Goal: Task Accomplishment & Management: Manage account settings

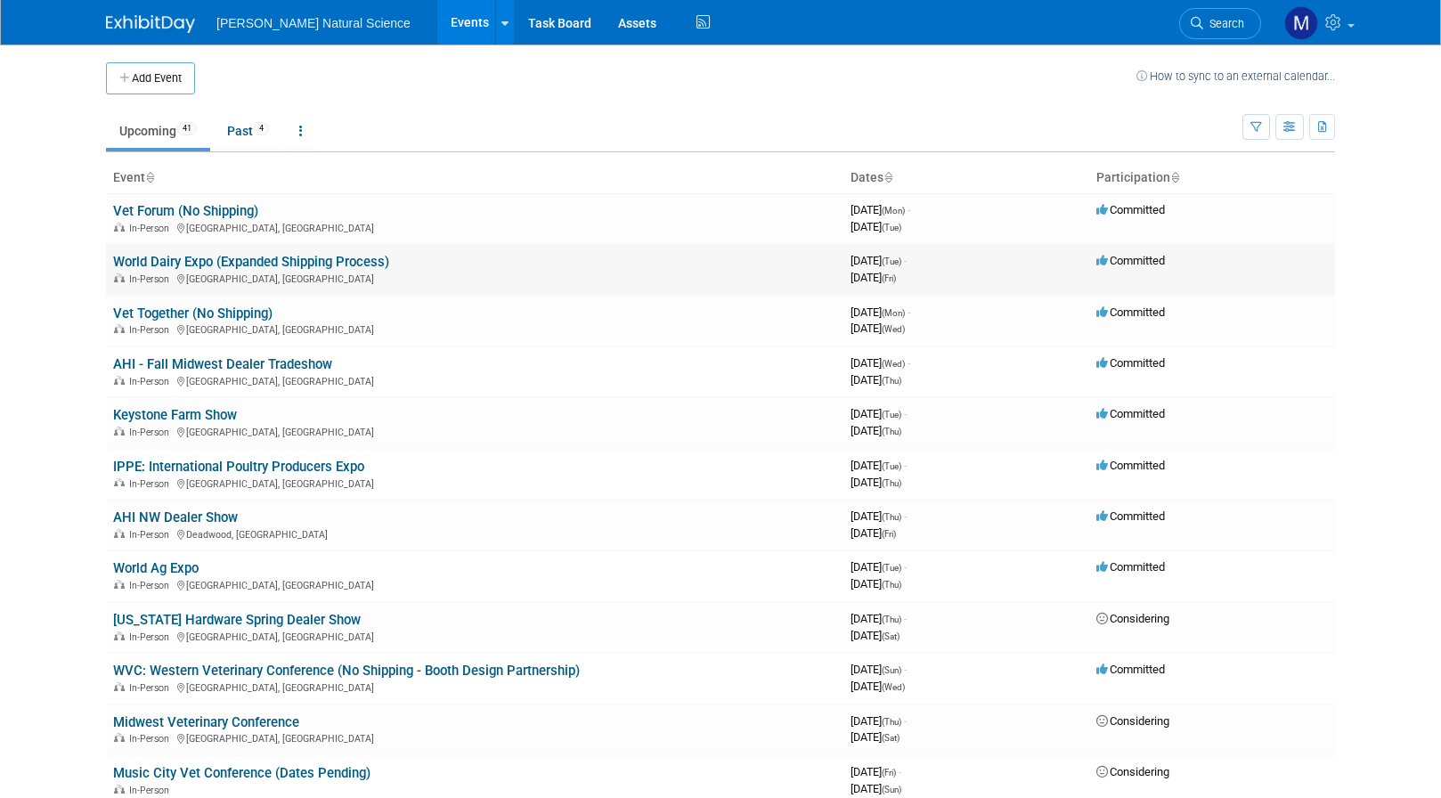
click at [194, 266] on link "World Dairy Expo (Expanded Shipping Process)" at bounding box center [251, 262] width 276 height 16
click at [144, 260] on link "World Dairy Expo (Expanded Shipping Process)" at bounding box center [251, 262] width 276 height 16
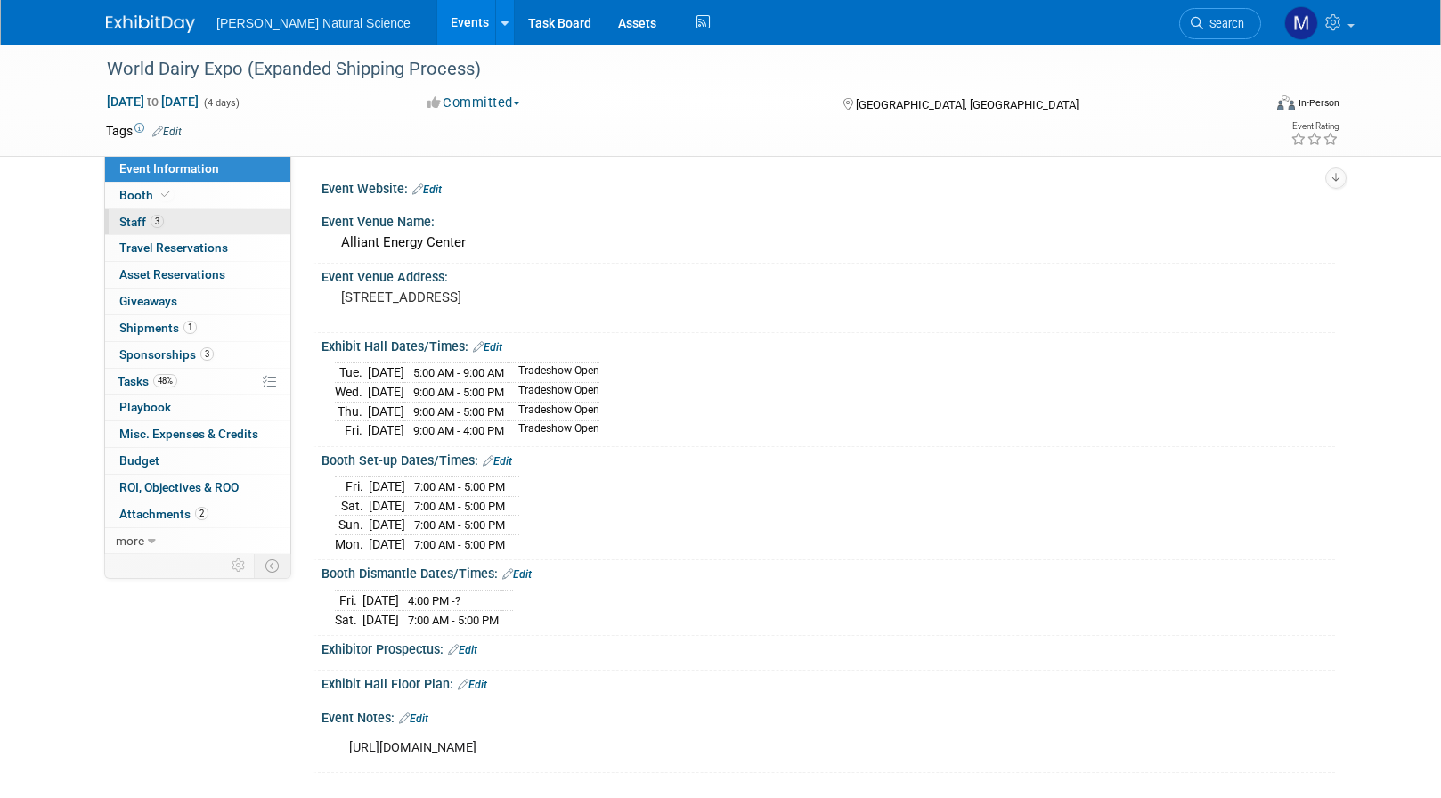
click at [181, 220] on link "3 Staff 3" at bounding box center [197, 222] width 185 height 26
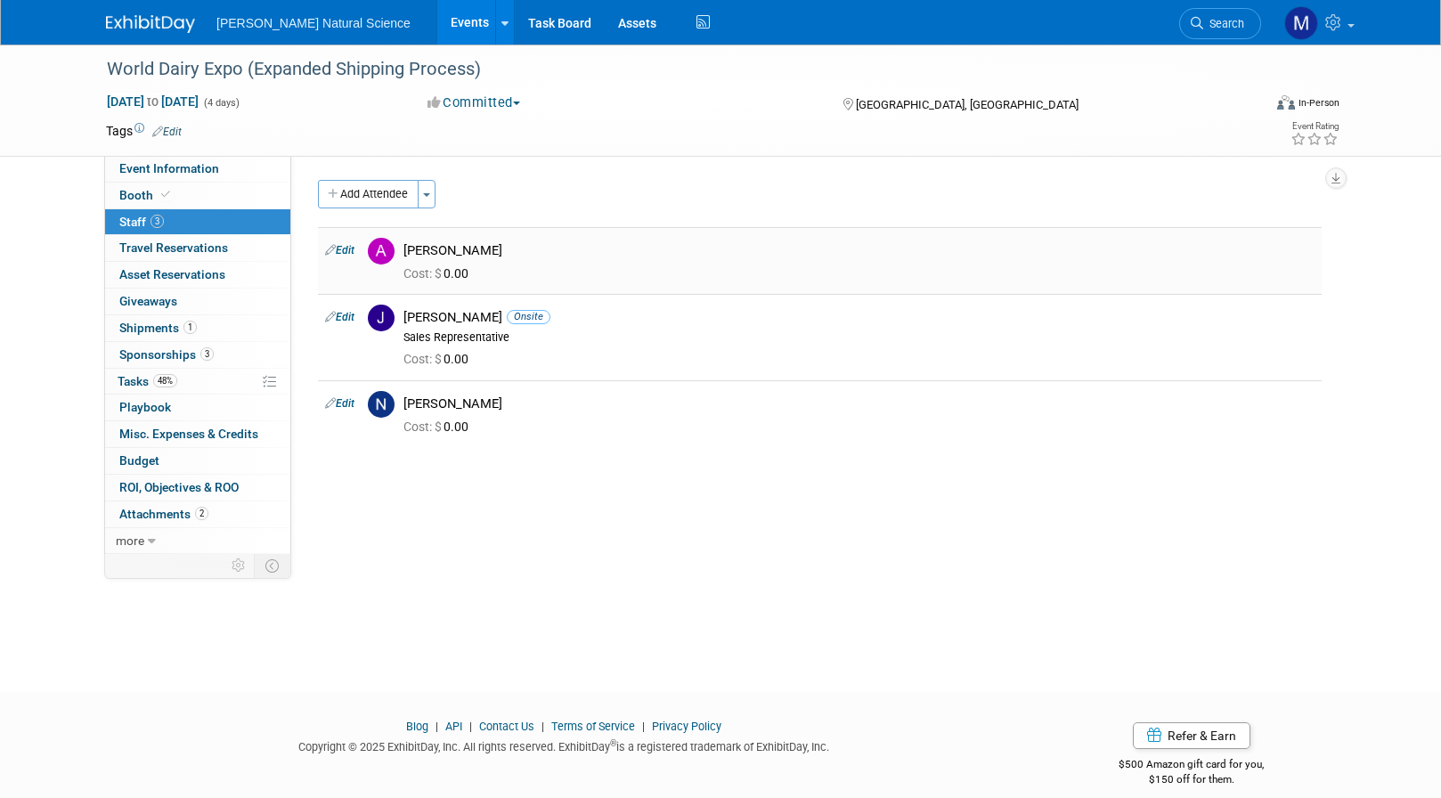
click at [332, 249] on icon at bounding box center [330, 250] width 11 height 19
select select "264f4b1b-af32-49b7-a189-c76f947cac81"
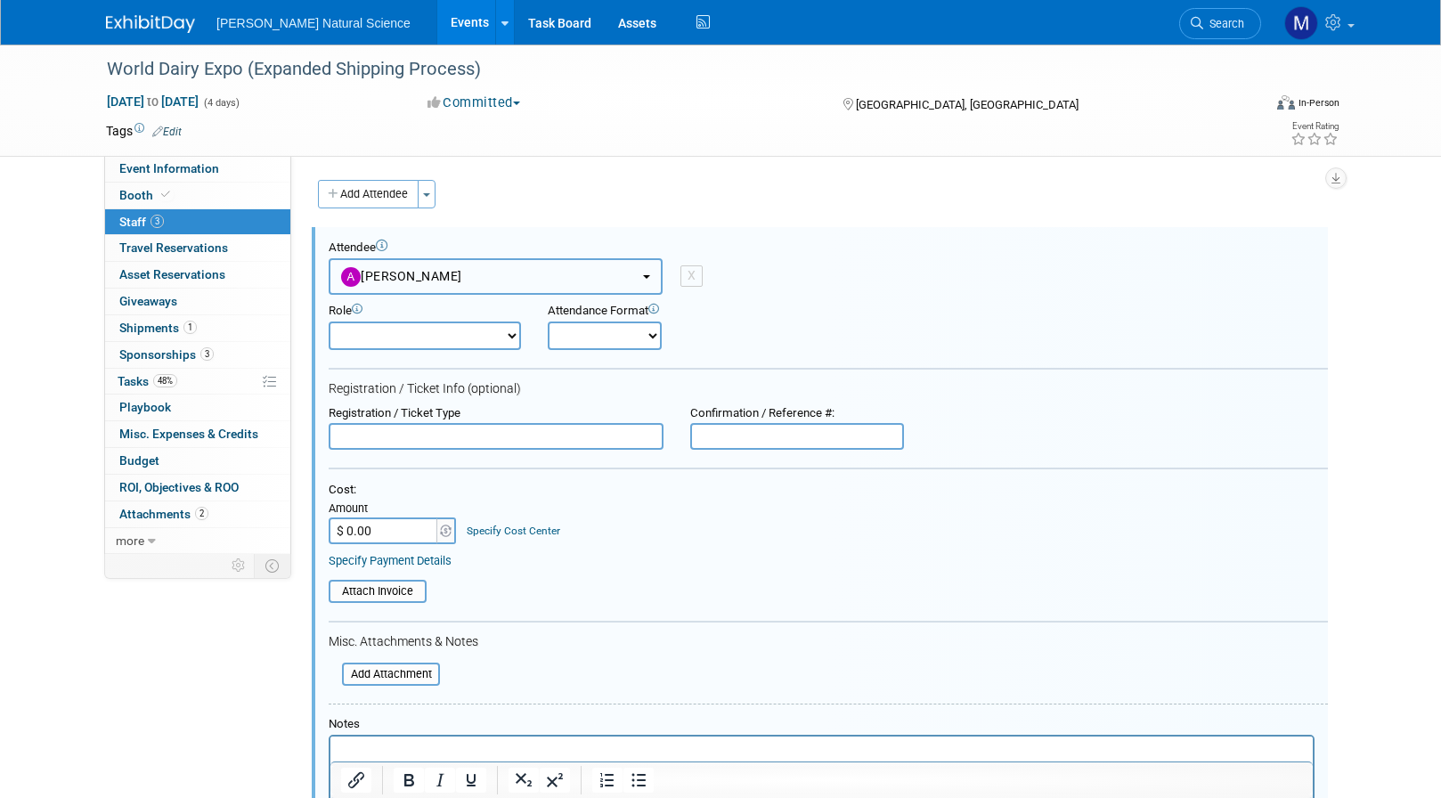
click at [404, 278] on span "[PERSON_NAME]" at bounding box center [401, 276] width 121 height 14
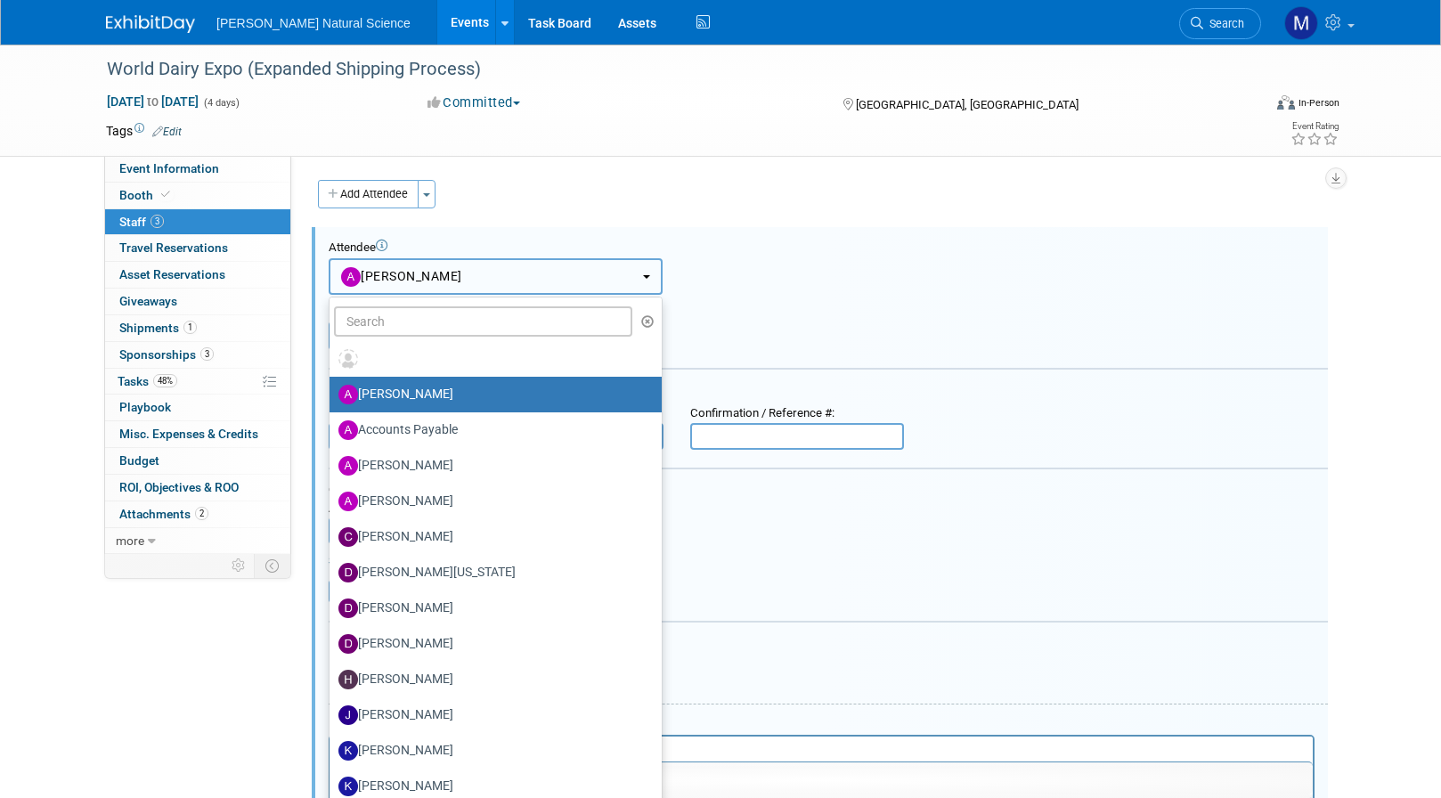
click at [404, 278] on span "[PERSON_NAME]" at bounding box center [401, 276] width 121 height 14
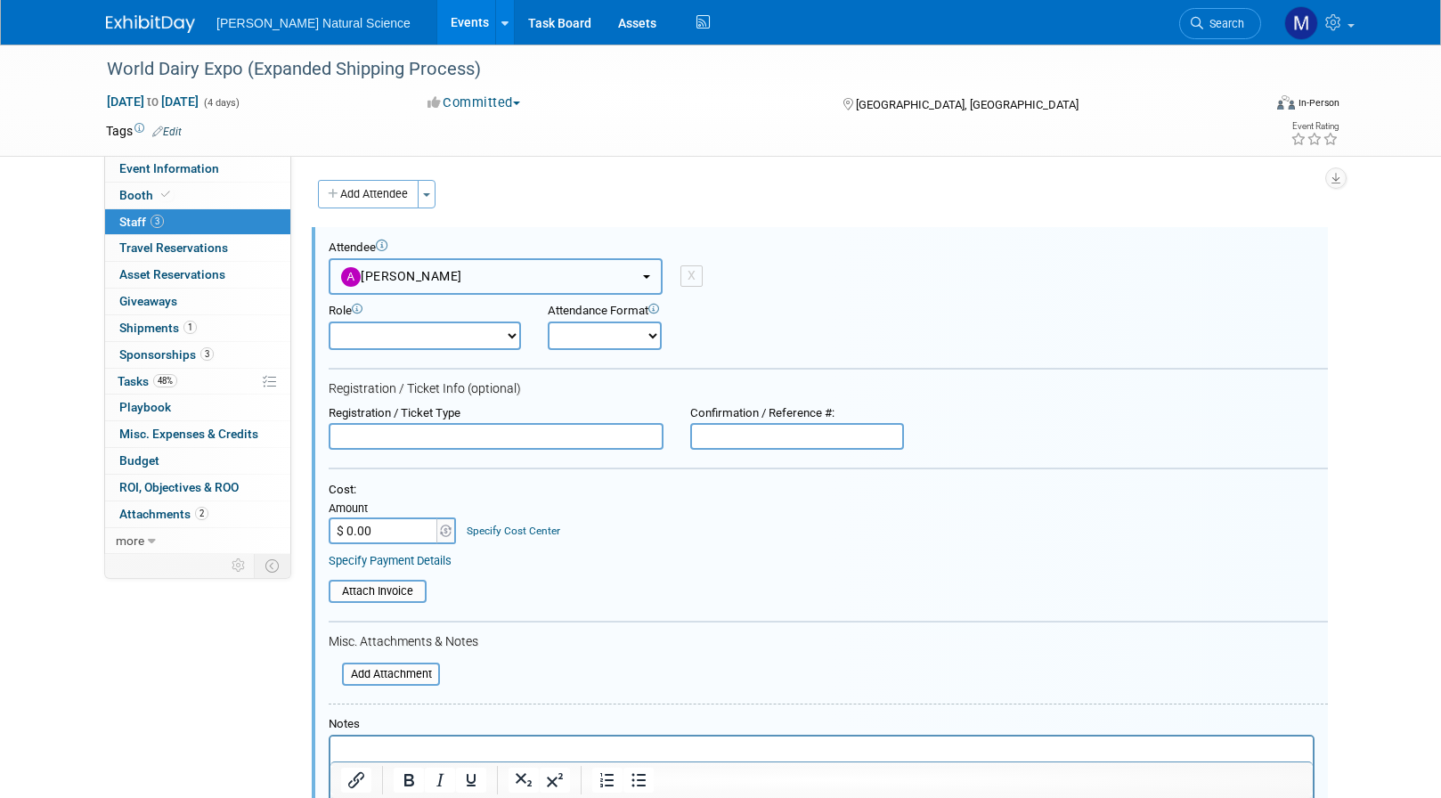
click at [404, 278] on span "[PERSON_NAME]" at bounding box center [401, 276] width 121 height 14
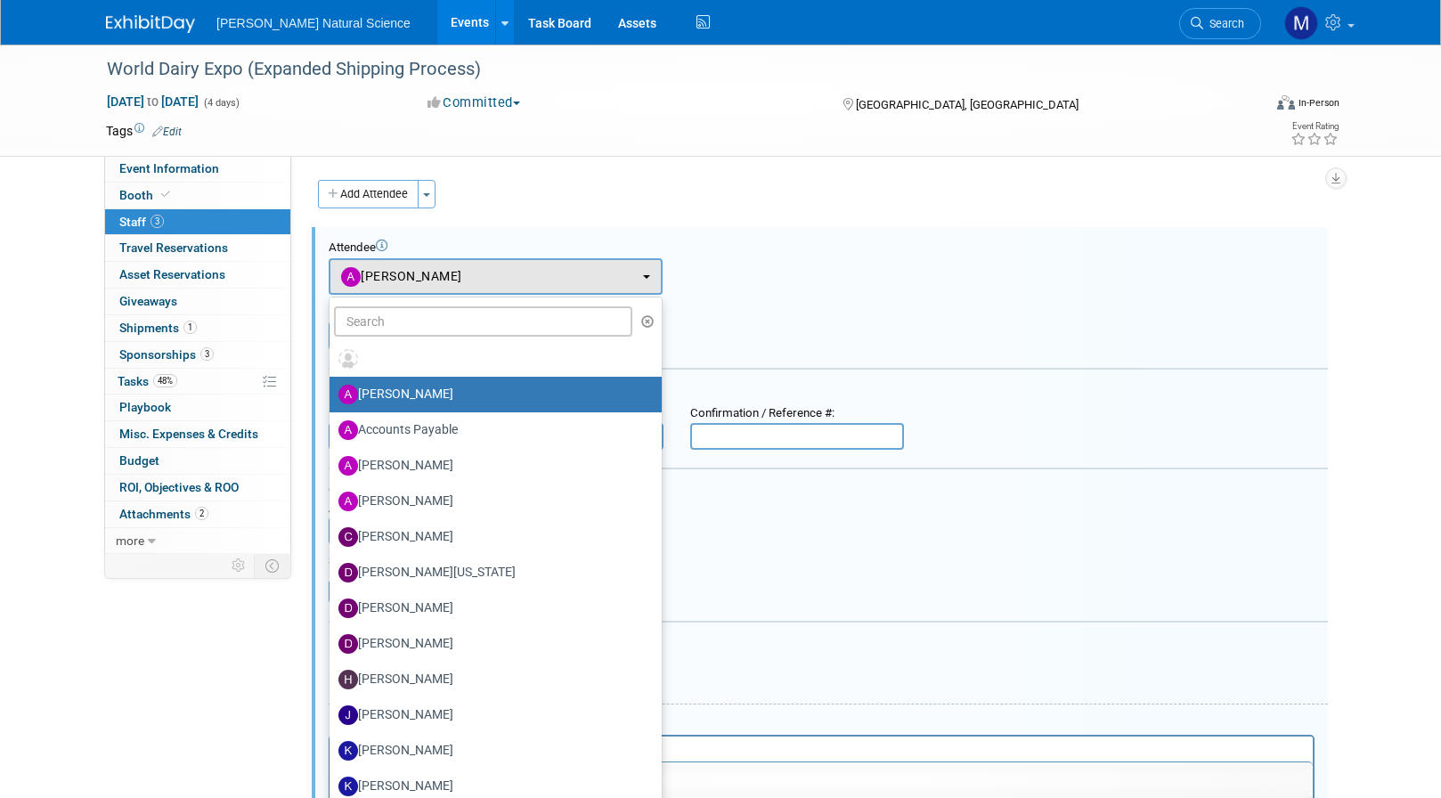
click at [655, 243] on div "Attendee" at bounding box center [829, 248] width 1000 height 15
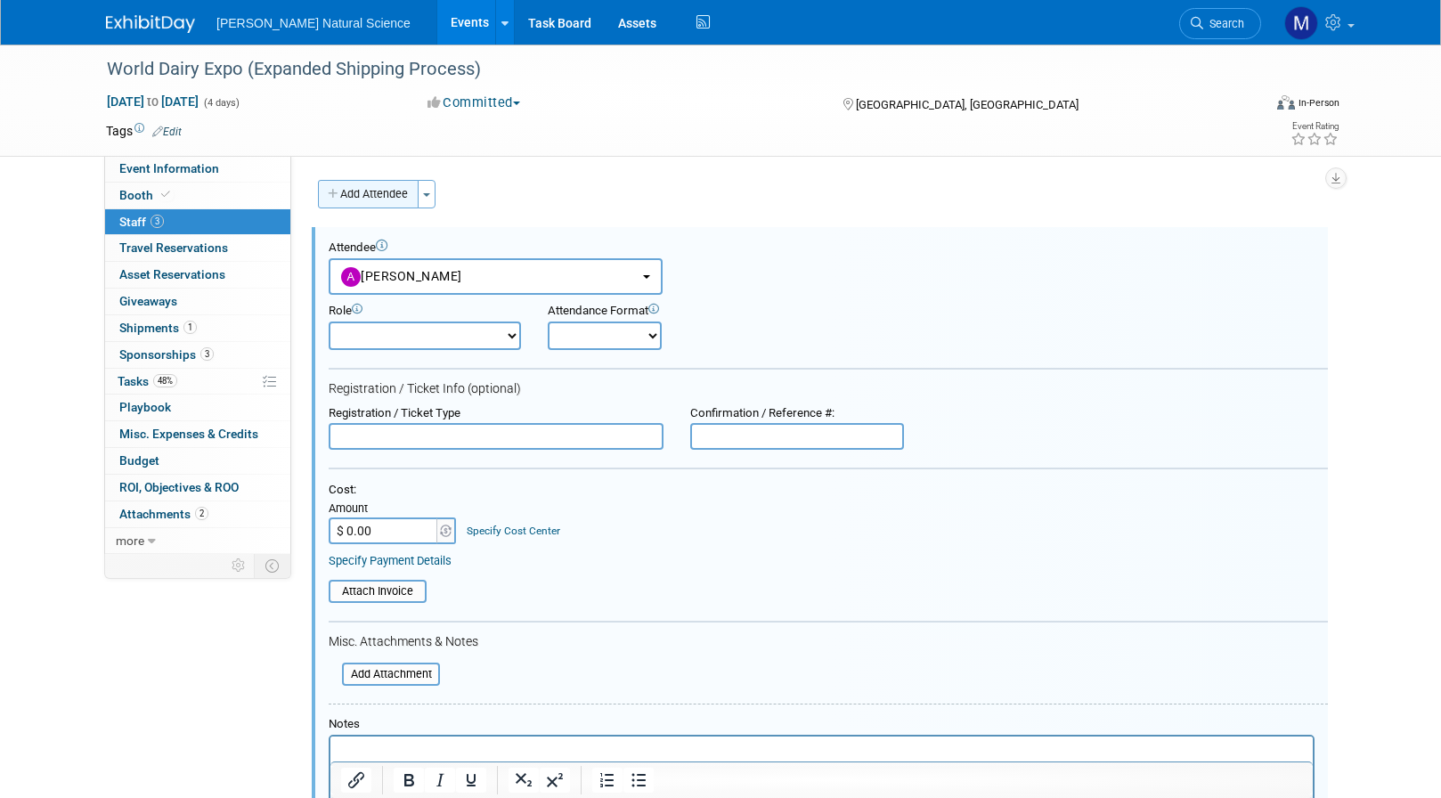
click at [387, 189] on button "Add Attendee" at bounding box center [368, 194] width 101 height 29
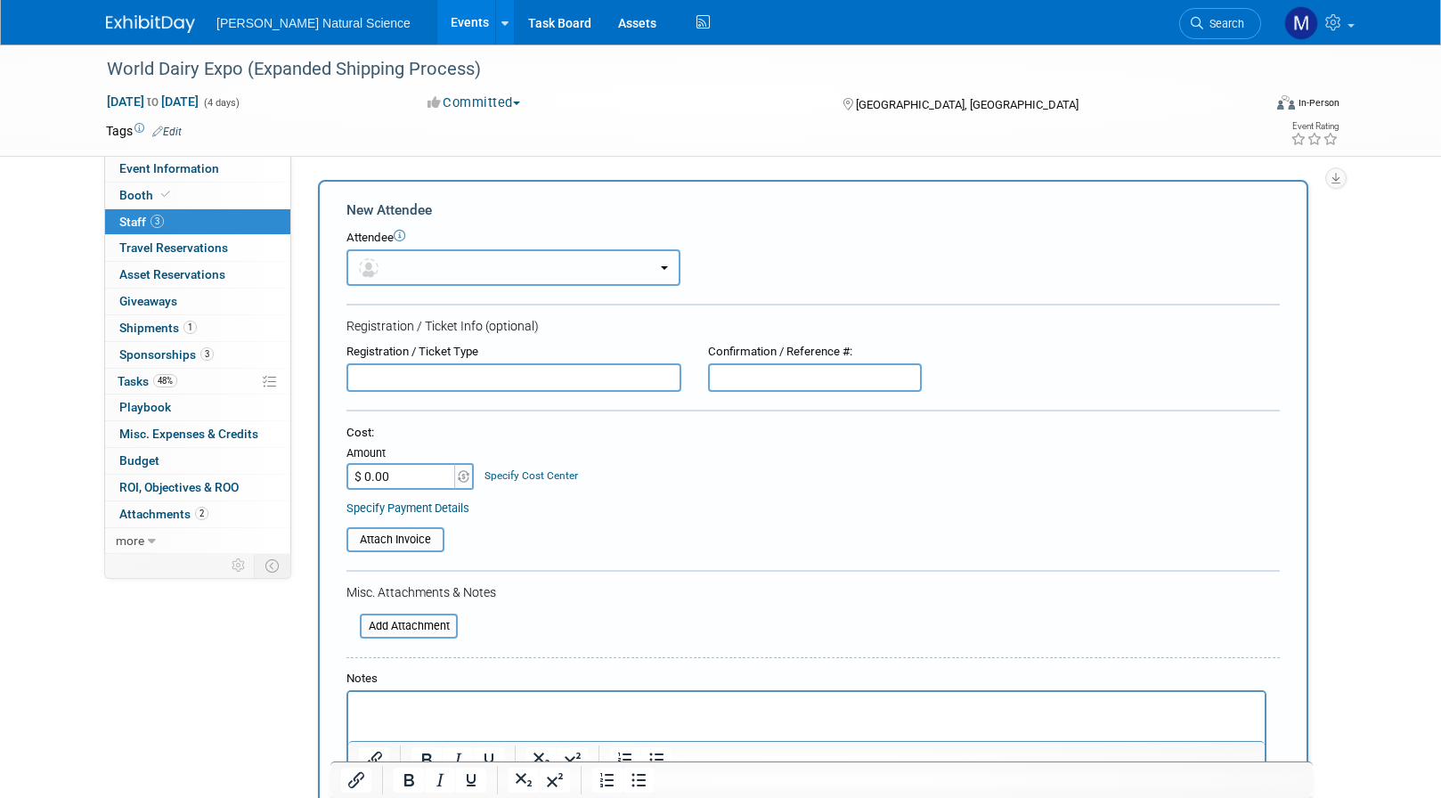
click at [399, 261] on button "button" at bounding box center [514, 267] width 334 height 37
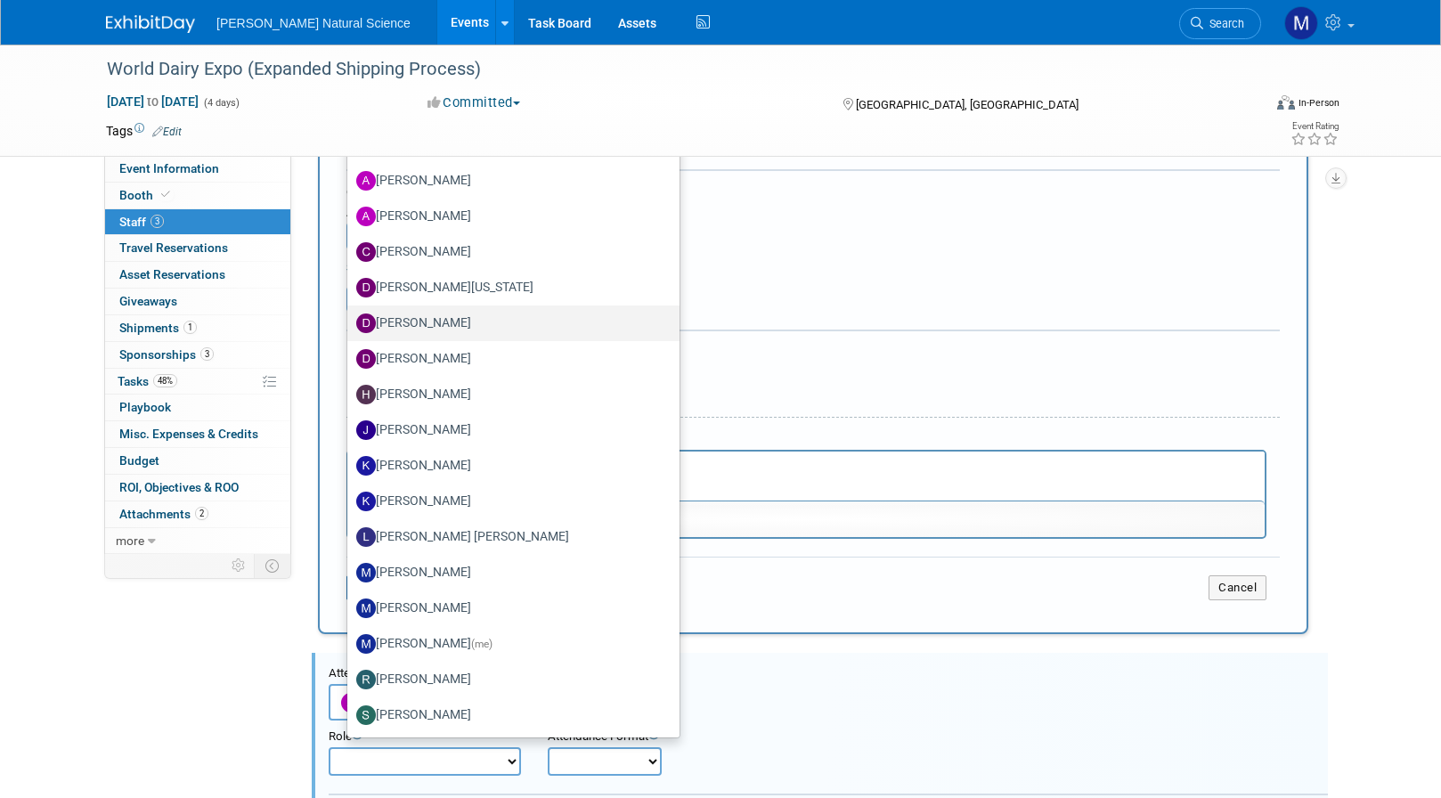
scroll to position [255, 0]
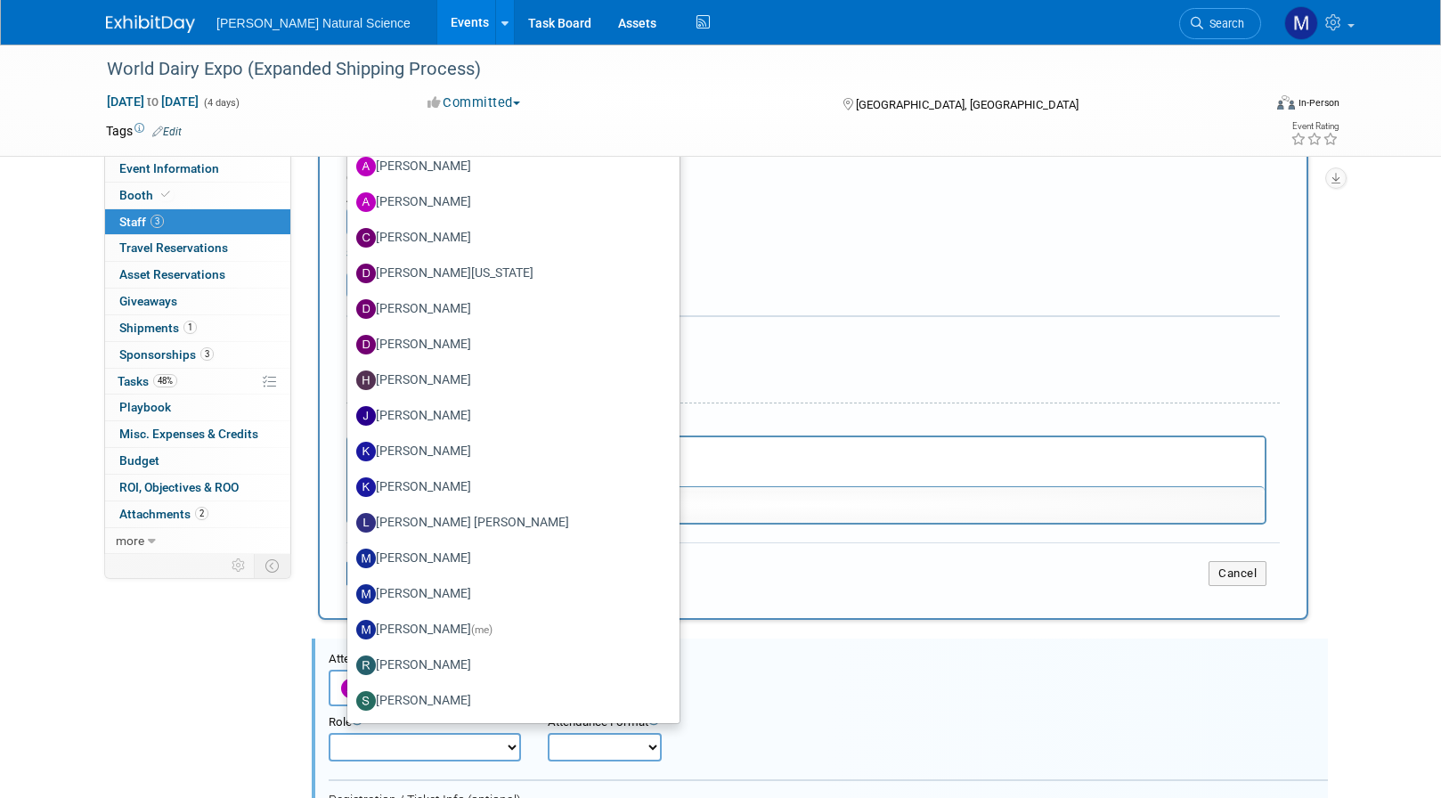
click at [814, 217] on div "Cost: Amount $ 0.00 Specify Cost Center Cost Center -- Not Specified --" at bounding box center [814, 202] width 934 height 65
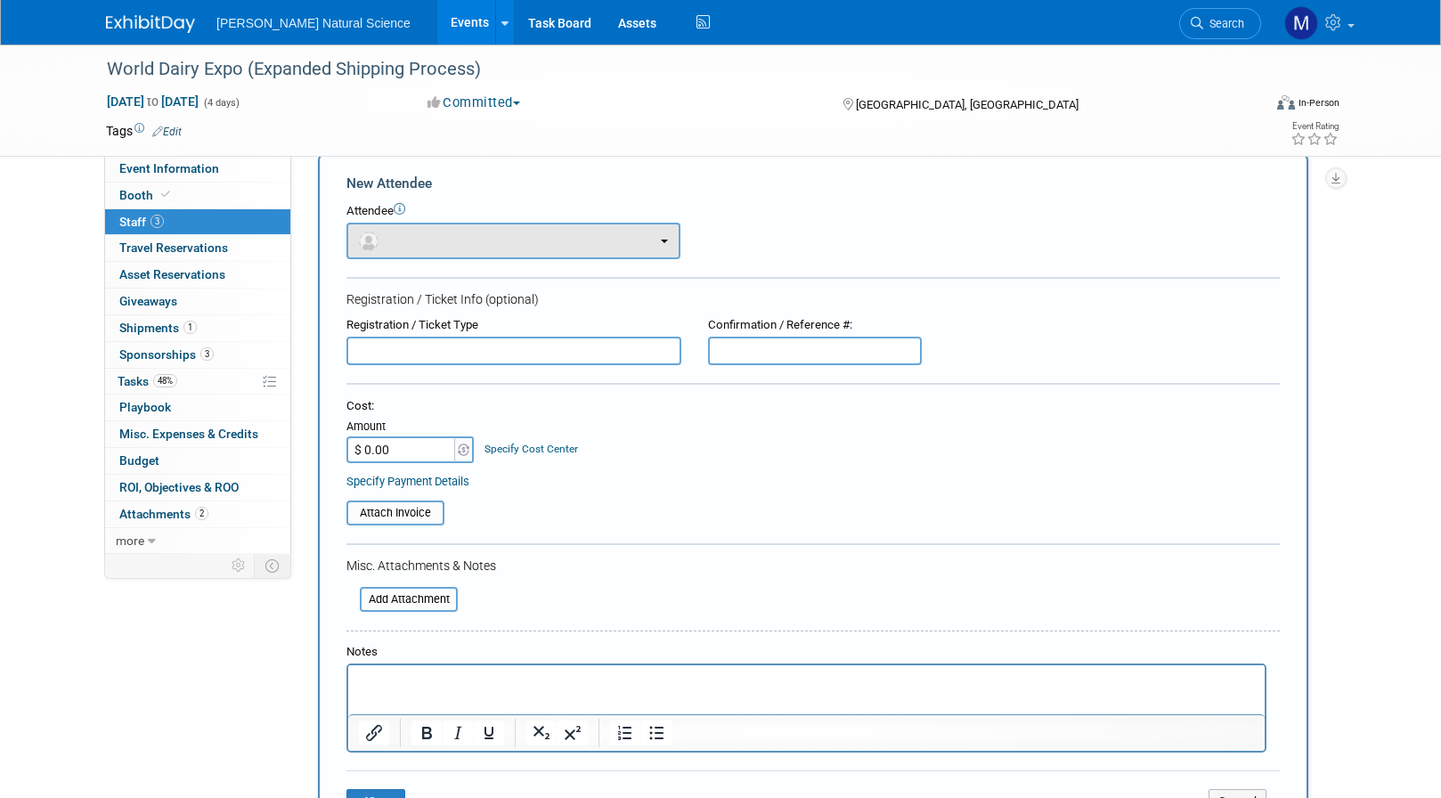
scroll to position [0, 0]
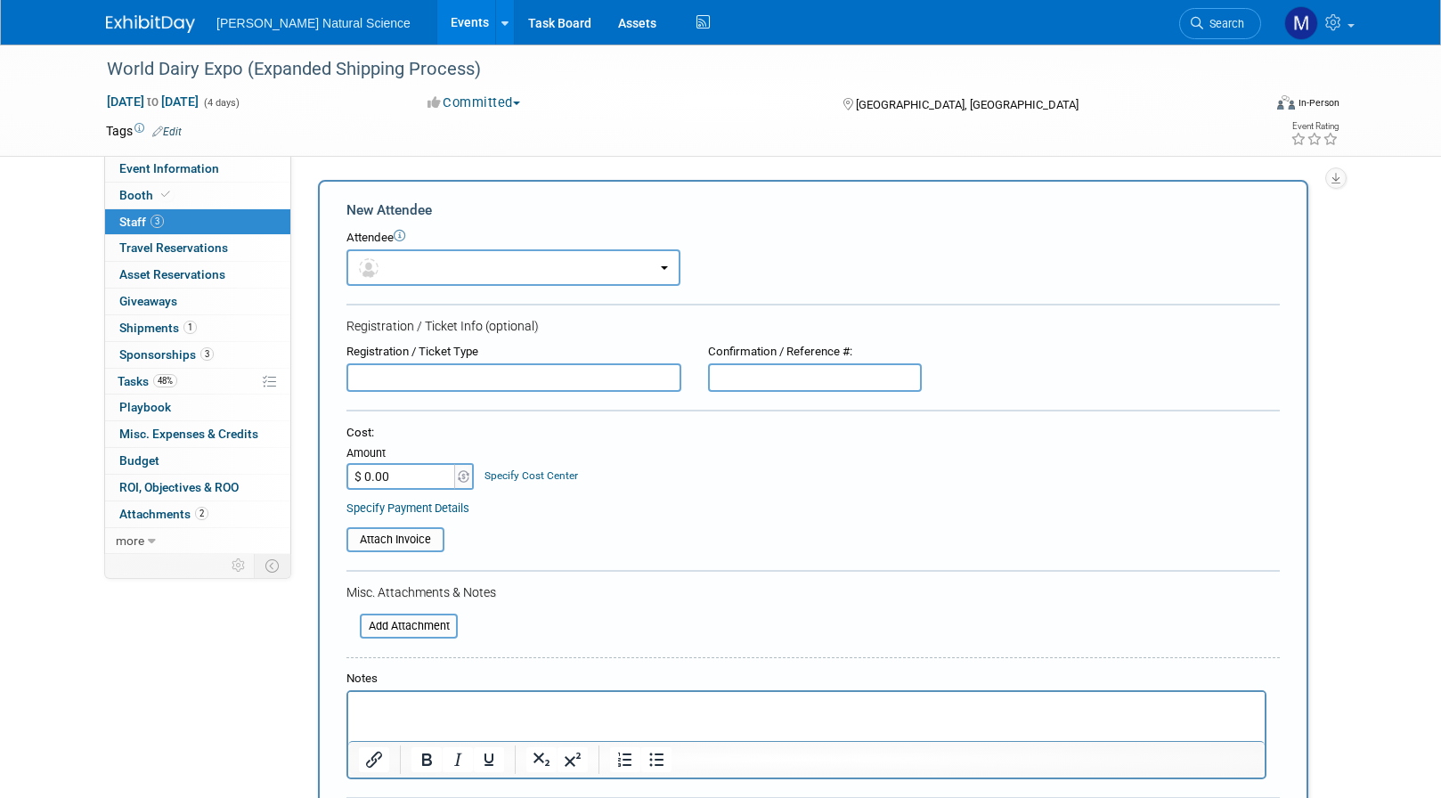
click at [356, 208] on div "New Attendee" at bounding box center [814, 210] width 934 height 20
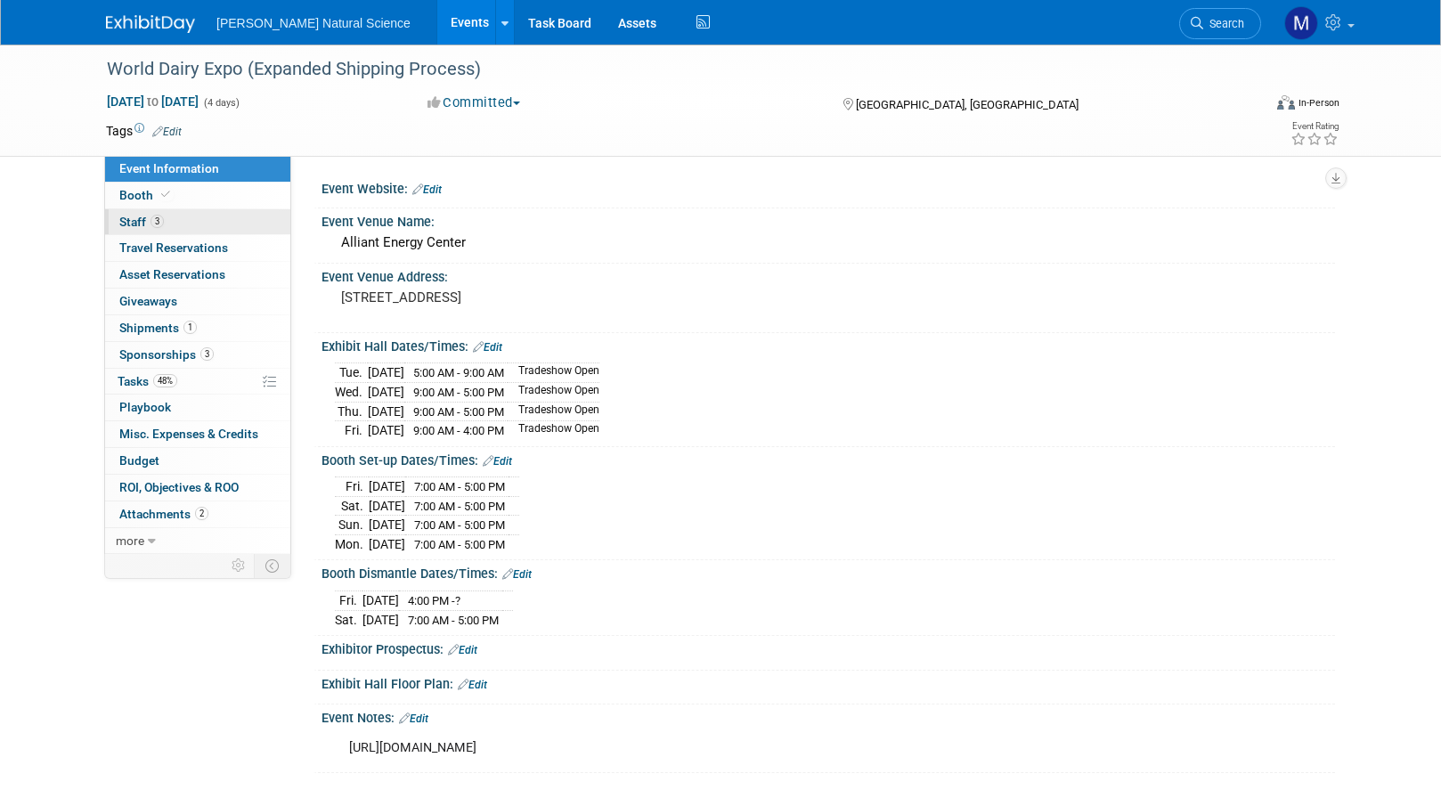
click at [180, 225] on link "3 Staff 3" at bounding box center [197, 222] width 185 height 26
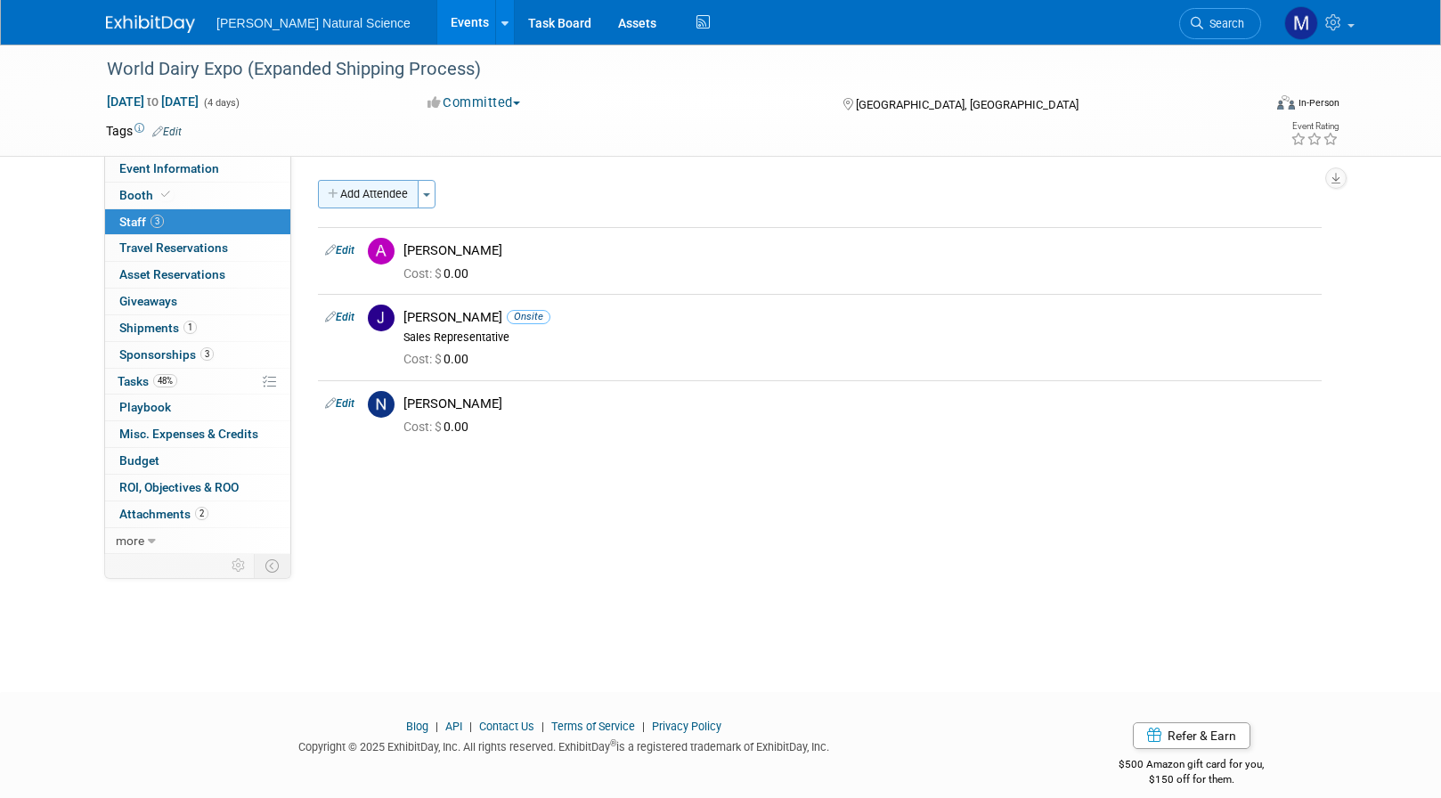
click at [401, 192] on button "Add Attendee" at bounding box center [368, 194] width 101 height 29
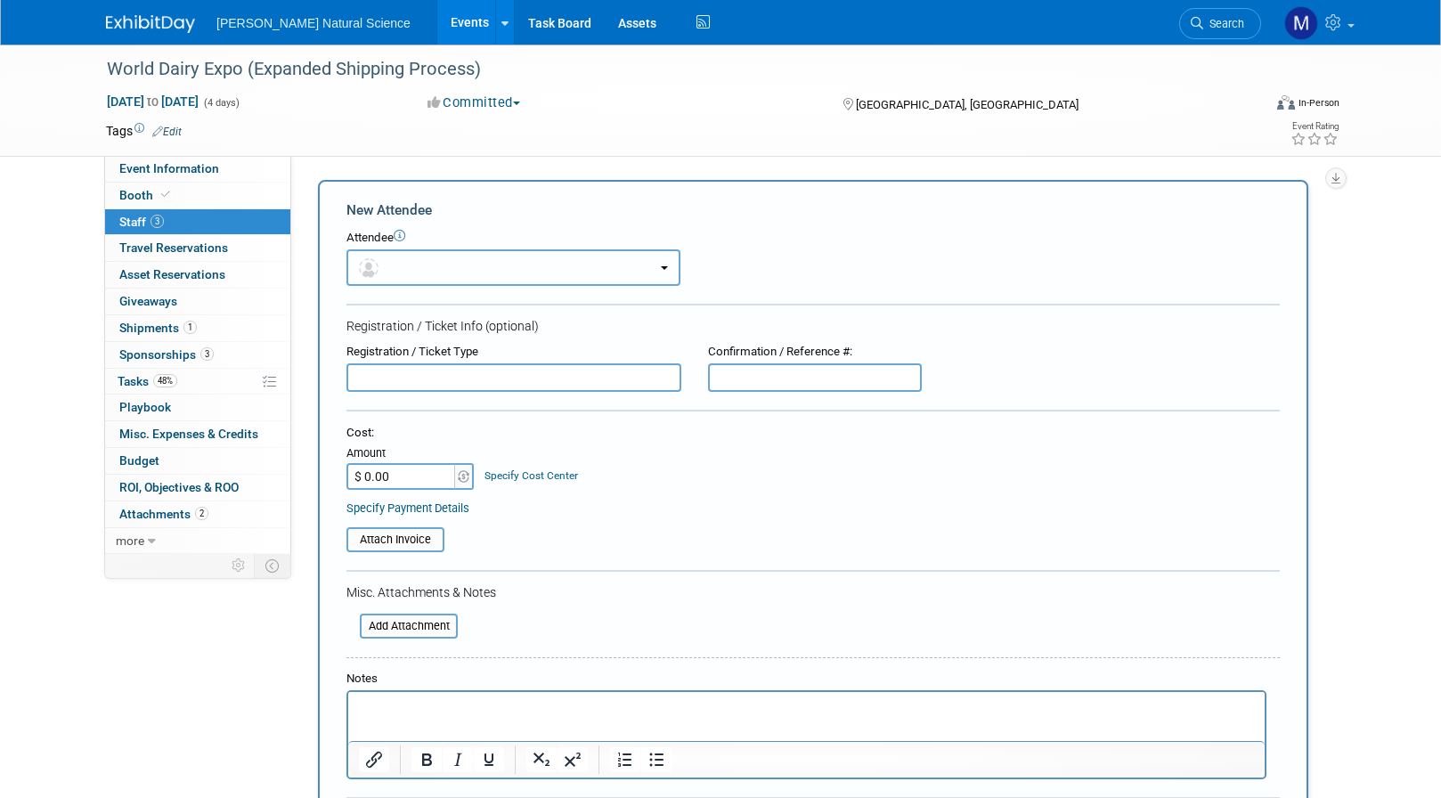
click at [410, 267] on button "button" at bounding box center [514, 267] width 334 height 37
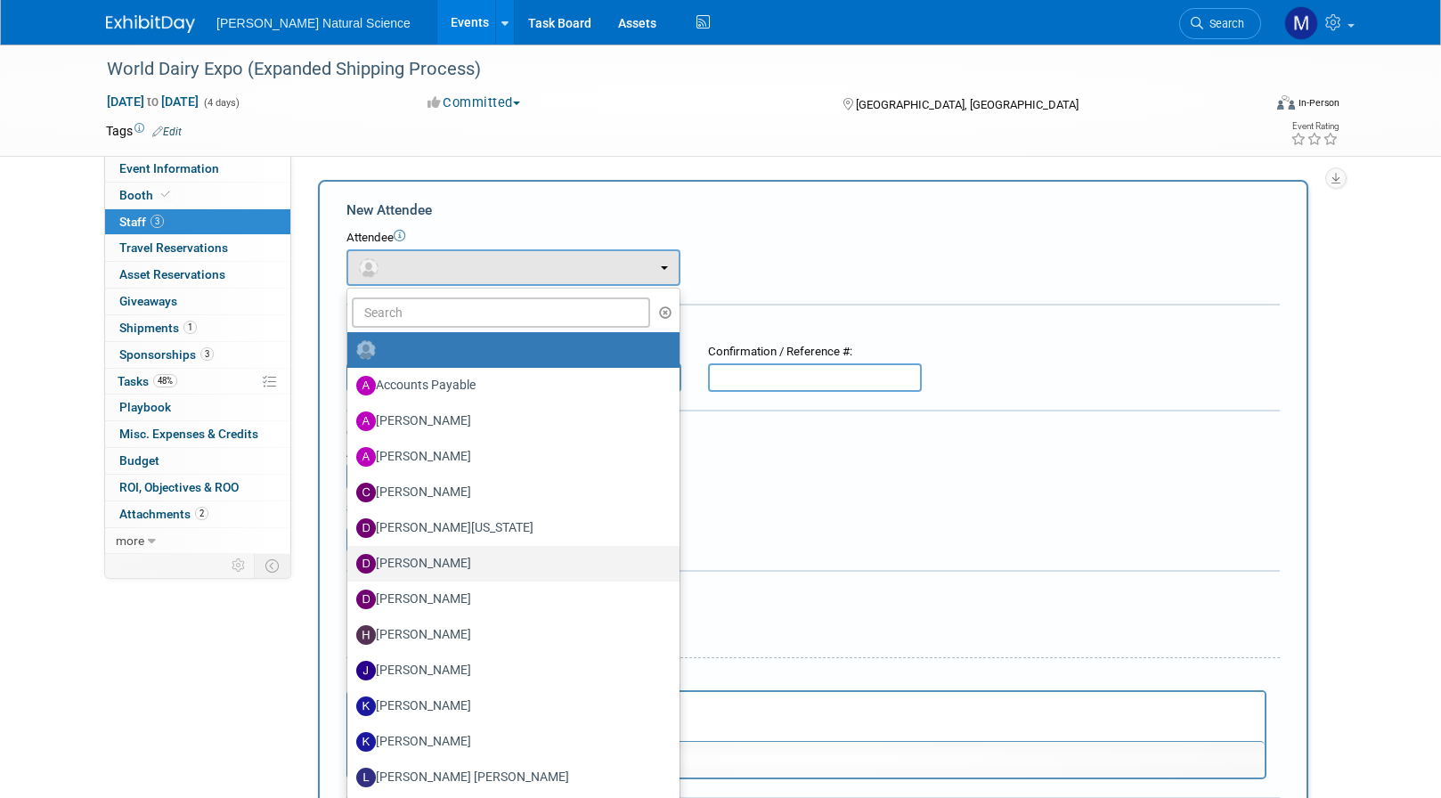
click at [461, 572] on label "[PERSON_NAME]" at bounding box center [509, 564] width 306 height 29
click at [350, 568] on input "[PERSON_NAME]" at bounding box center [345, 562] width 12 height 12
select select "1b07f028-e90b-4136-a9fb-5a8c6e1e6c49"
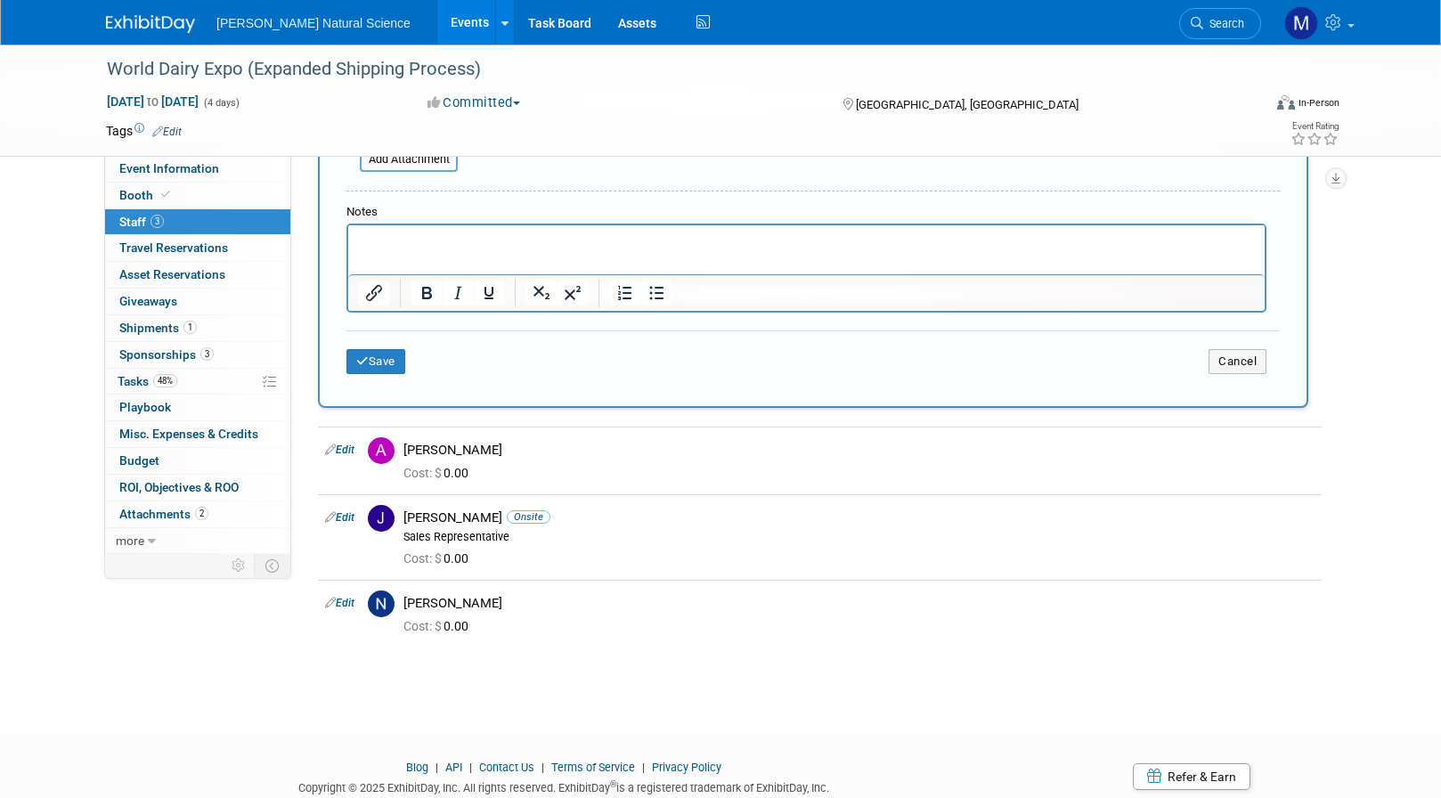
scroll to position [584, 0]
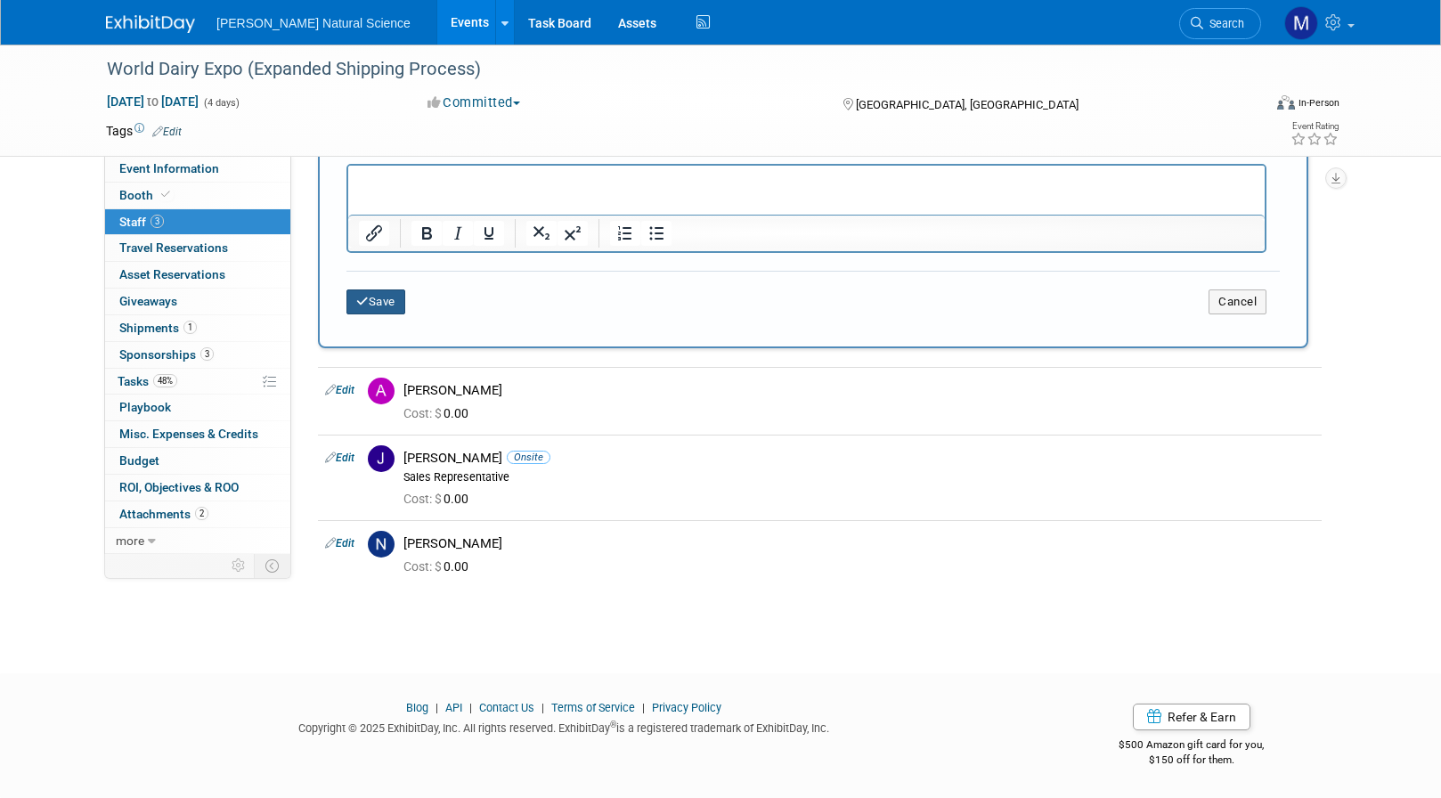
click at [380, 299] on button "Save" at bounding box center [376, 302] width 59 height 25
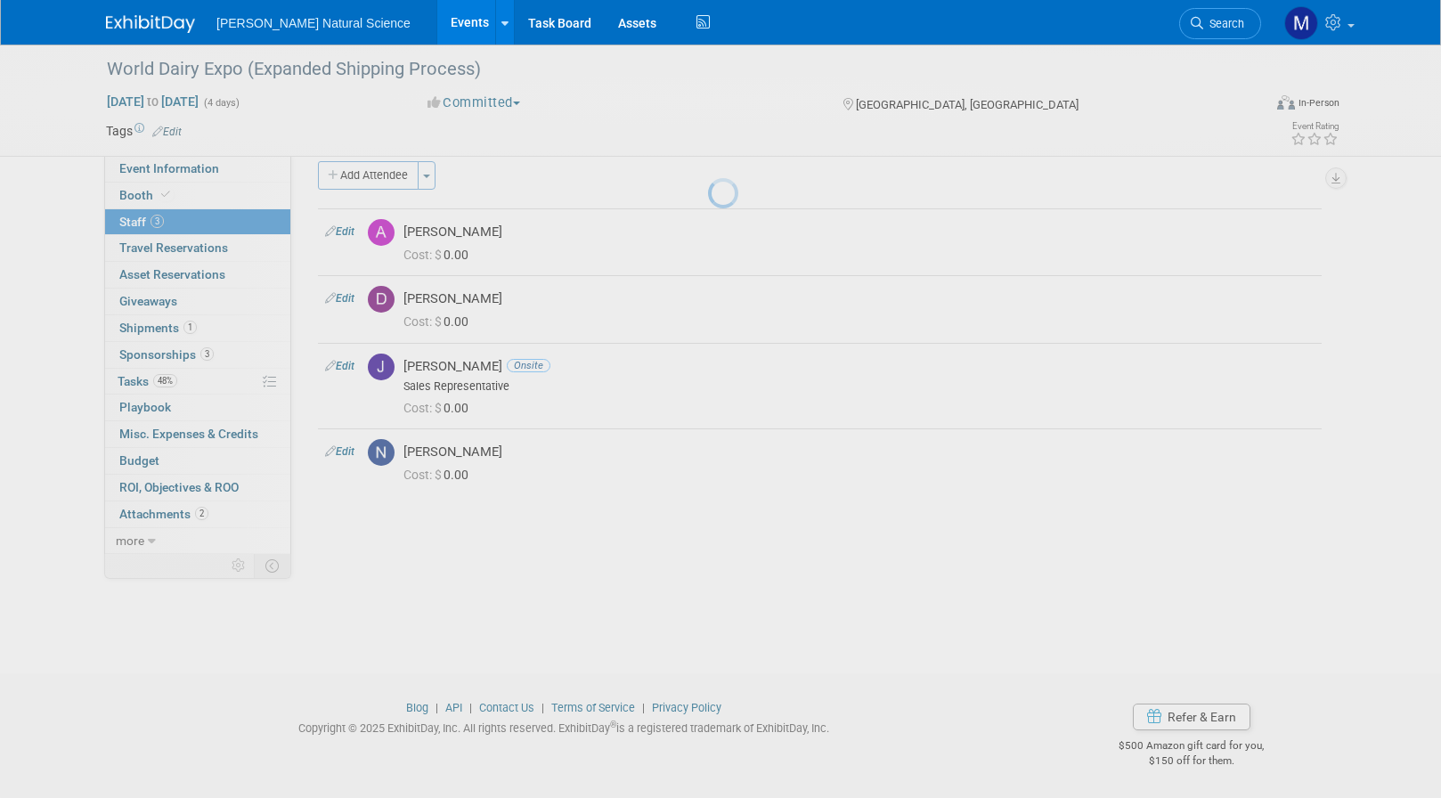
scroll to position [19, 0]
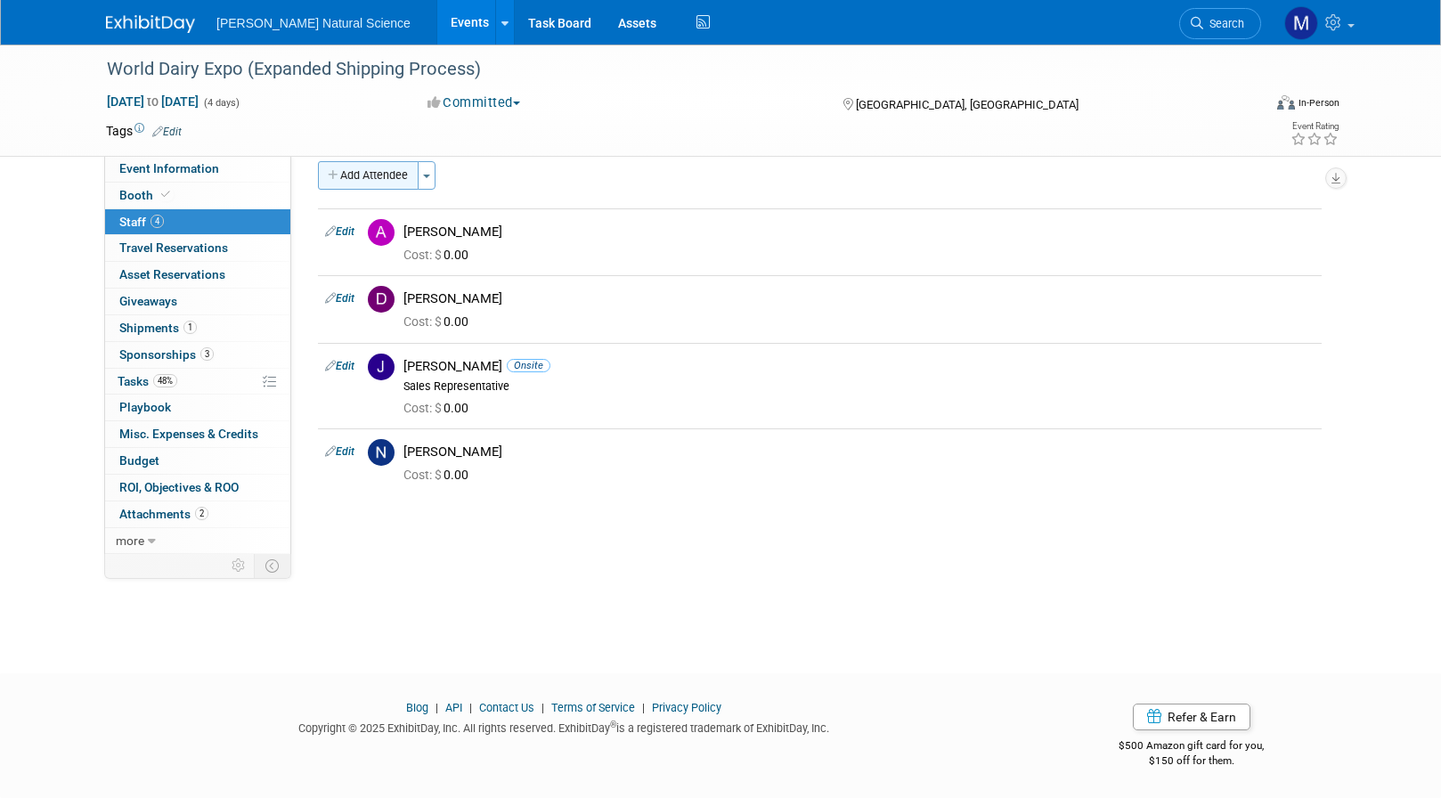
click at [355, 169] on button "Add Attendee" at bounding box center [368, 175] width 101 height 29
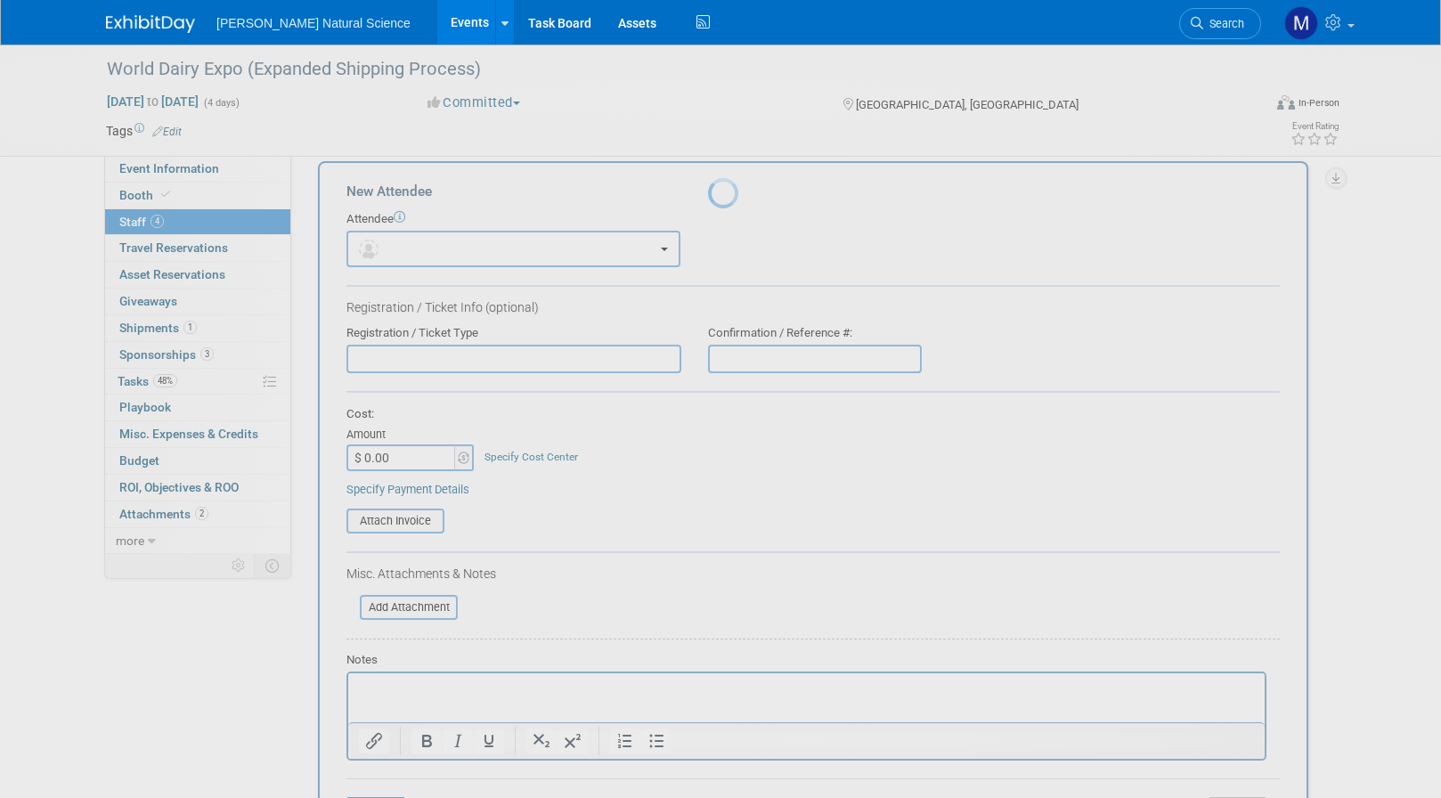
scroll to position [0, 0]
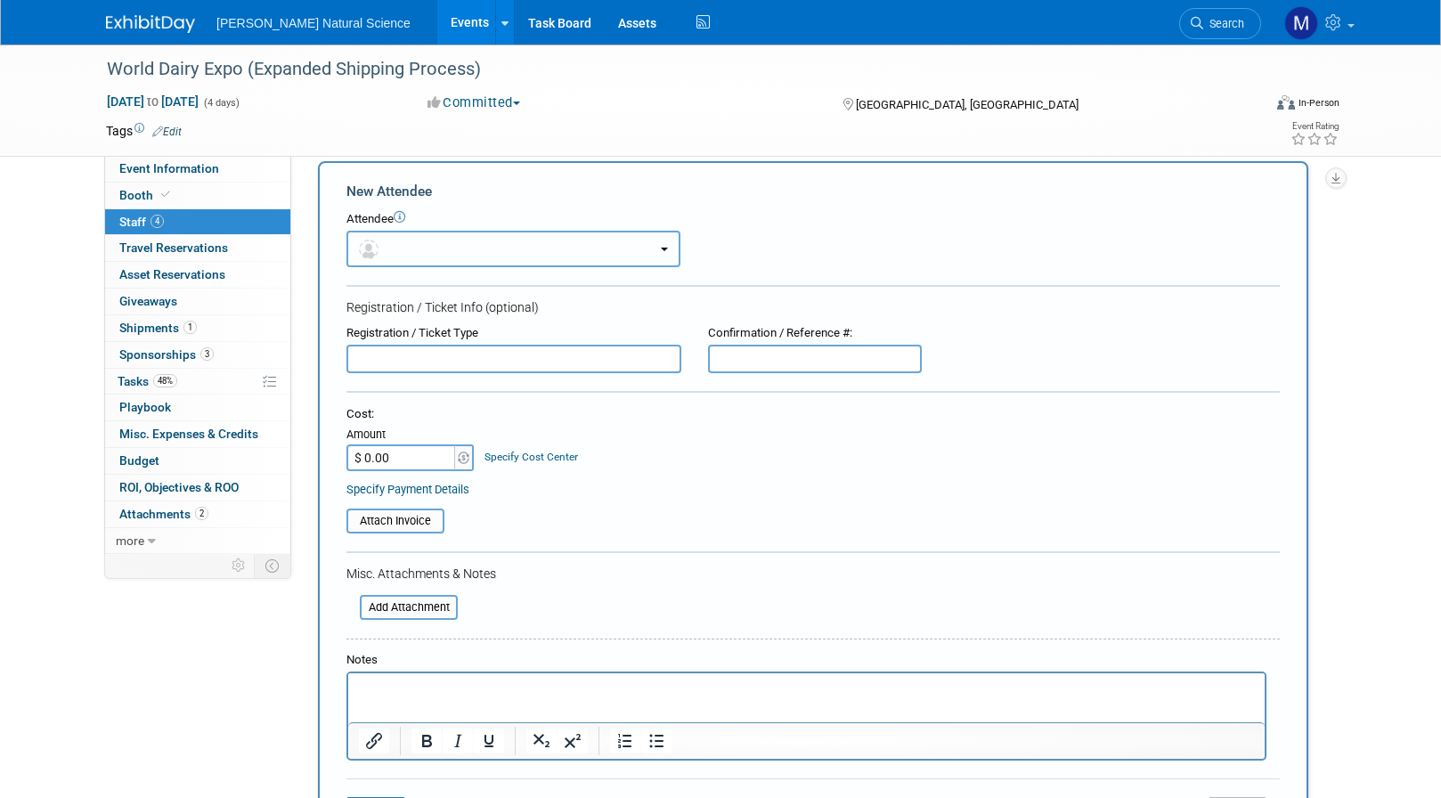
click at [436, 235] on button "button" at bounding box center [514, 249] width 334 height 37
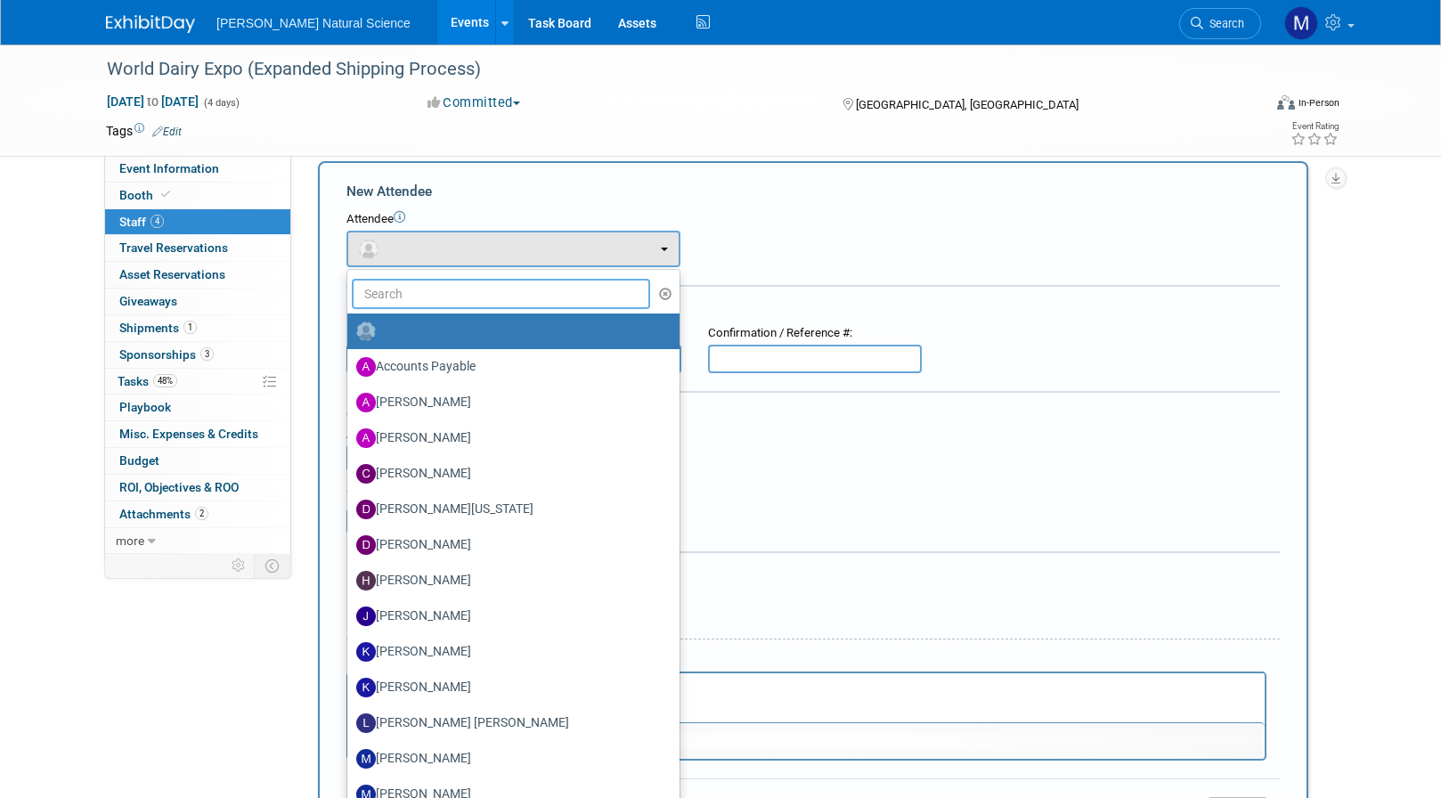
click at [431, 290] on input "text" at bounding box center [501, 294] width 298 height 30
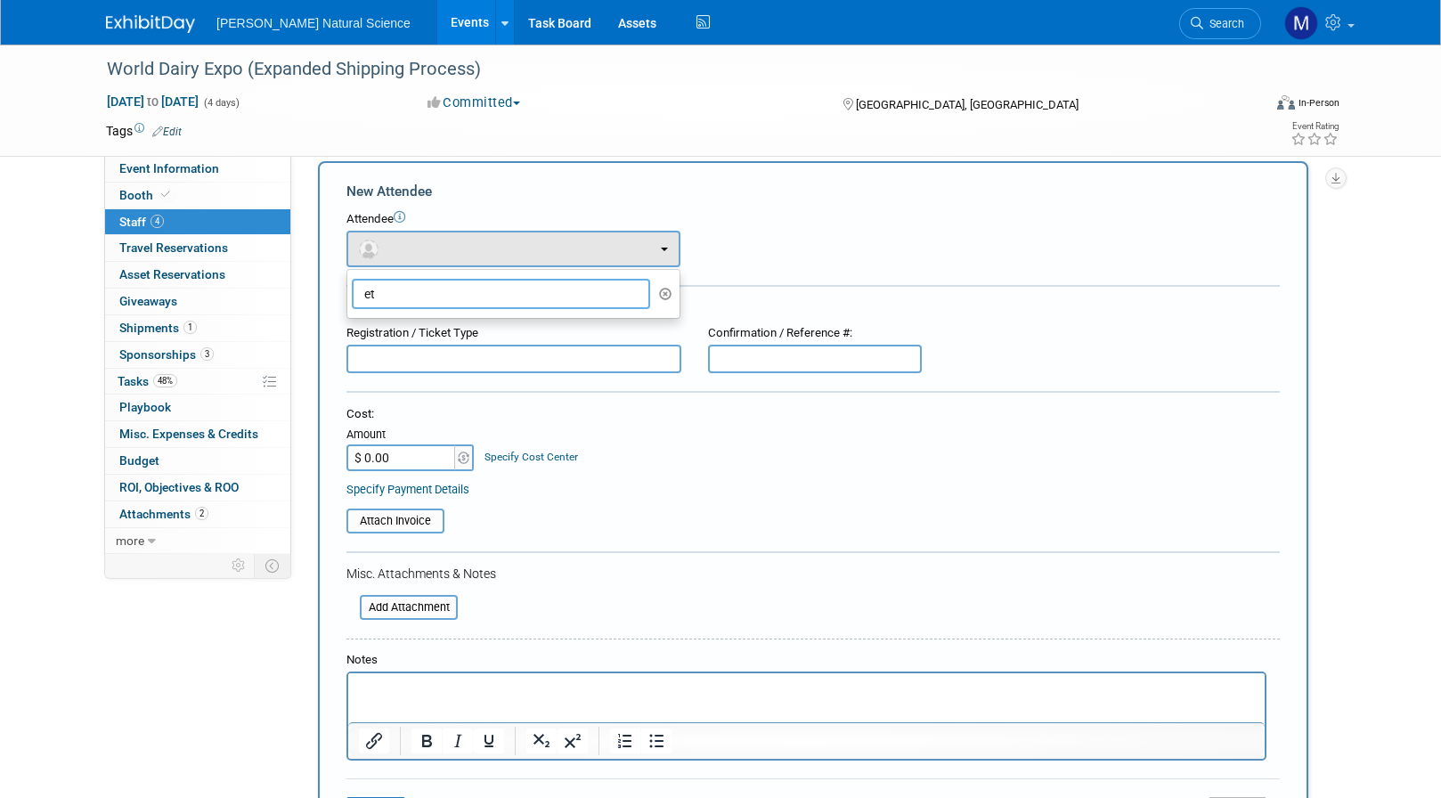
type input "e"
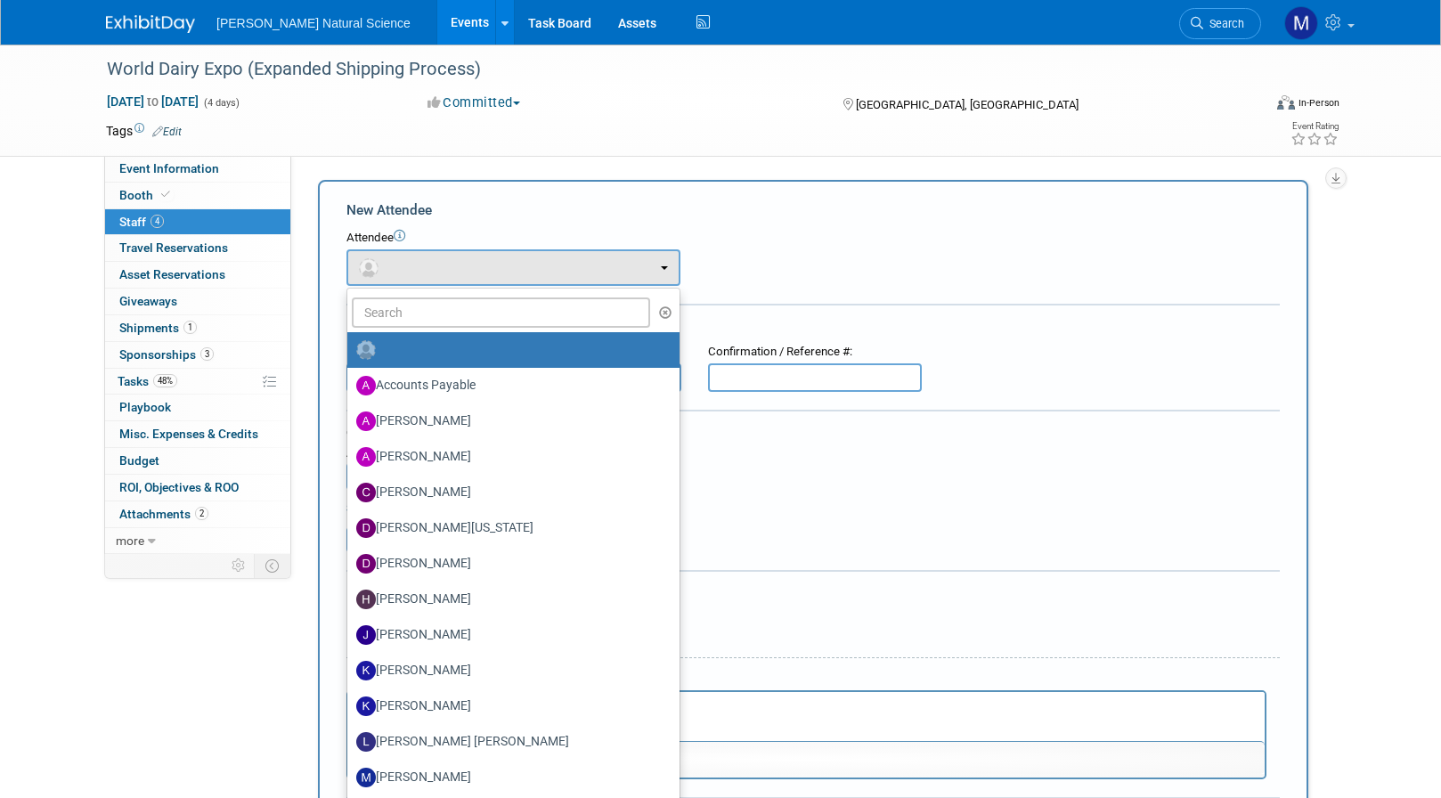
click at [769, 302] on form "New Attendee Attendee <img src="https://www.exhibitday.com/Images/Unassigned-Us…" at bounding box center [814, 527] width 934 height 654
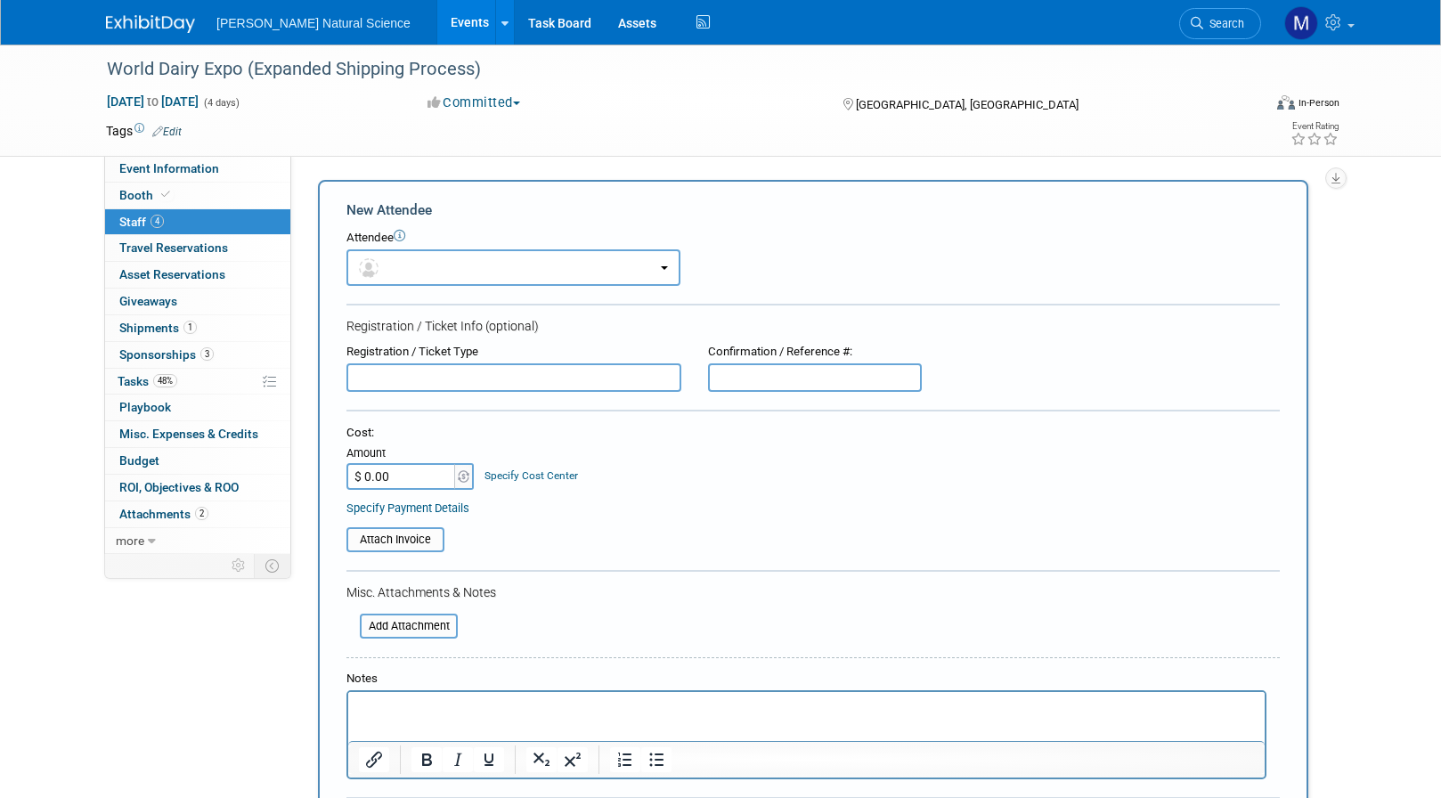
click at [390, 135] on td at bounding box center [656, 131] width 948 height 18
click at [247, 22] on span "[PERSON_NAME] Natural Science" at bounding box center [313, 23] width 194 height 14
click at [200, 27] on div at bounding box center [161, 16] width 110 height 33
click at [154, 22] on img at bounding box center [150, 24] width 89 height 18
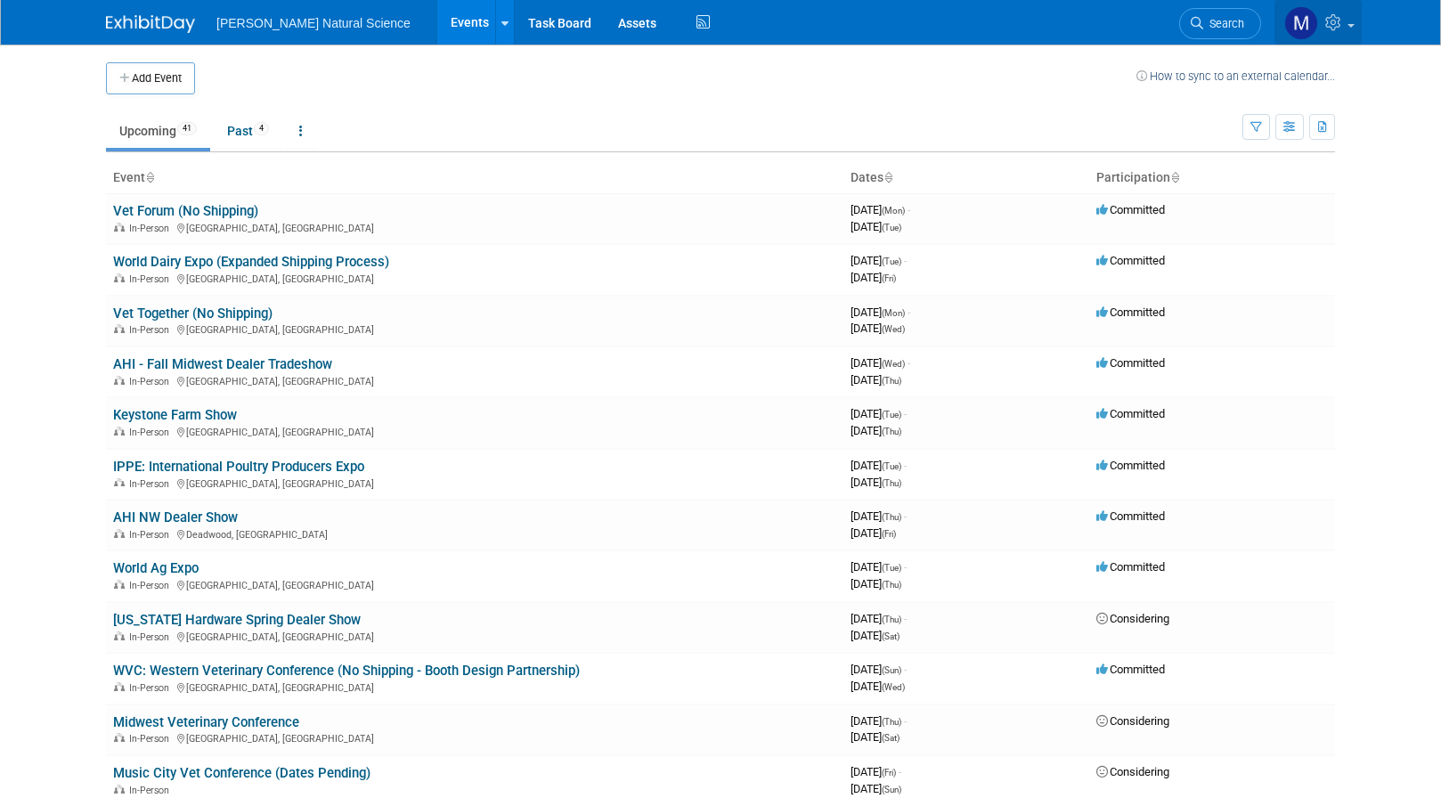
click at [1336, 14] on icon at bounding box center [1336, 22] width 20 height 16
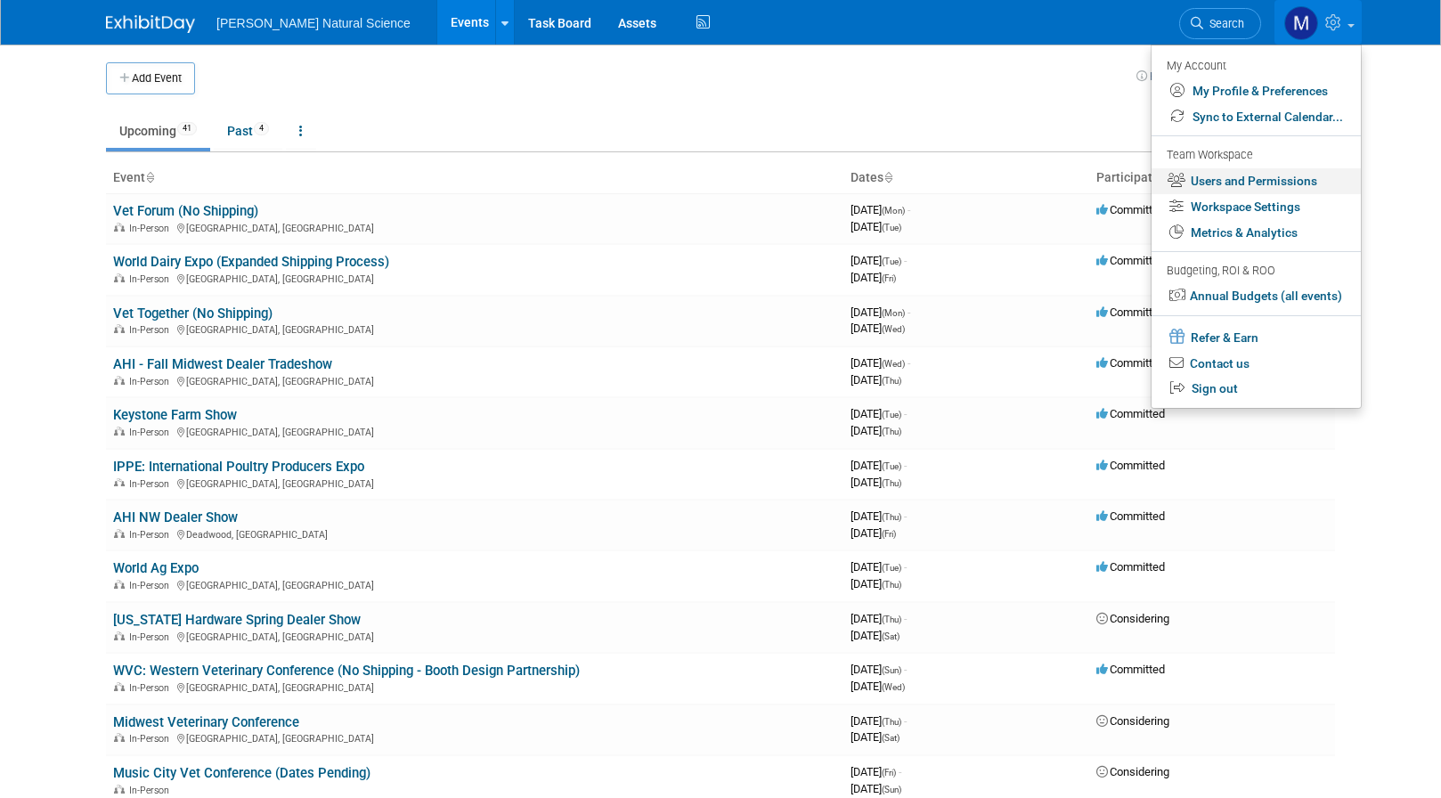
click at [1284, 178] on link "Users and Permissions" at bounding box center [1256, 181] width 209 height 26
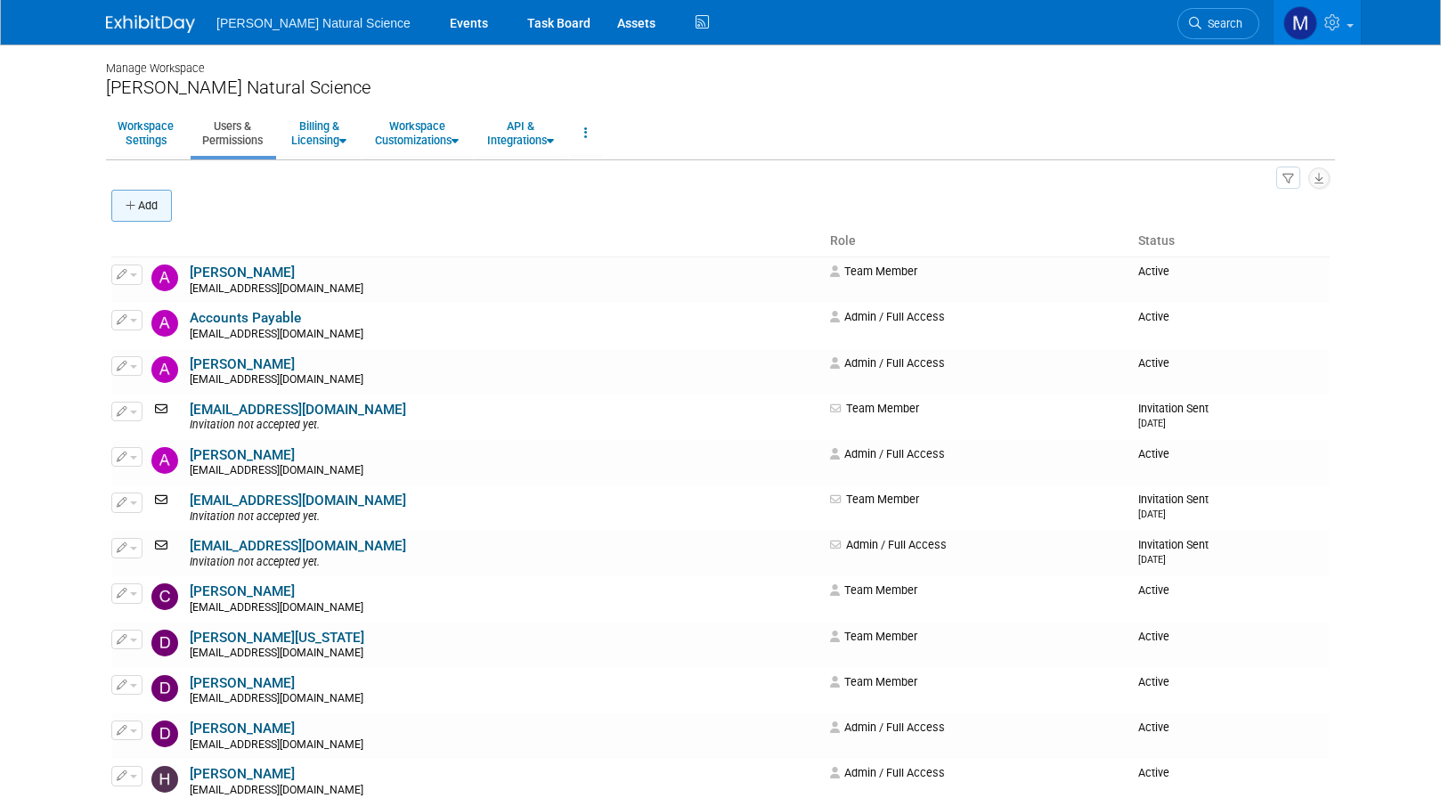
click at [139, 206] on button "Add" at bounding box center [141, 206] width 61 height 32
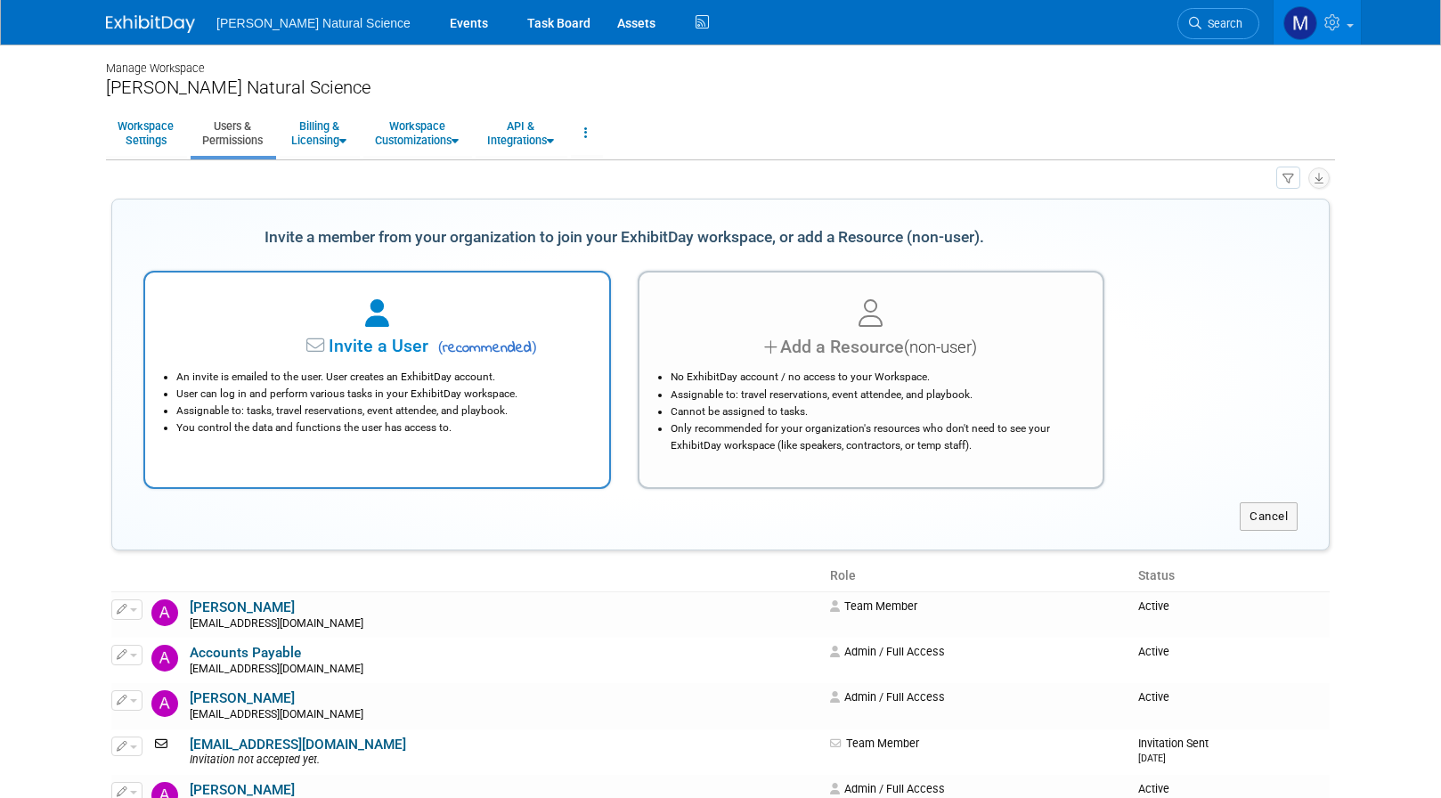
click at [416, 310] on div at bounding box center [377, 314] width 420 height 39
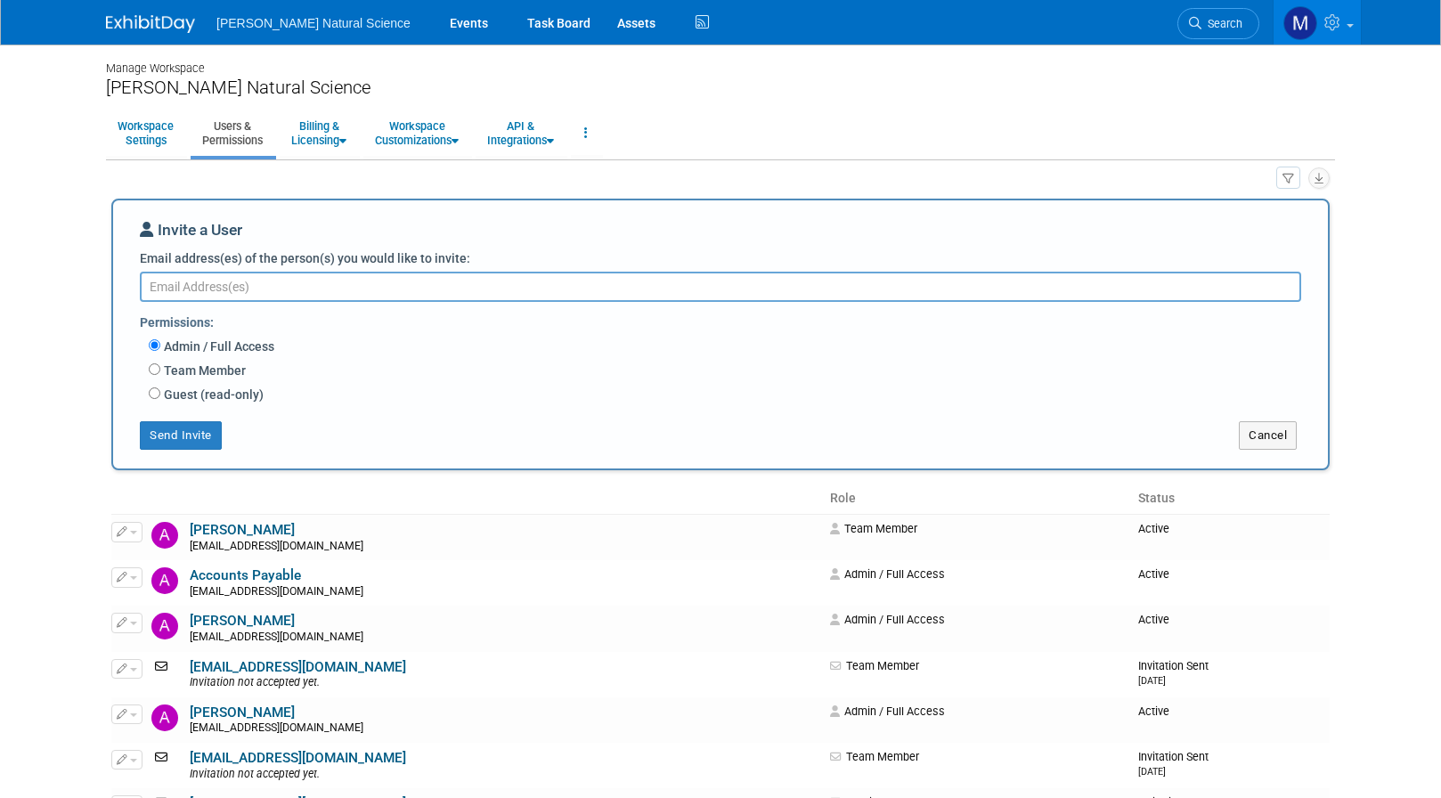
type textarea "E"
type textarea "[EMAIL_ADDRESS][DOMAIN_NAME]"
click at [197, 375] on label "Team Member" at bounding box center [203, 371] width 86 height 18
click at [160, 375] on input "Team Member" at bounding box center [155, 369] width 12 height 12
radio input "true"
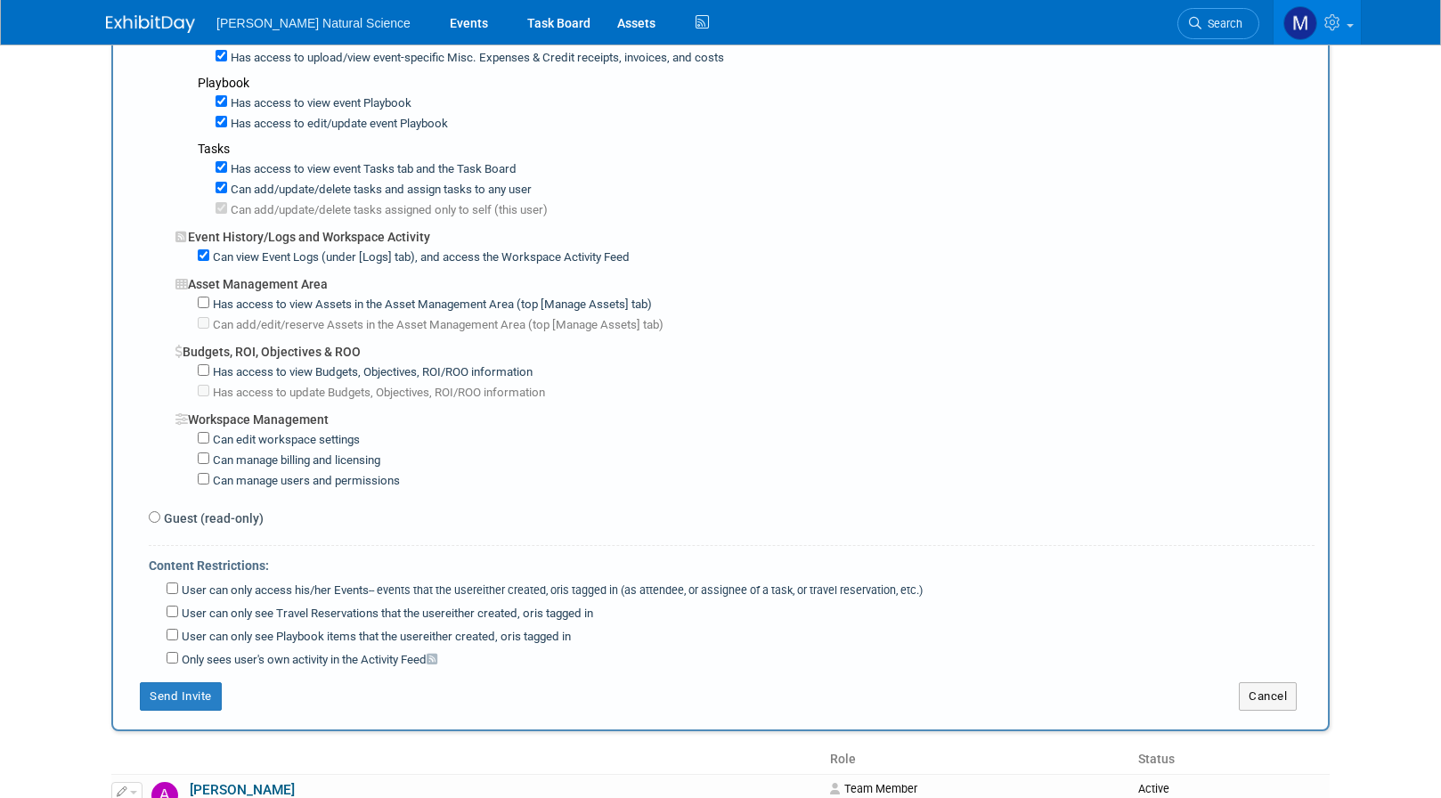
scroll to position [1128, 0]
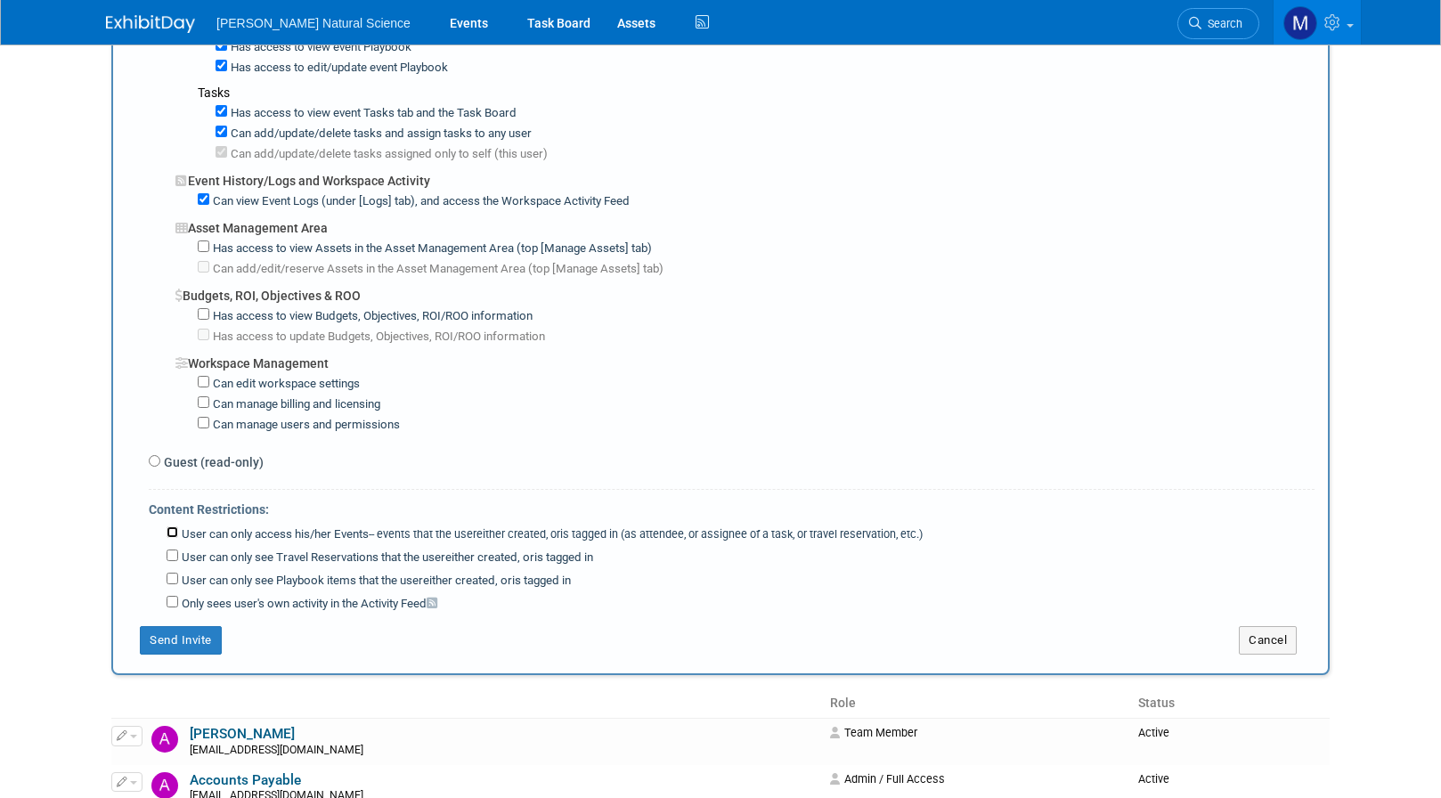
click at [173, 527] on input "User can only access his/her Events -- events that the user either created, or …" at bounding box center [173, 533] width 12 height 12
checkbox input "true"
click at [160, 453] on label "Guest (read-only)" at bounding box center [211, 462] width 103 height 18
click at [160, 455] on input "Guest (read-only)" at bounding box center [155, 461] width 12 height 12
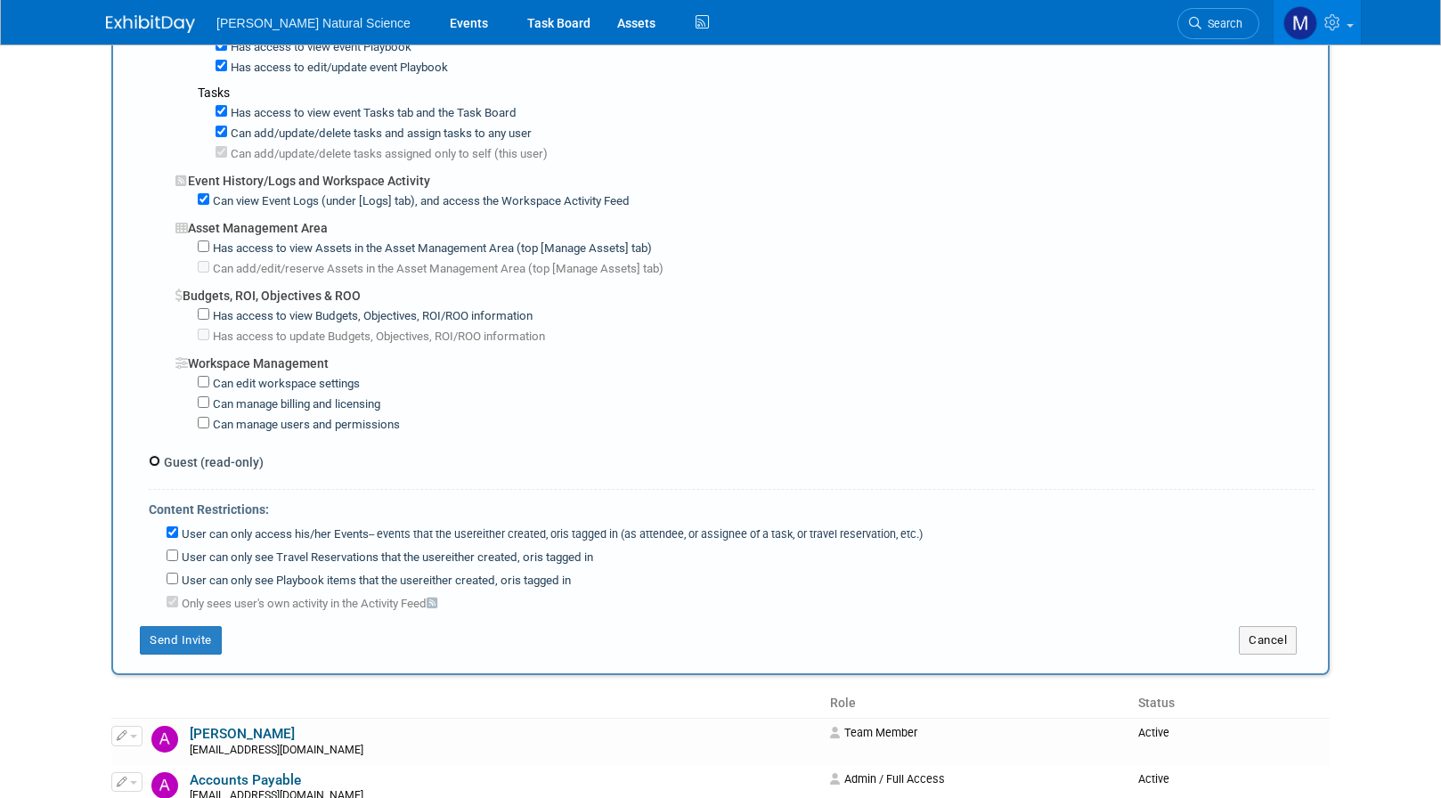
radio input "true"
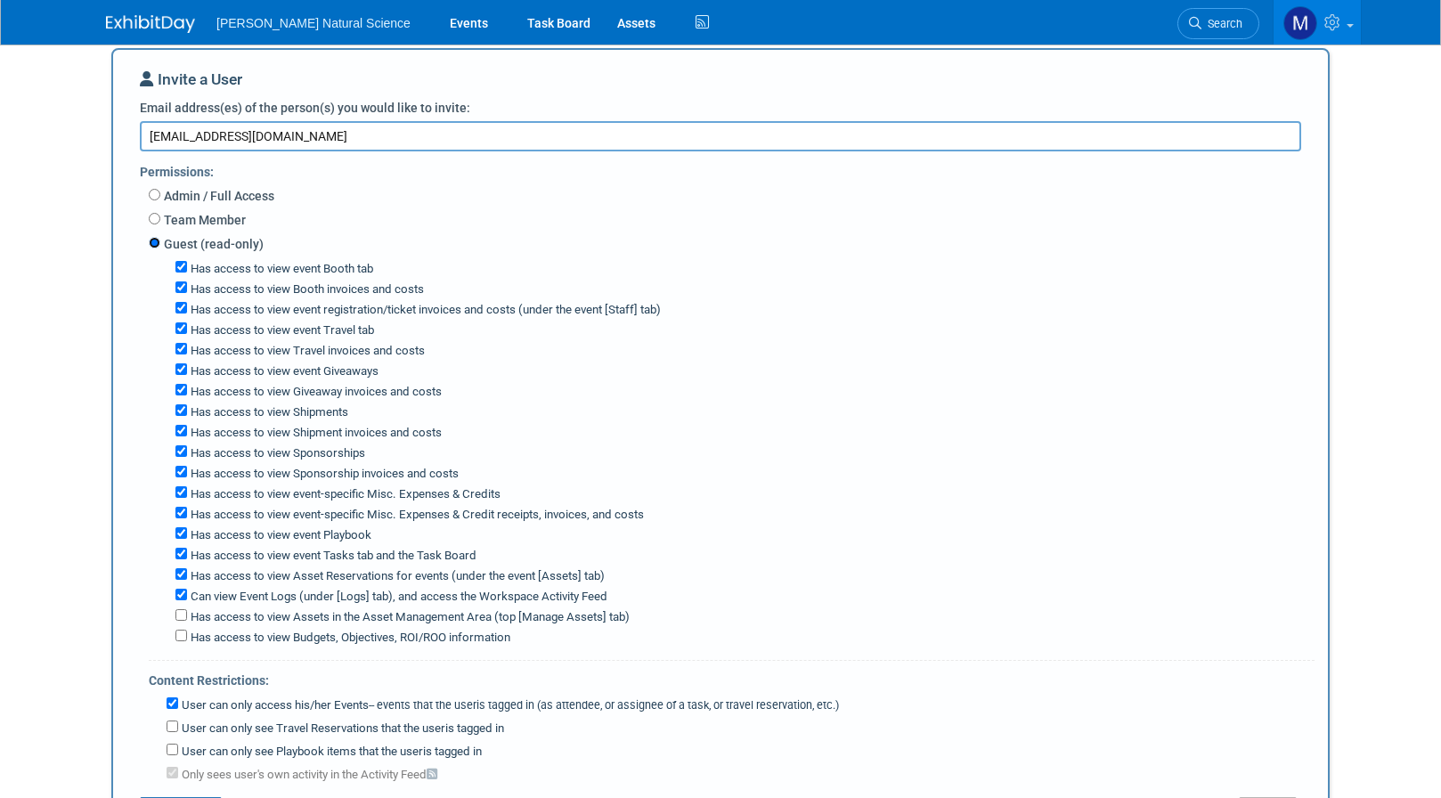
scroll to position [156, 0]
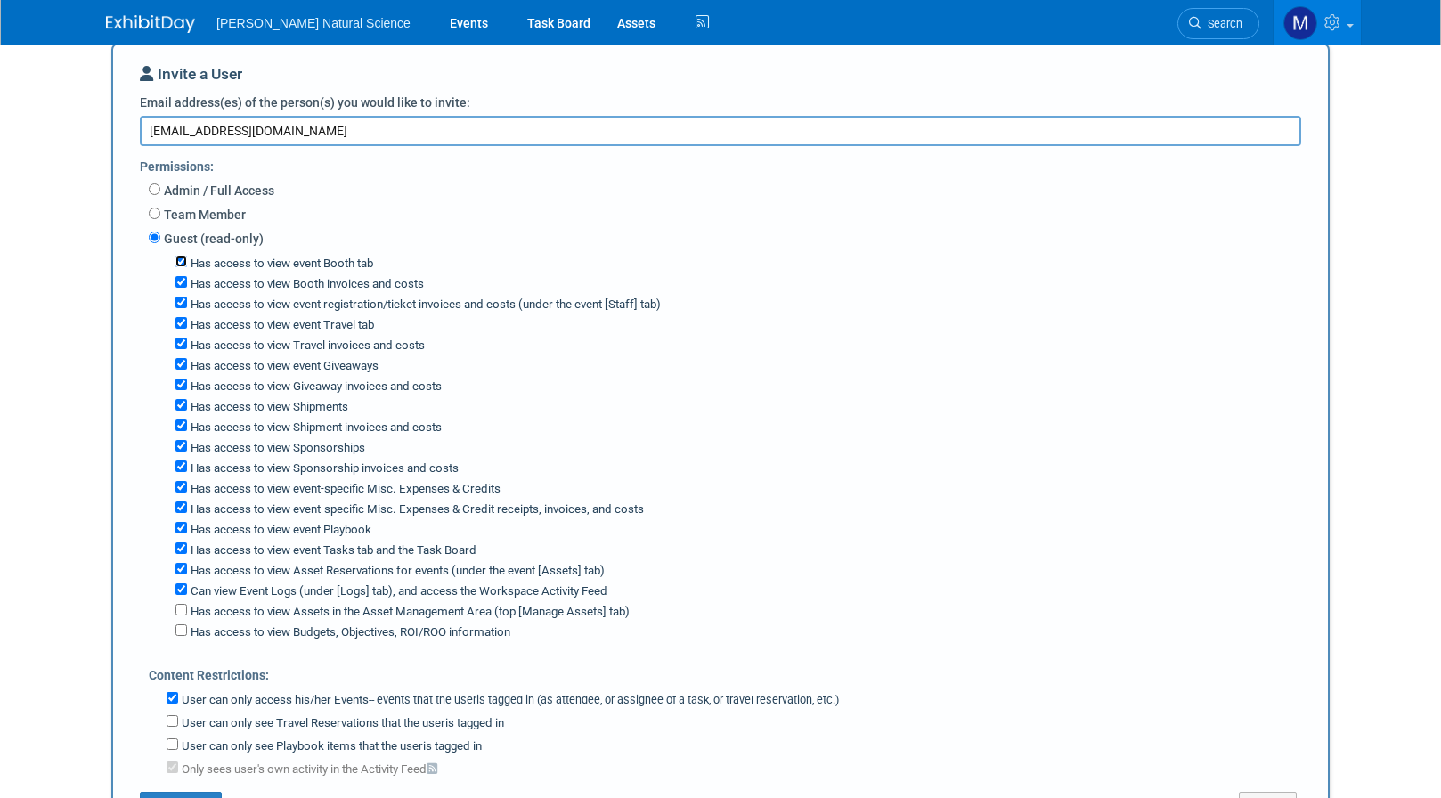
click at [180, 267] on input "Has access to view event Booth tab" at bounding box center [182, 262] width 12 height 12
checkbox input "false"
click at [185, 300] on input "Has access to view event registration/ticket invoices and costs (under the even…" at bounding box center [182, 303] width 12 height 12
checkbox input "false"
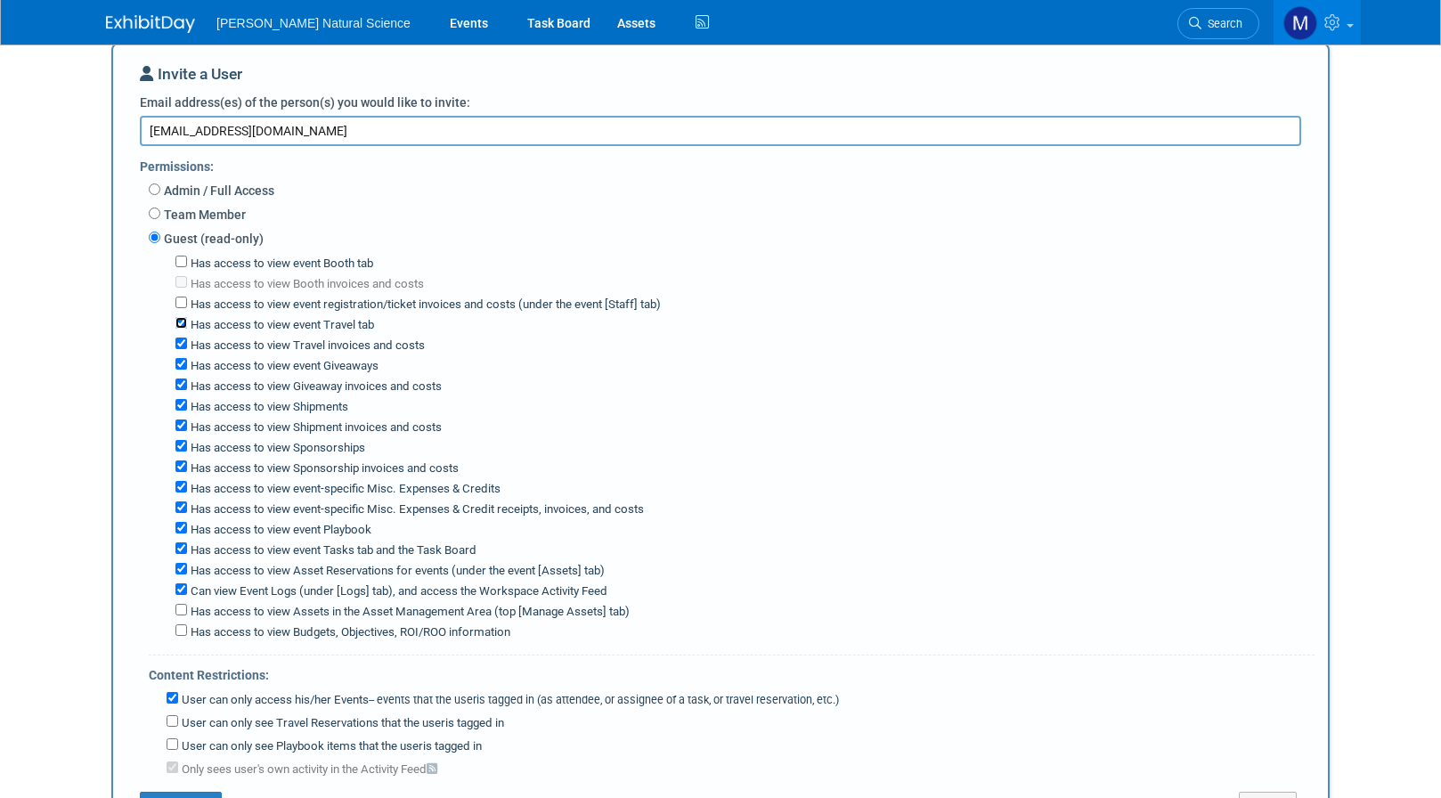
click at [184, 324] on input "Has access to view event Travel tab" at bounding box center [182, 323] width 12 height 12
checkbox input "false"
click at [184, 360] on input "Has access to view event Giveaways" at bounding box center [182, 364] width 12 height 12
checkbox input "false"
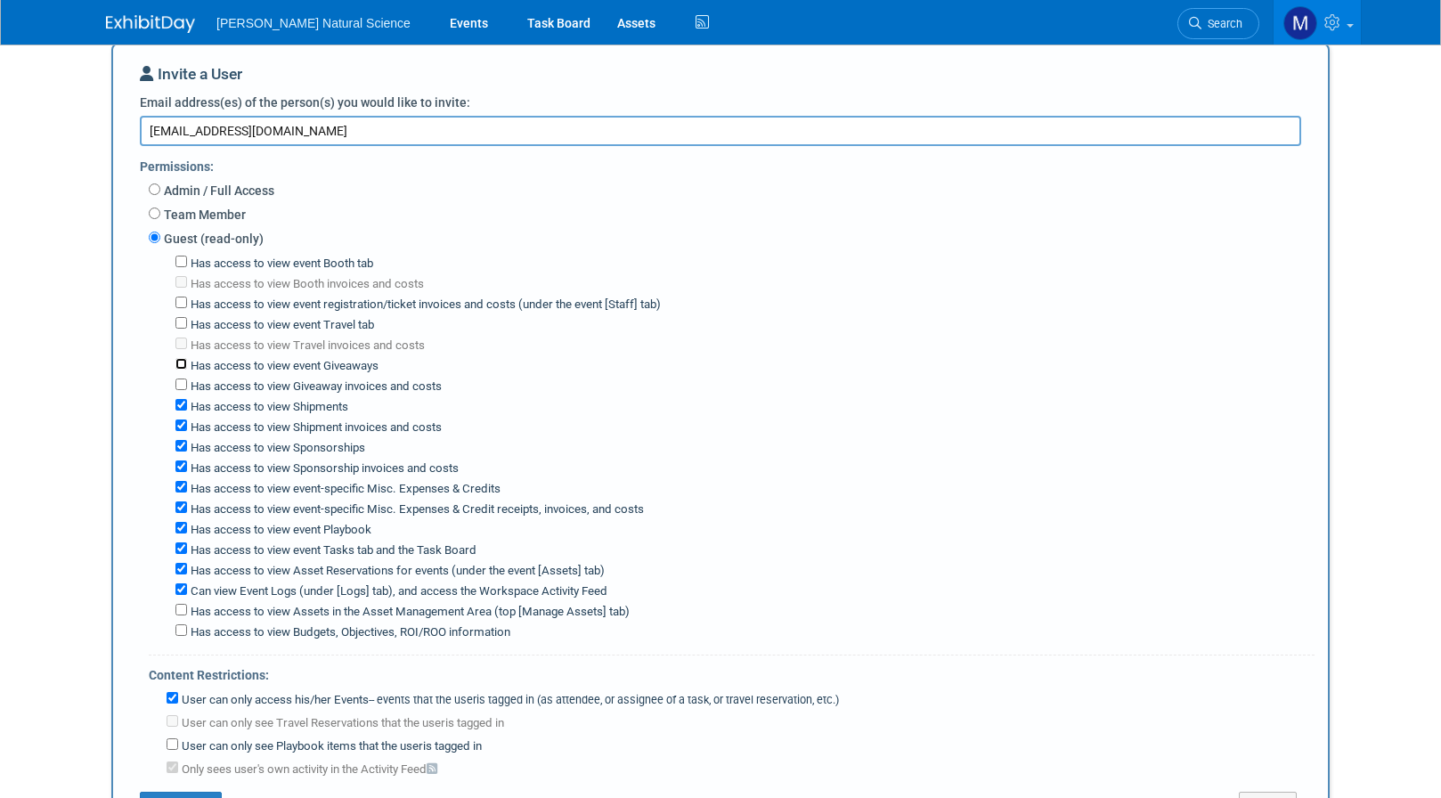
checkbox input "false"
click at [181, 407] on input "Has access to view Shipments" at bounding box center [182, 405] width 12 height 12
checkbox input "false"
click at [179, 442] on input "Has access to view Sponsorships" at bounding box center [182, 446] width 12 height 12
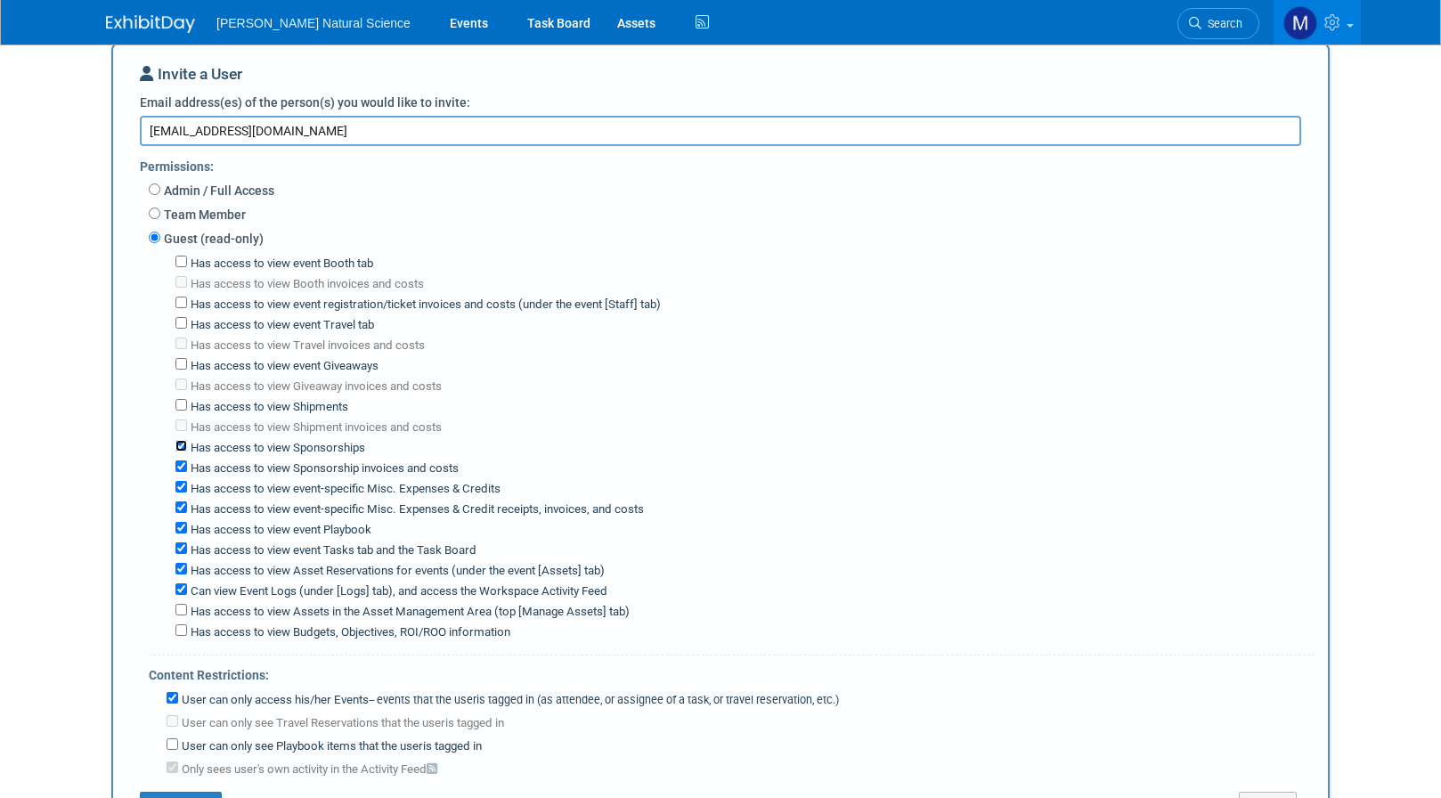
checkbox input "false"
click at [181, 481] on input "Has access to view event-specific Misc. Expenses & Credits" at bounding box center [182, 487] width 12 height 12
checkbox input "false"
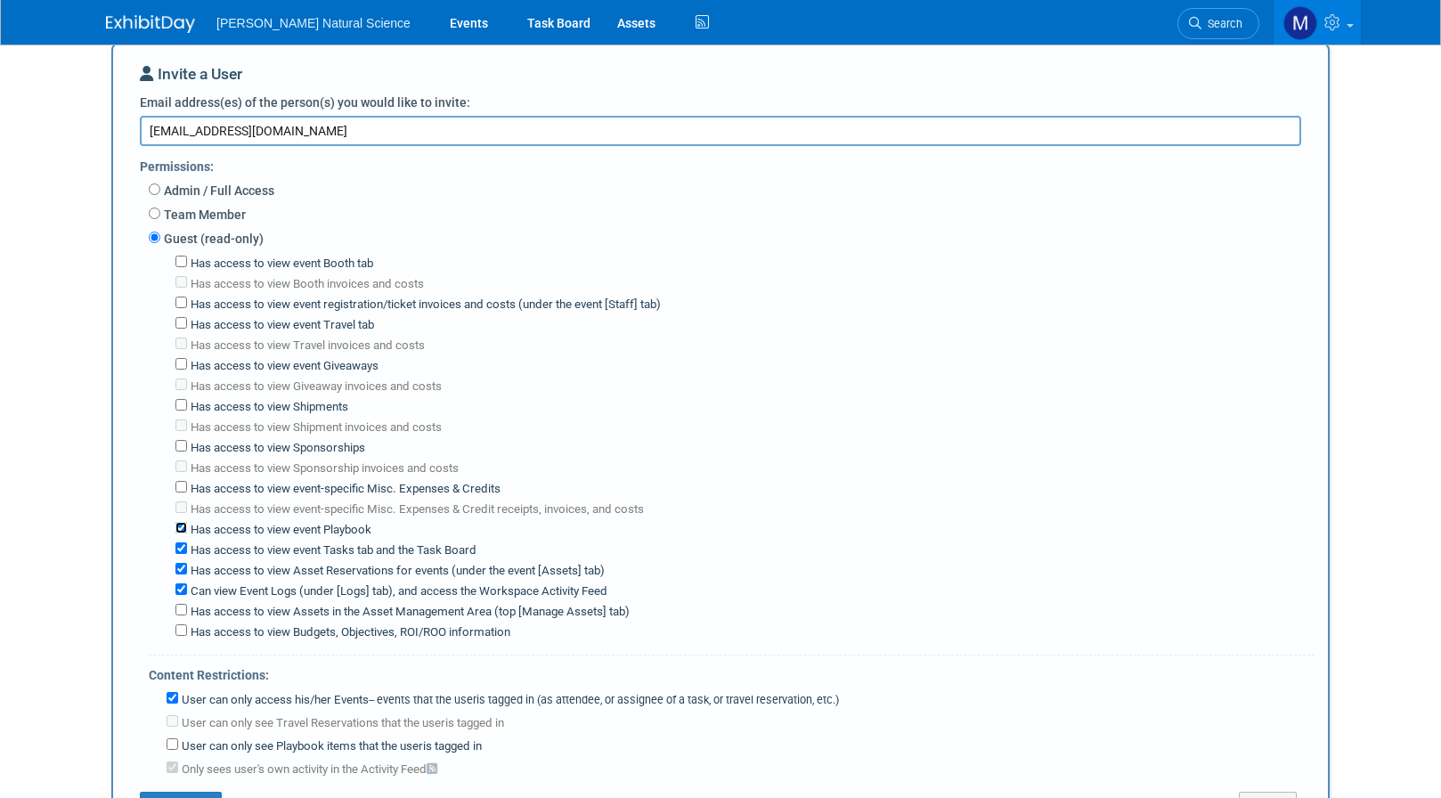
click at [184, 522] on input "Has access to view event Playbook" at bounding box center [182, 528] width 12 height 12
checkbox input "false"
click at [184, 551] on div "Has access to view event Tasks tab and the Task Board" at bounding box center [745, 549] width 1139 height 20
click at [180, 566] on input "Has access to view Asset Reservations for events (under the event [Assets] tab)" at bounding box center [182, 569] width 12 height 12
checkbox input "false"
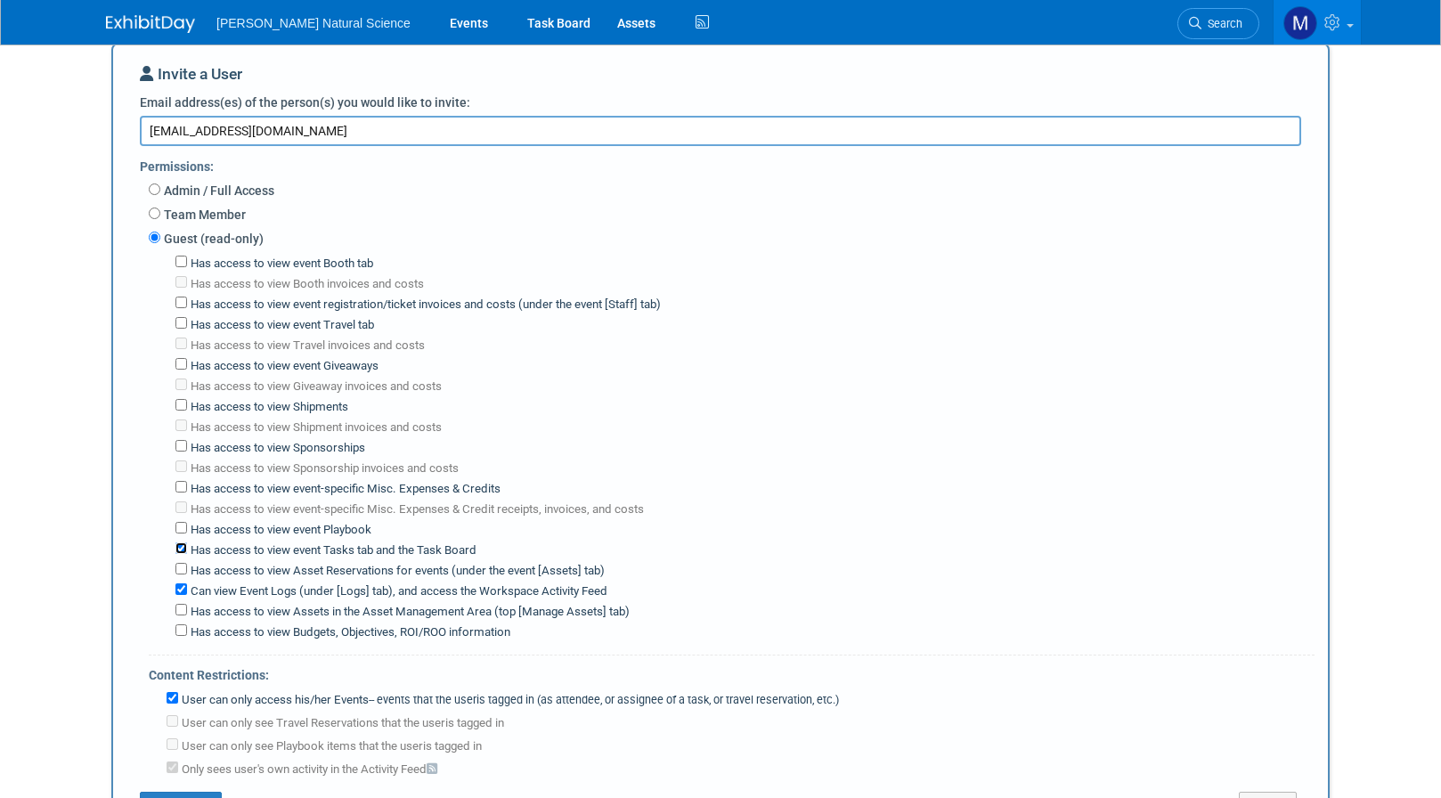
click at [182, 543] on input "Has access to view event Tasks tab and the Task Board" at bounding box center [182, 549] width 12 height 12
checkbox input "false"
click at [184, 584] on input "Can view Event Logs (under [Logs] tab), and access the Workspace Activity Feed" at bounding box center [182, 590] width 12 height 12
checkbox input "false"
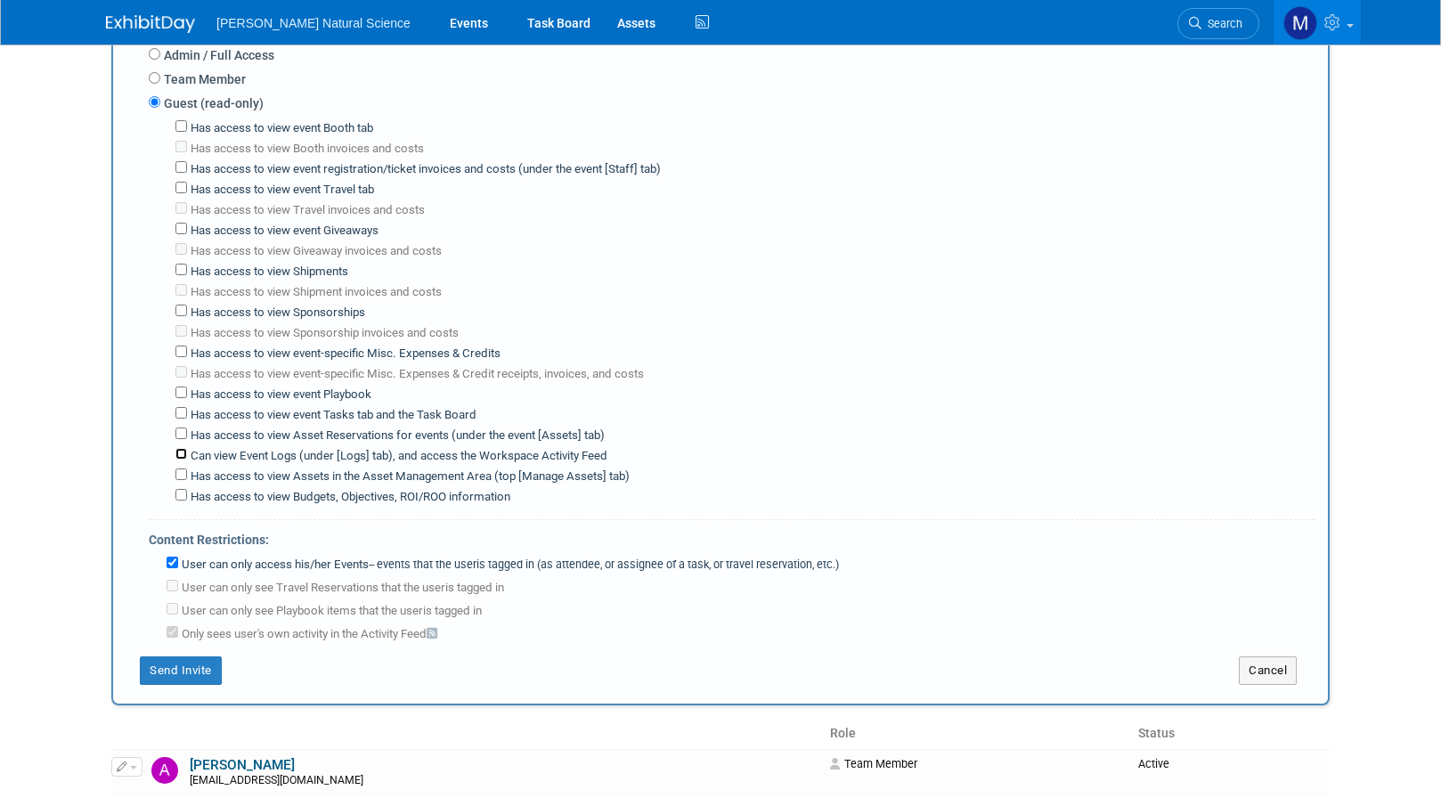
scroll to position [300, 0]
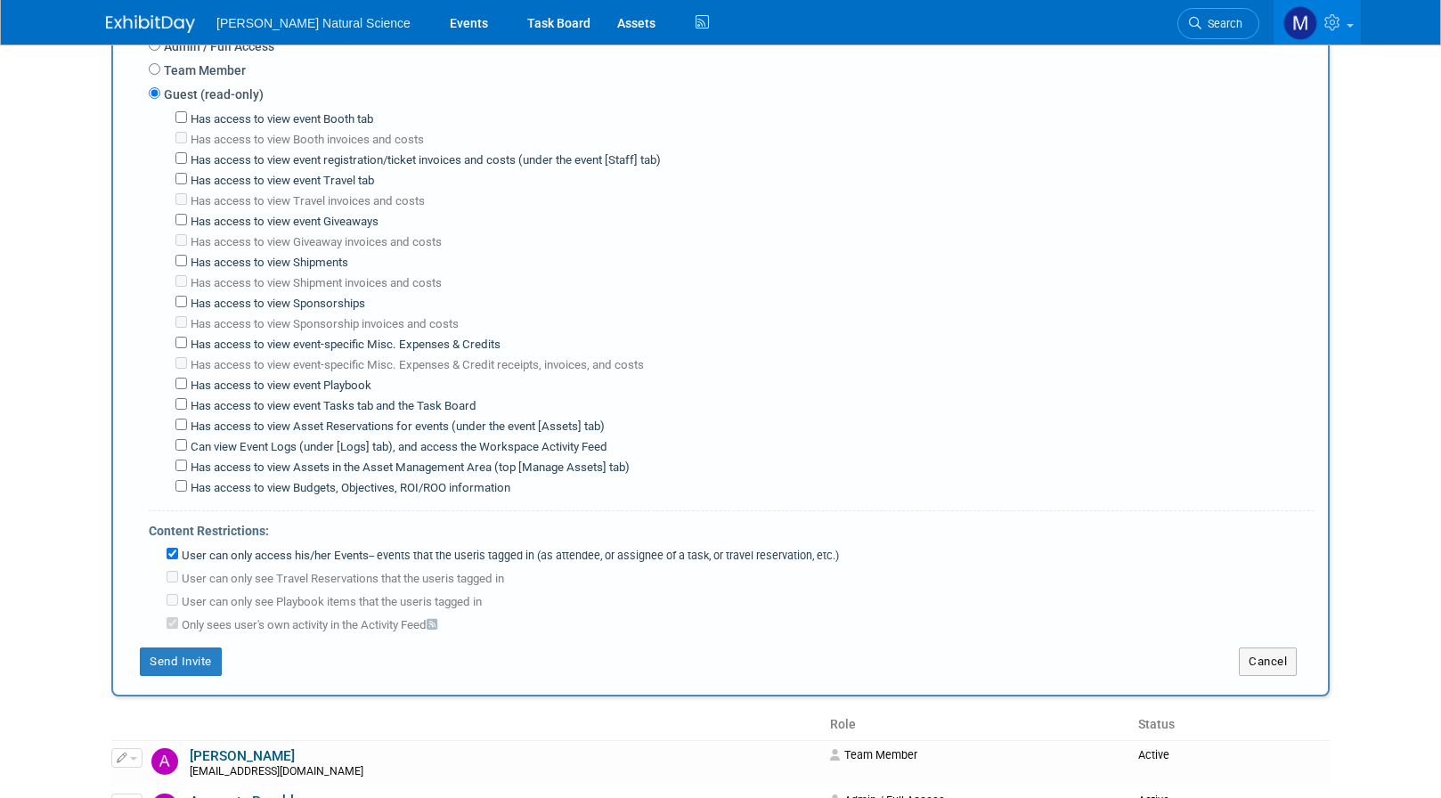
click at [239, 571] on label "User can only see Travel Reservations that the user either created, or is tagge…" at bounding box center [341, 579] width 326 height 17
click at [179, 657] on button "Send Invite" at bounding box center [181, 662] width 82 height 29
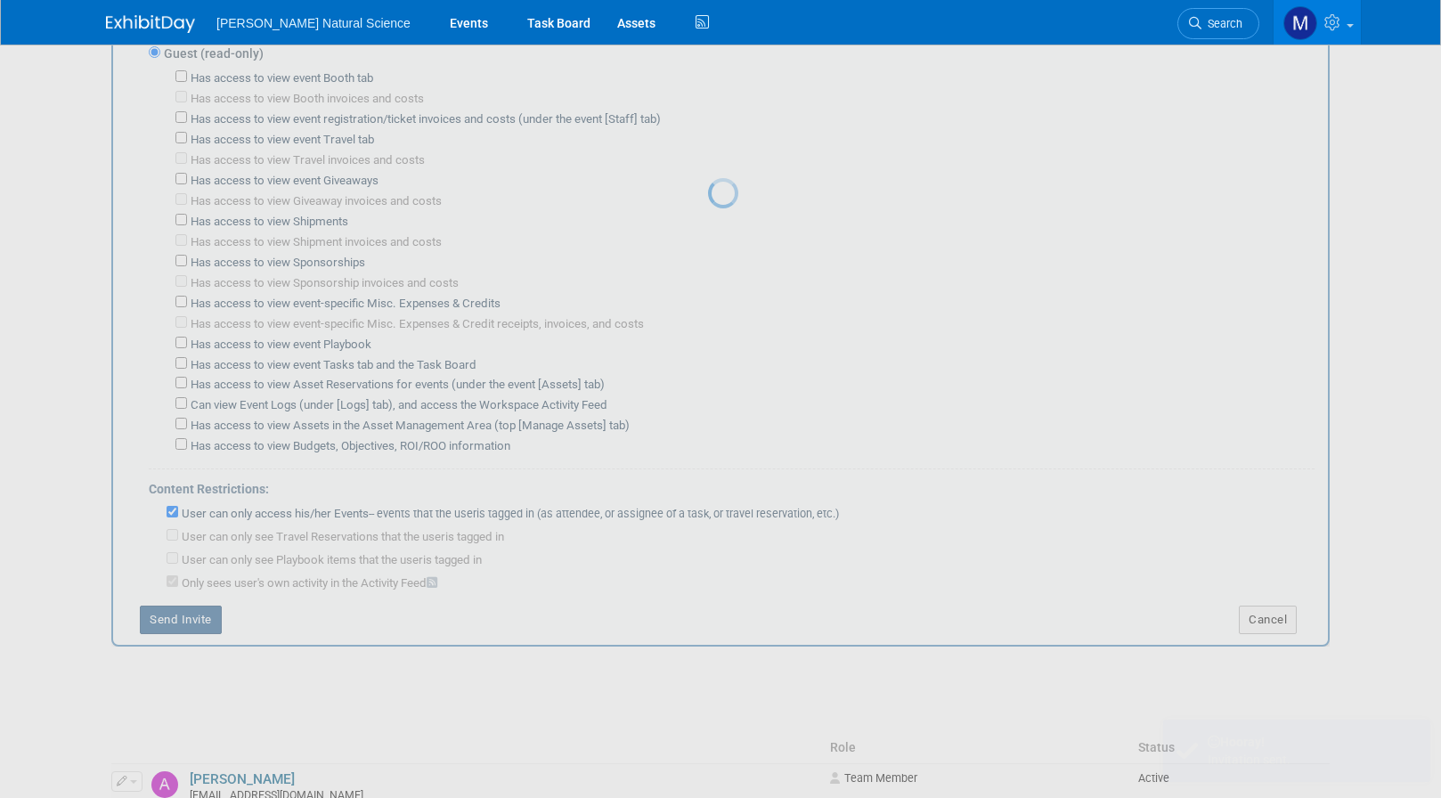
scroll to position [0, 0]
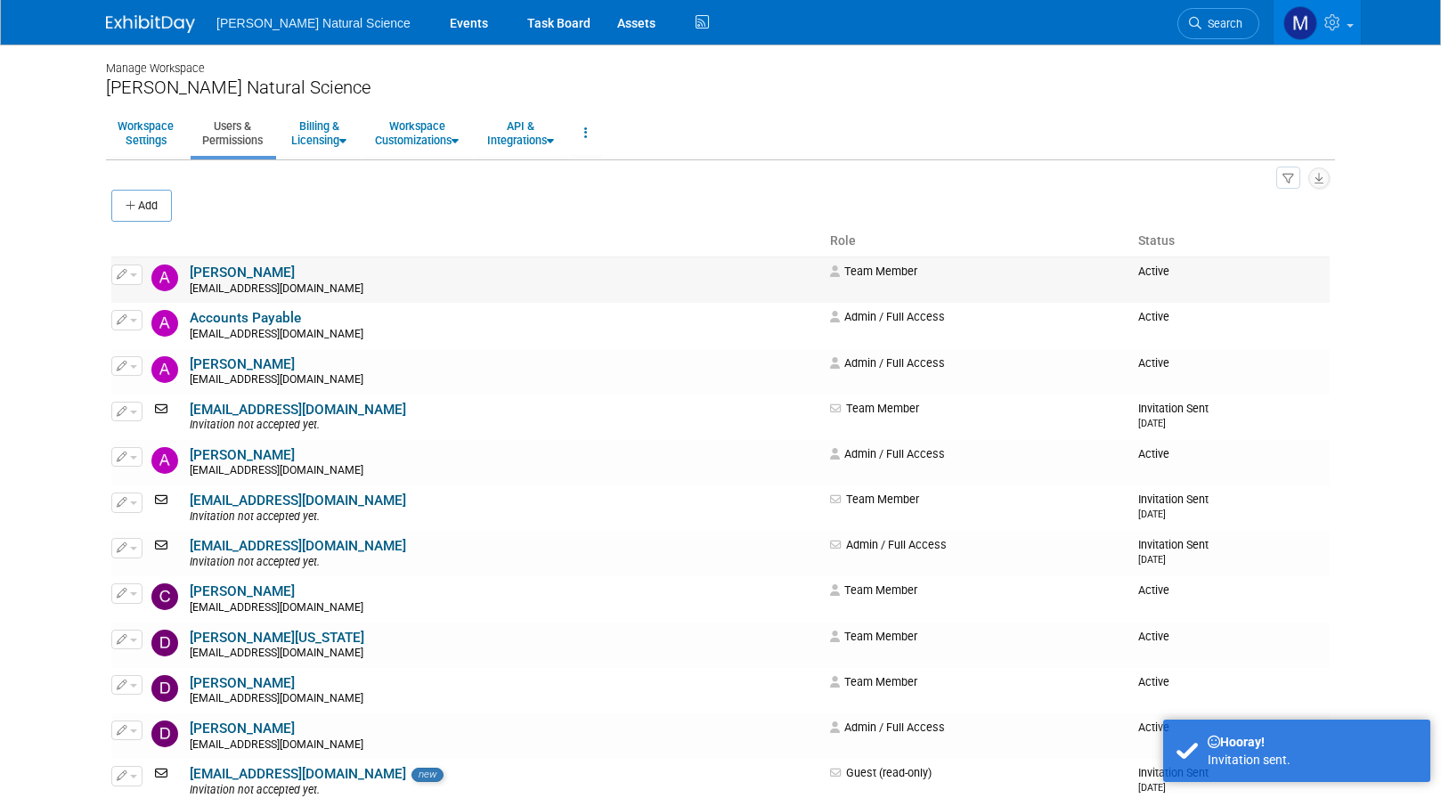
click at [243, 283] on div "[EMAIL_ADDRESS][DOMAIN_NAME]" at bounding box center [504, 289] width 629 height 14
click at [218, 277] on link "[PERSON_NAME]" at bounding box center [242, 273] width 105 height 16
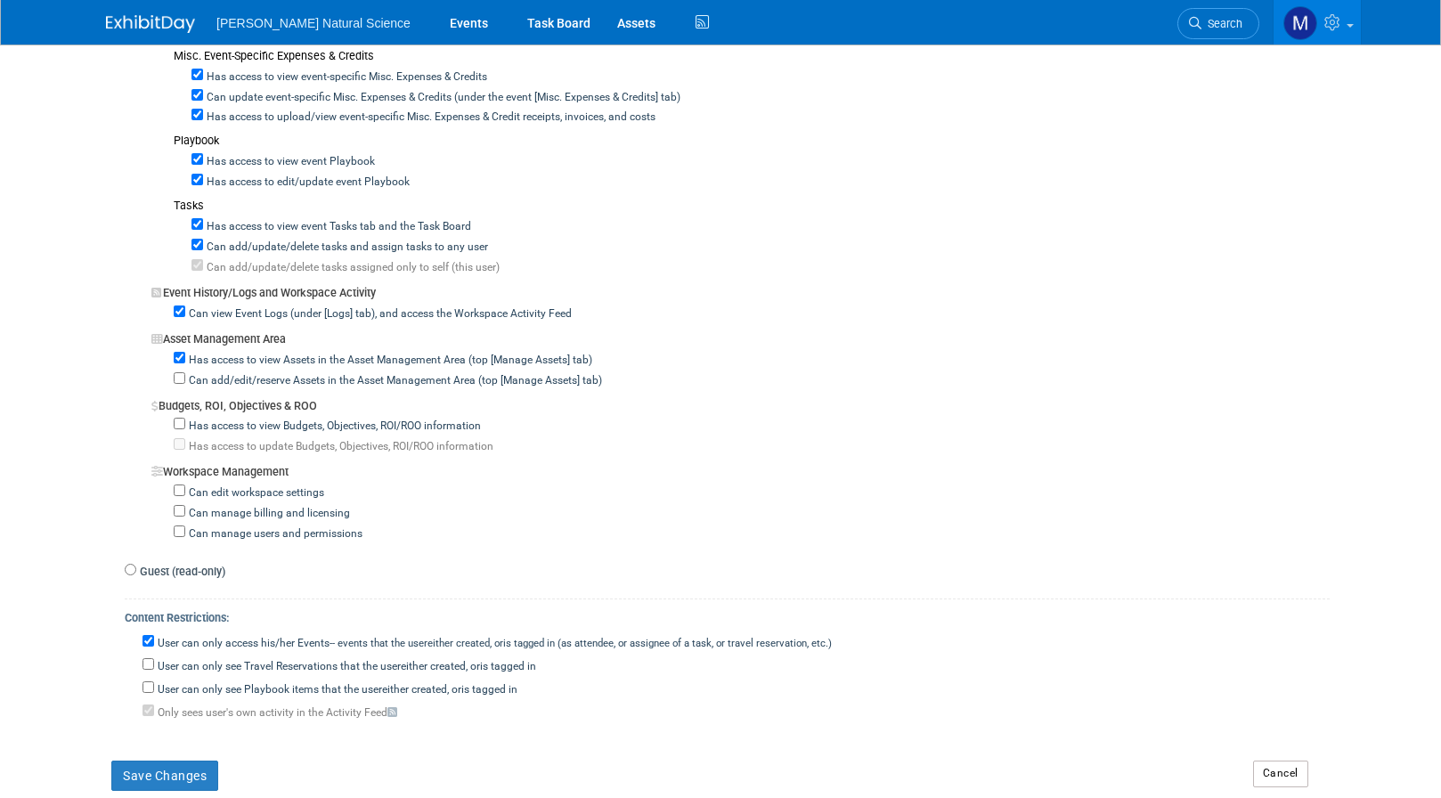
scroll to position [1214, 0]
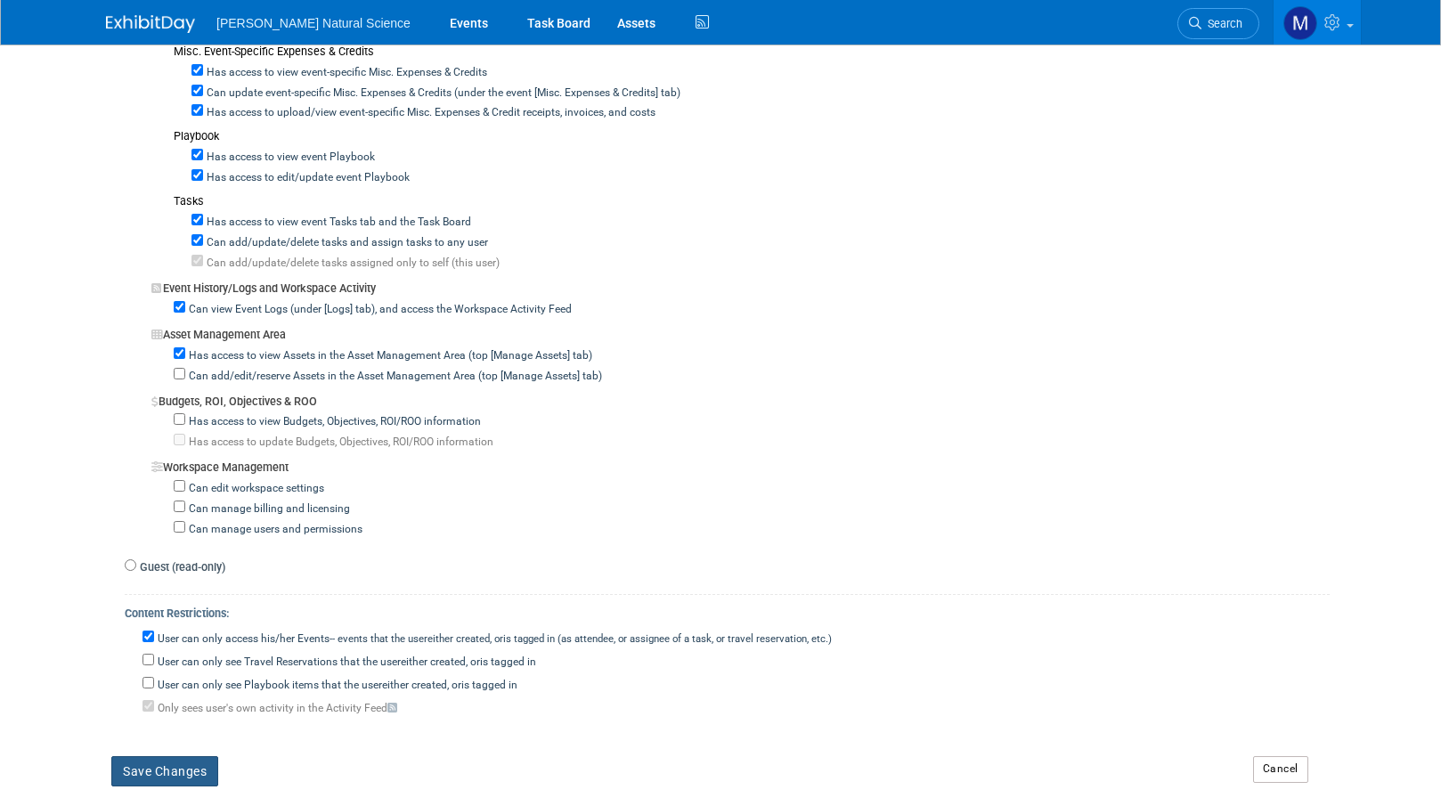
click at [169, 756] on button "Save Changes" at bounding box center [164, 771] width 107 height 30
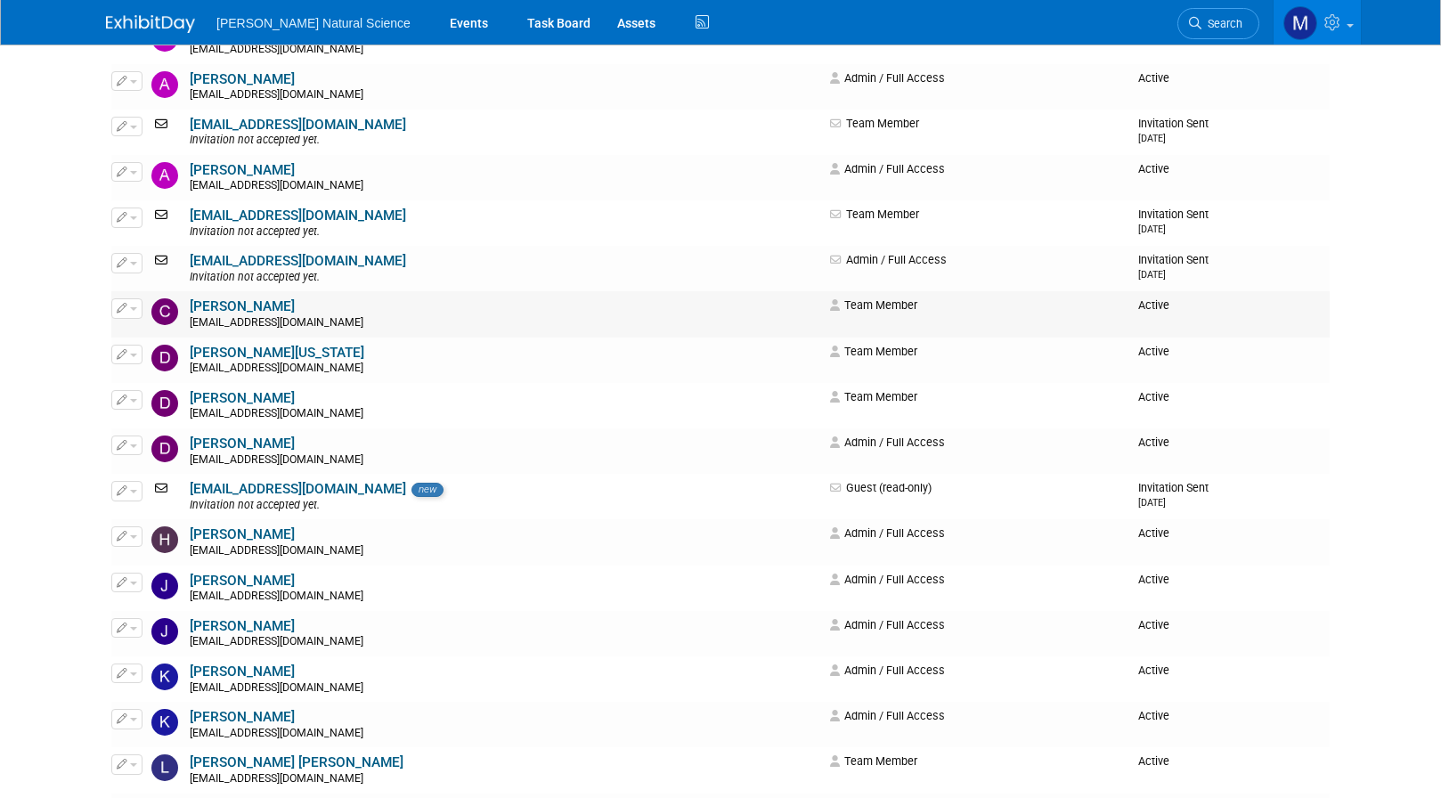
scroll to position [290, 0]
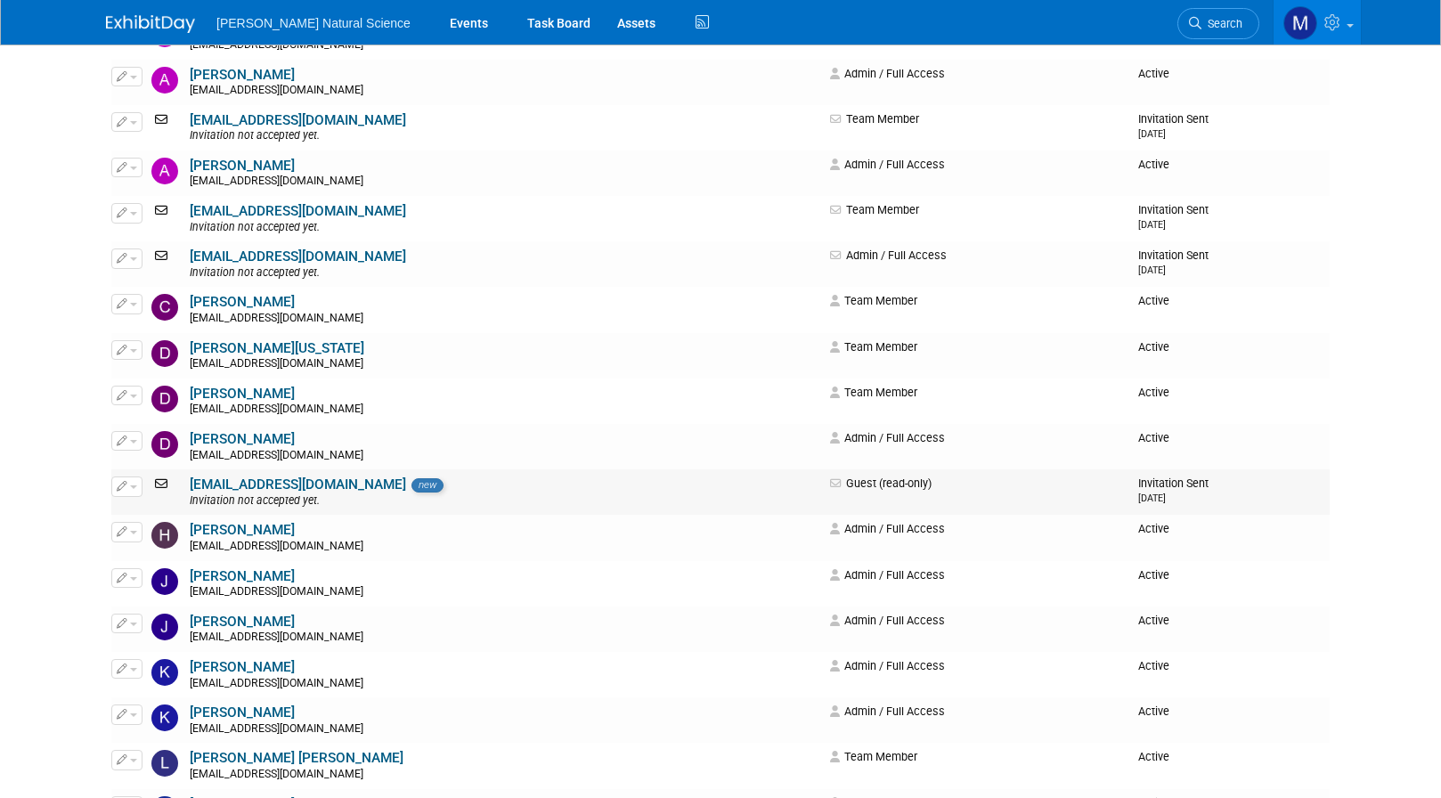
click at [249, 491] on link "[EMAIL_ADDRESS][DOMAIN_NAME]" at bounding box center [298, 485] width 216 height 16
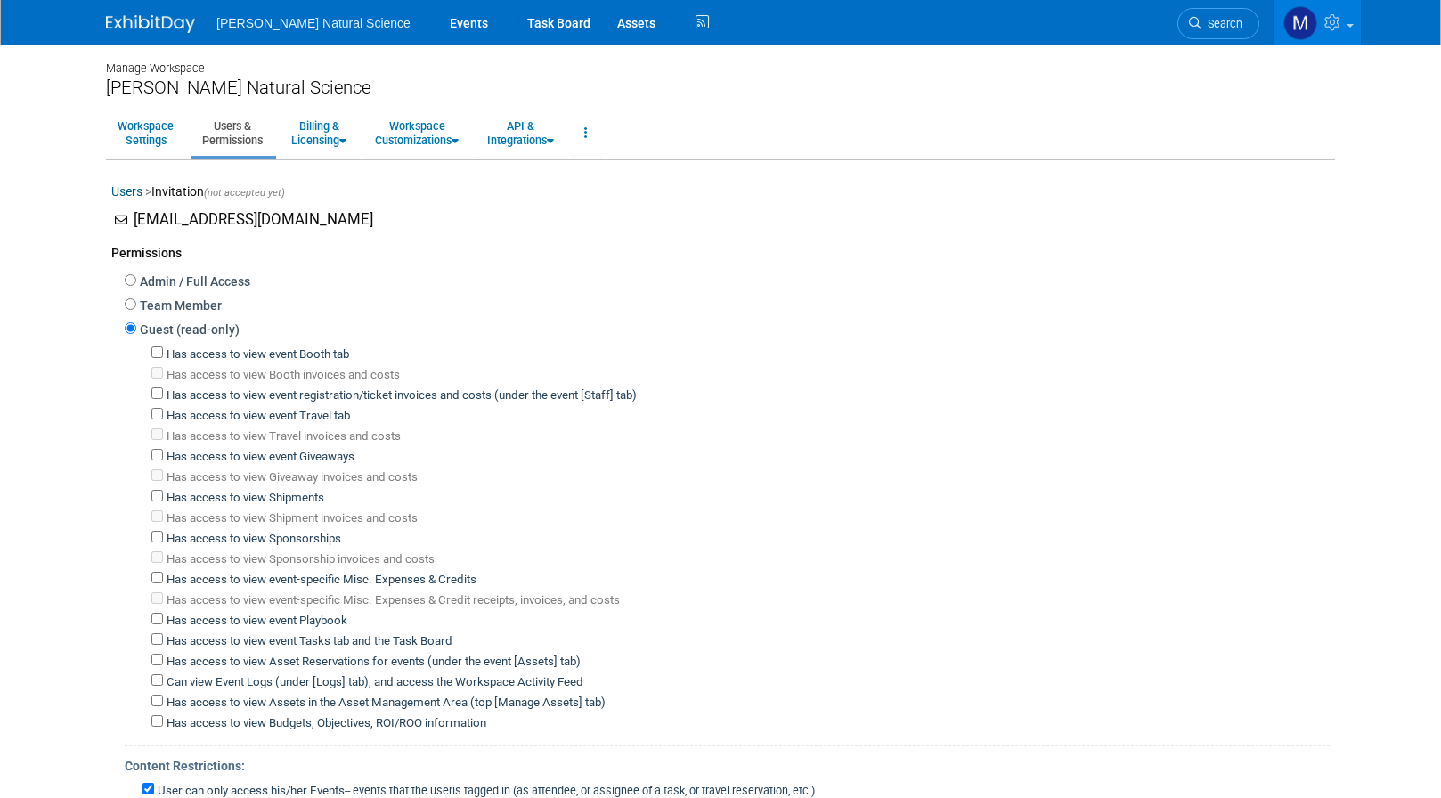
click at [129, 310] on div "Team Member Event Management General Can add and remove events Can update event…" at bounding box center [727, 307] width 1205 height 24
click at [130, 306] on input "Team Member" at bounding box center [131, 304] width 12 height 12
radio input "true"
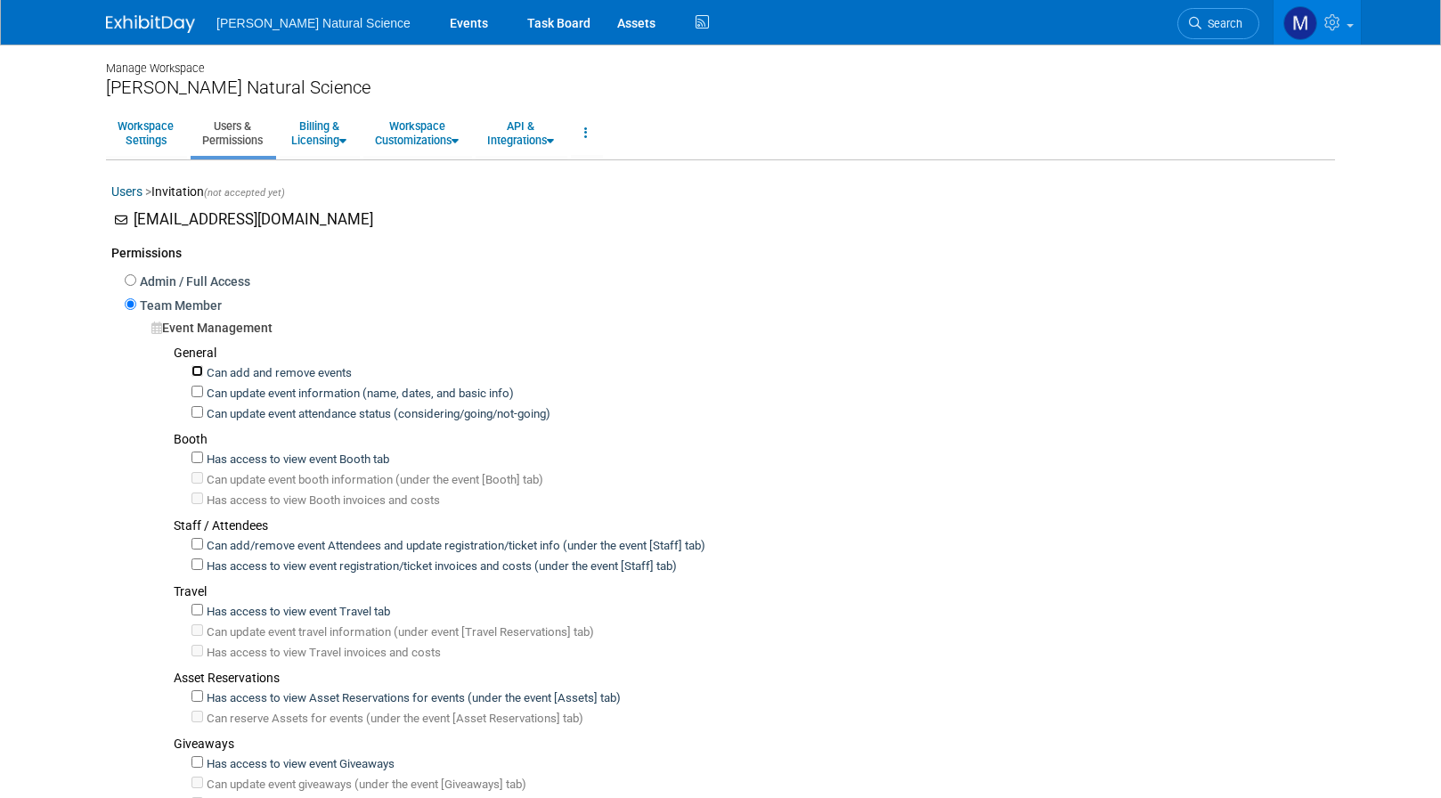
click at [196, 373] on input "Can add and remove events" at bounding box center [198, 371] width 12 height 12
checkbox input "true"
click at [197, 393] on input "Can update event information (name, dates, and basic info)" at bounding box center [198, 392] width 12 height 12
checkbox input "true"
click at [196, 410] on input "Can update event attendance status (considering/going/not-going)" at bounding box center [198, 412] width 12 height 12
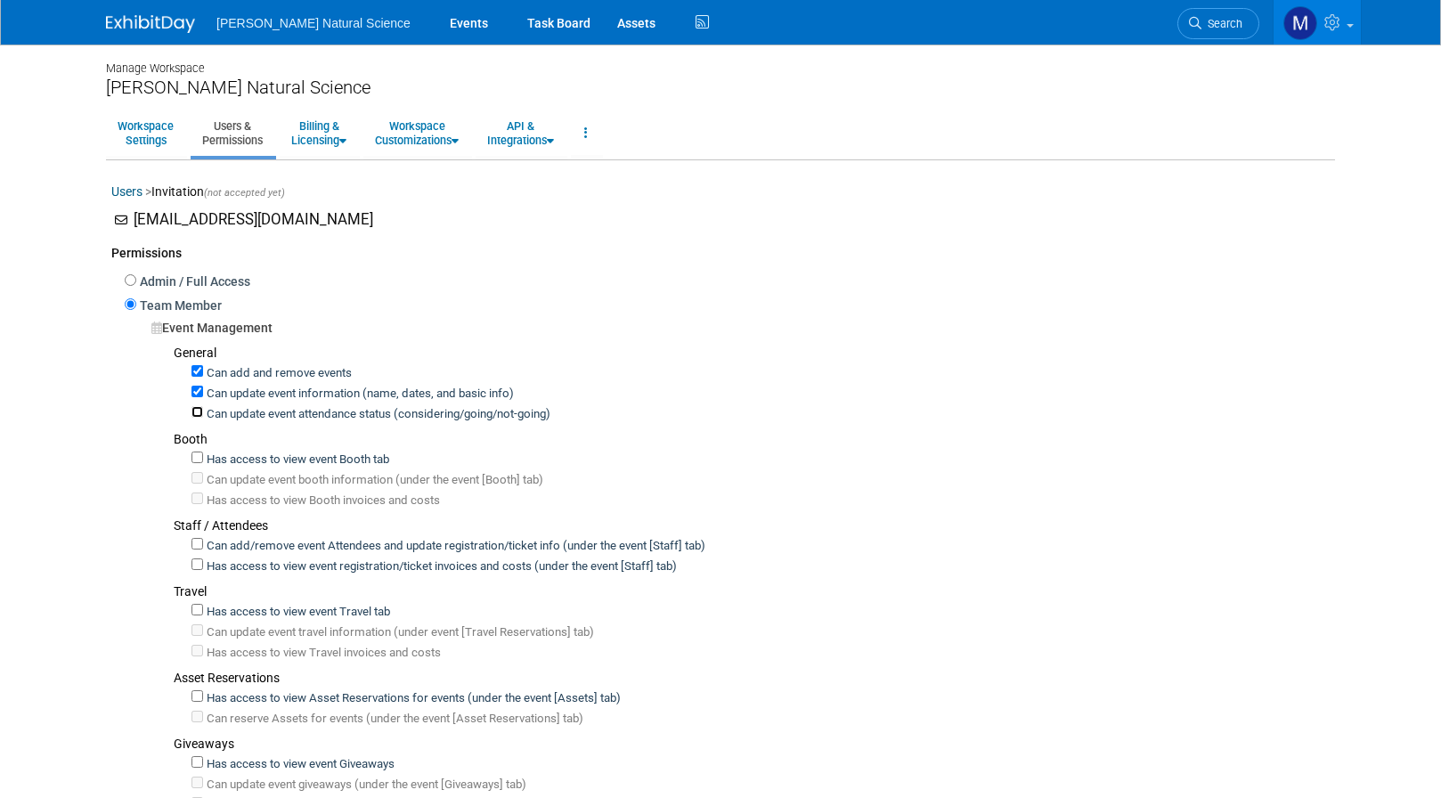
checkbox input "true"
click at [194, 461] on input "Has access to view event Booth tab" at bounding box center [198, 458] width 12 height 12
checkbox input "true"
click at [198, 477] on input "Can update event booth information (under the event [Booth] tab)" at bounding box center [198, 478] width 12 height 12
checkbox input "true"
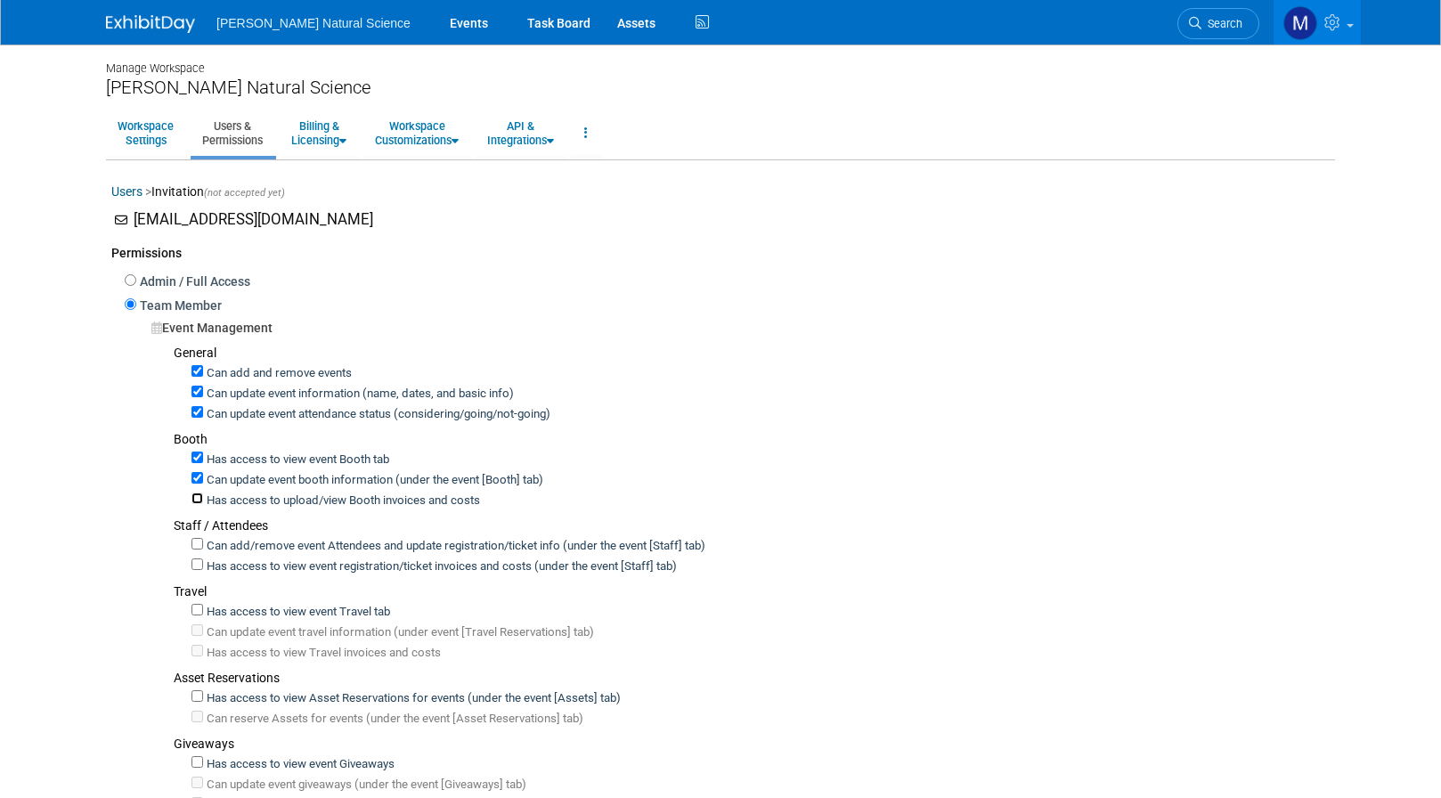
click at [200, 497] on input "Has access to upload/view Booth invoices and costs" at bounding box center [198, 499] width 12 height 12
checkbox input "true"
click at [200, 538] on input "Can add/remove event Attendees and update registration/ticket info (under the e…" at bounding box center [198, 544] width 12 height 12
checkbox input "true"
click at [200, 562] on input "Has access to upload/view event registration/ticket invoices and costs (under t…" at bounding box center [198, 565] width 12 height 12
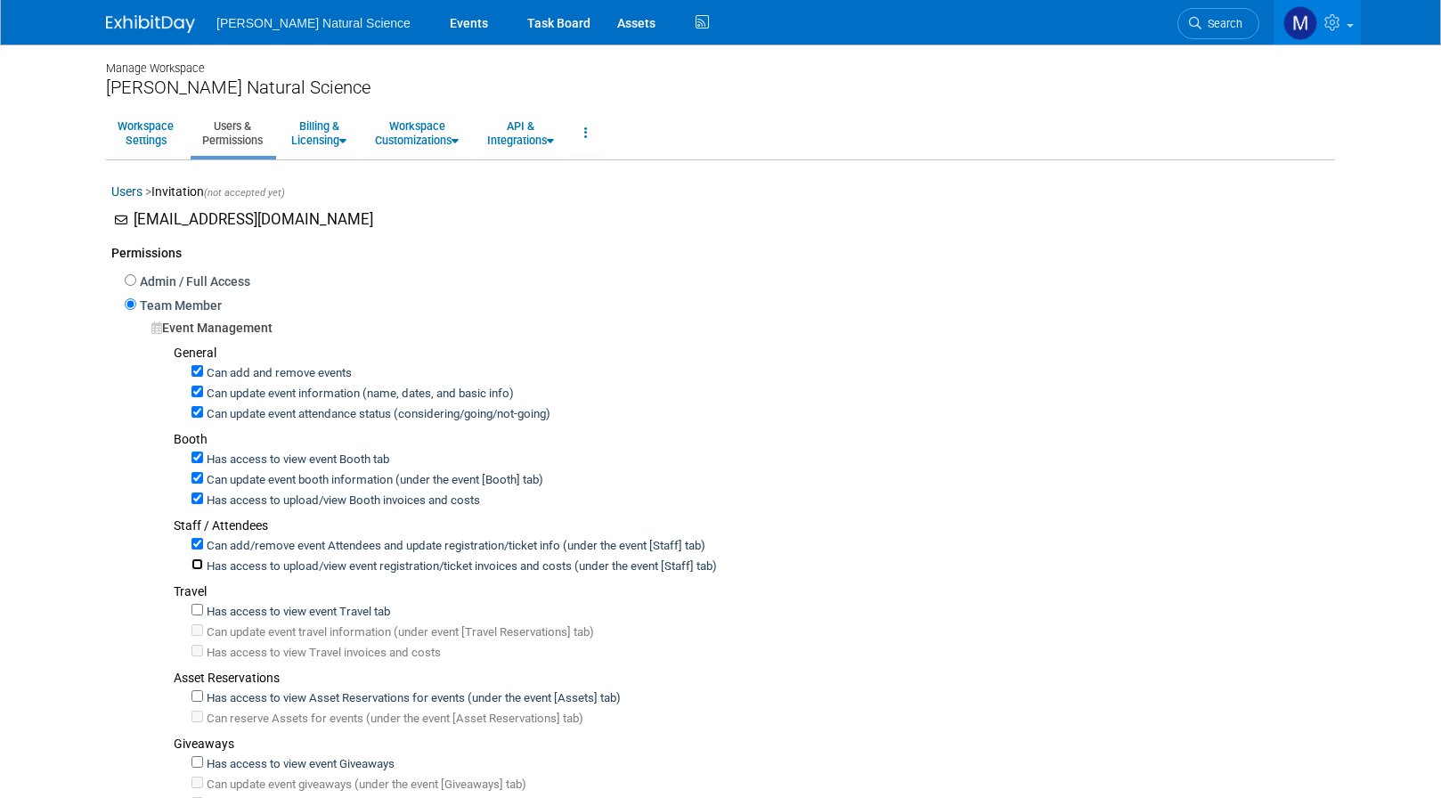
checkbox input "true"
click at [199, 608] on input "Has access to view event Travel tab" at bounding box center [198, 610] width 12 height 12
checkbox input "true"
click at [199, 633] on div "Can update event travel information (under event [Travel Reservations] tab)" at bounding box center [761, 631] width 1139 height 20
click at [199, 649] on input "Has access to view Travel invoices and costs" at bounding box center [198, 651] width 12 height 12
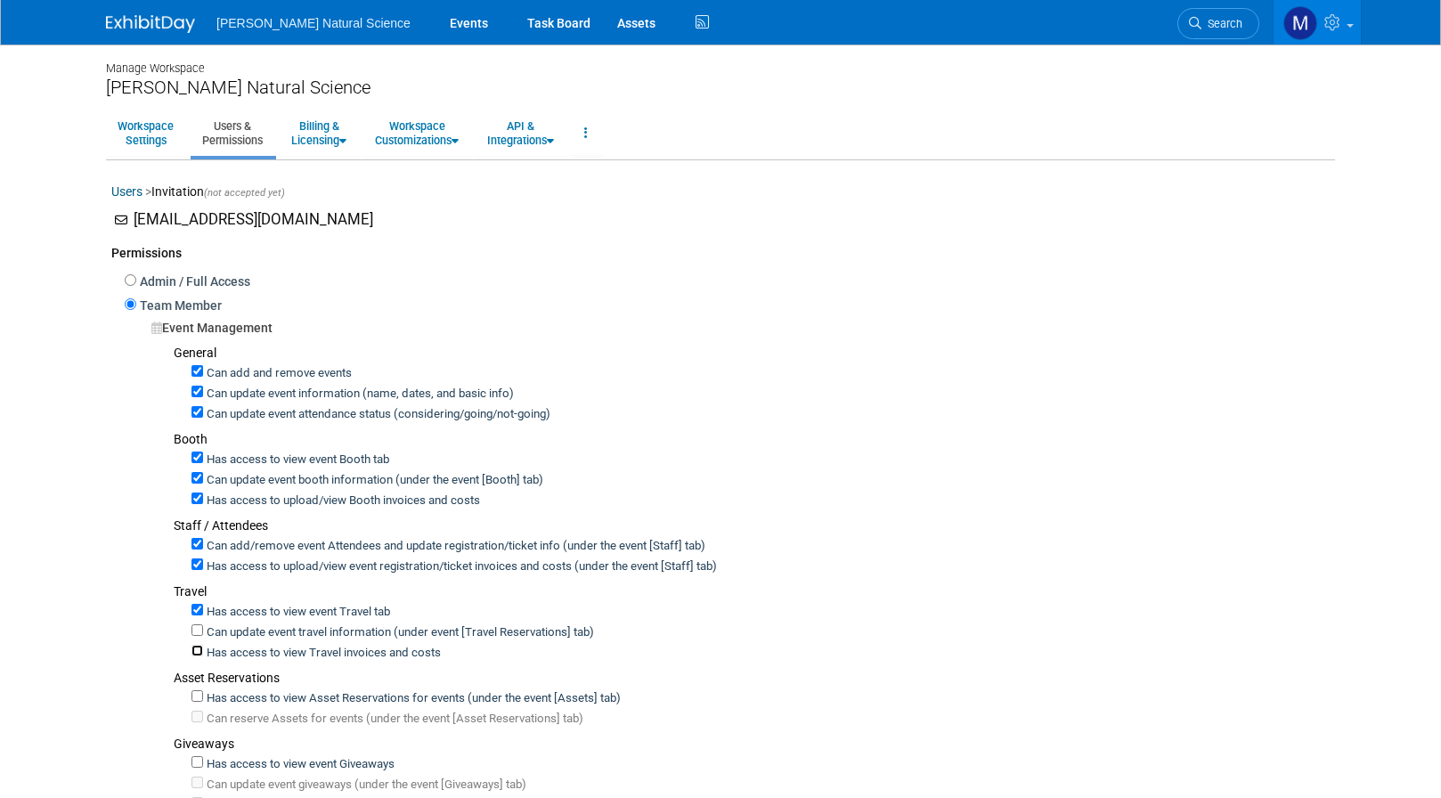
checkbox input "true"
click at [198, 627] on input "Can update event travel information (under event [Travel Reservations] tab)" at bounding box center [198, 631] width 12 height 12
checkbox input "true"
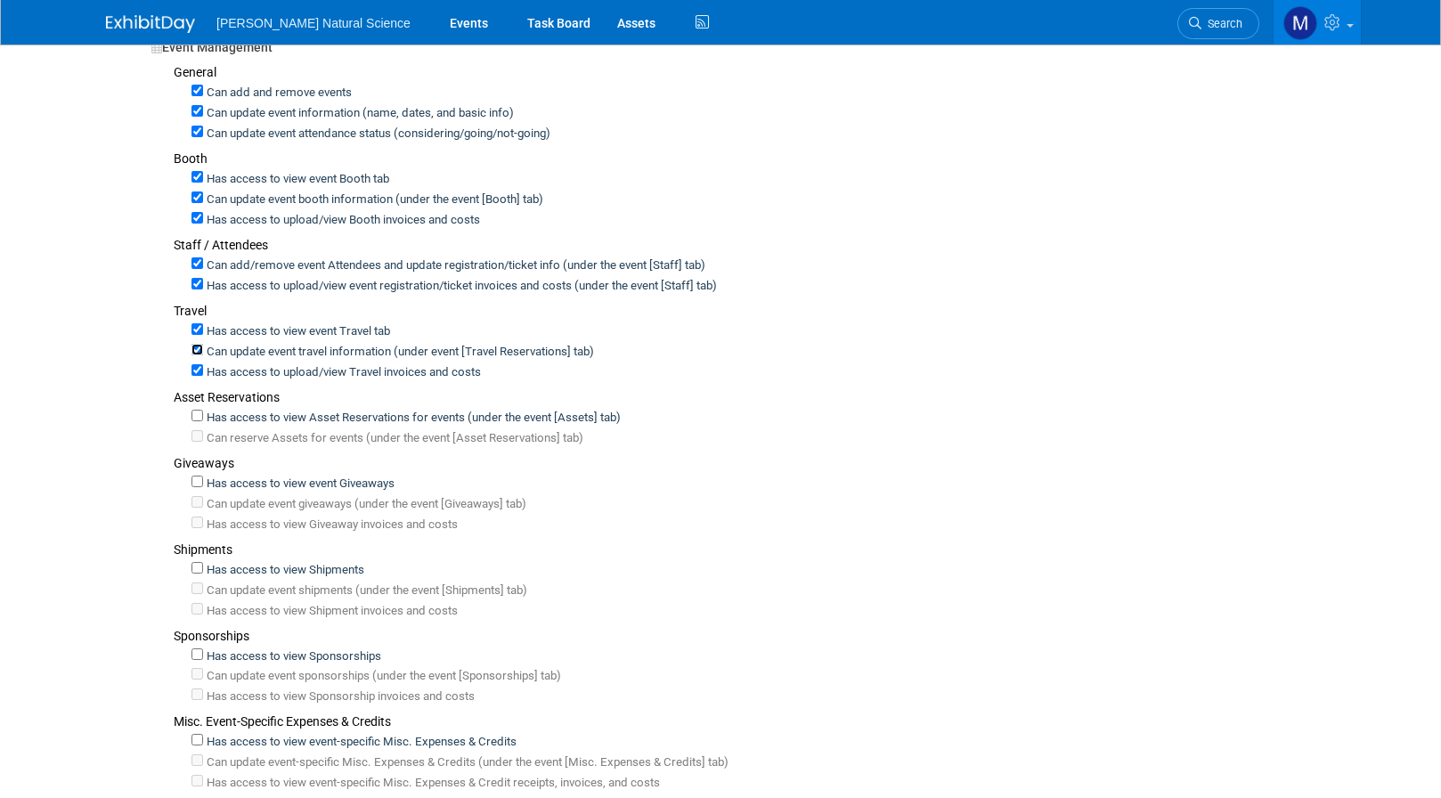
scroll to position [294, 0]
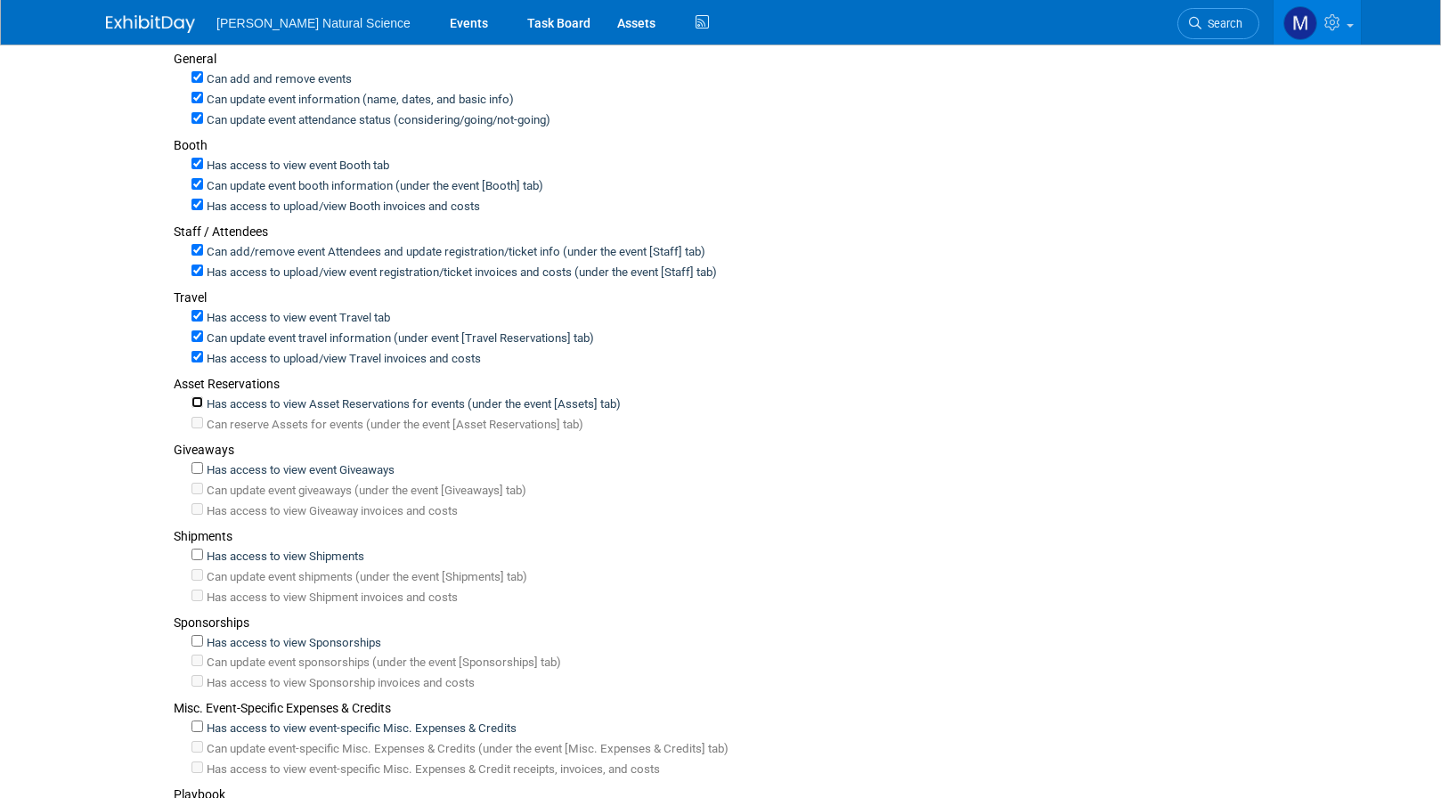
click at [198, 403] on input "Has access to view Asset Reservations for events (under the event [Assets] tab)" at bounding box center [198, 402] width 12 height 12
checkbox input "true"
click at [195, 417] on input "Can reserve Assets for events (under the event [Asset Reservations] tab)" at bounding box center [198, 423] width 12 height 12
checkbox input "true"
click at [199, 464] on input "Has access to view event Giveaways" at bounding box center [198, 468] width 12 height 12
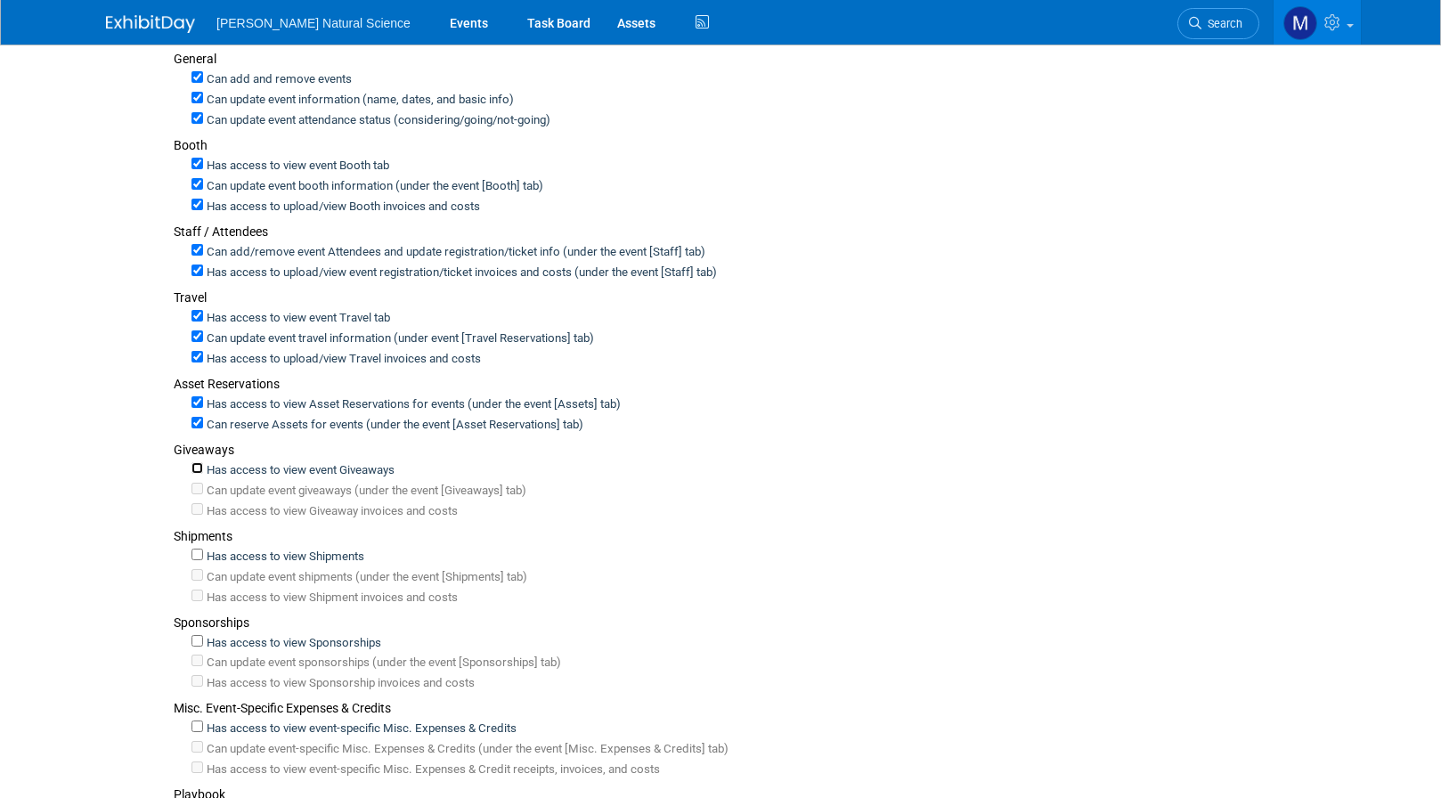
checkbox input "true"
click at [199, 483] on input "Can update event giveaways (under the event [Giveaways] tab)" at bounding box center [198, 489] width 12 height 12
checkbox input "true"
click at [198, 503] on input "Has access to upload/view Giveaway invoices and costs" at bounding box center [198, 509] width 12 height 12
checkbox input "true"
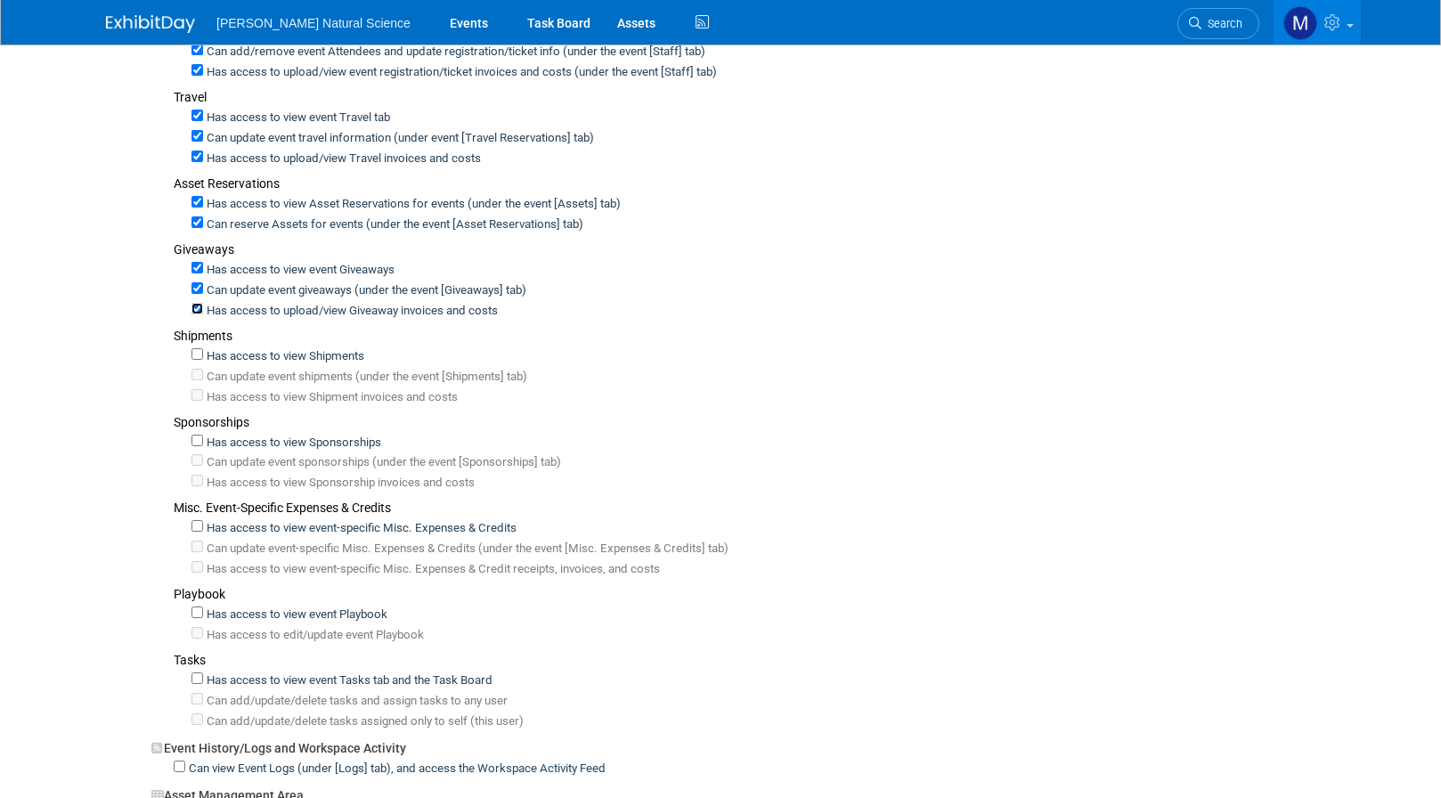
scroll to position [499, 0]
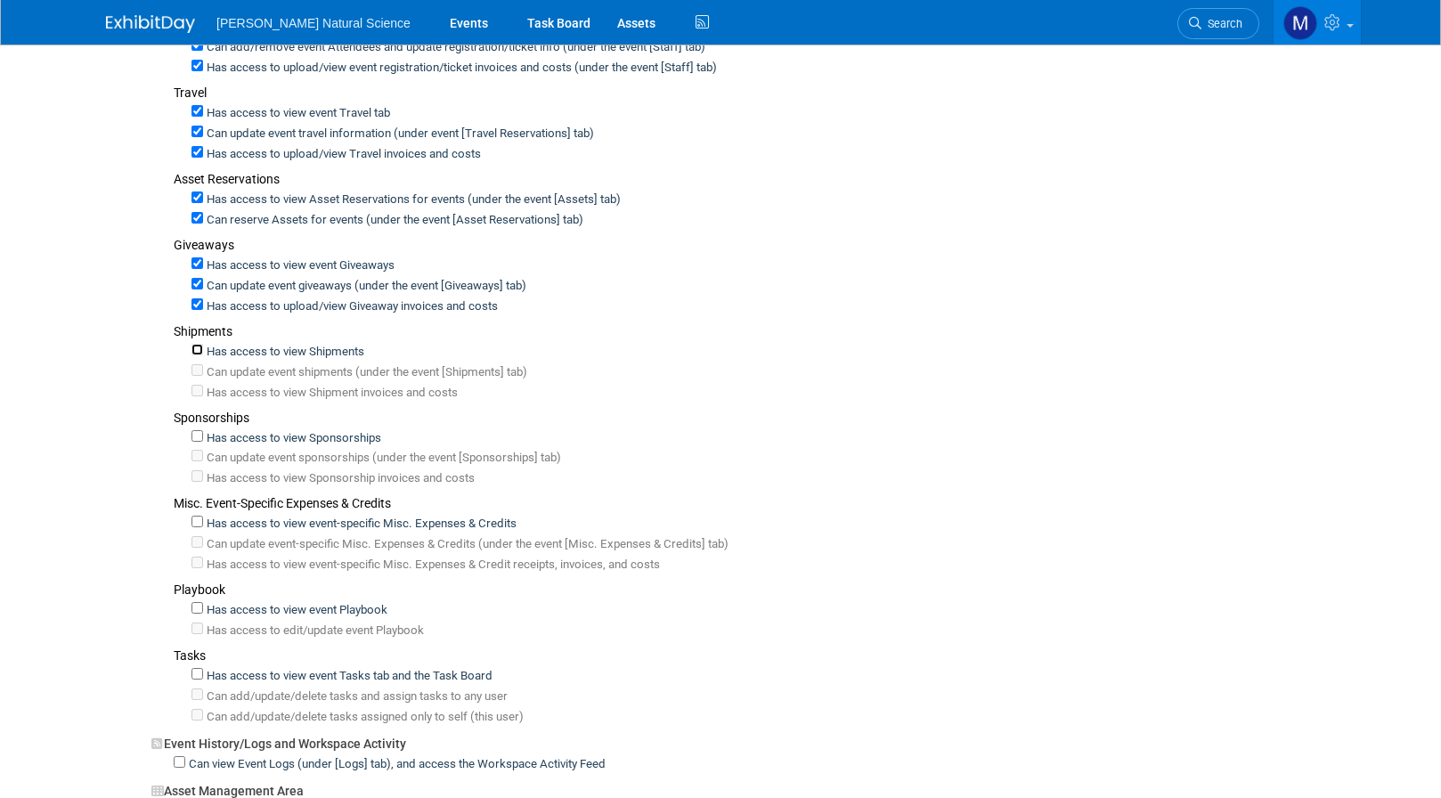
click at [192, 347] on input "Has access to view Shipments" at bounding box center [198, 350] width 12 height 12
checkbox input "true"
click at [194, 364] on input "Can update event shipments (under the event [Shipments] tab)" at bounding box center [198, 370] width 12 height 12
checkbox input "true"
click at [196, 372] on div "Can update event shipments (under the event [Shipments] tab)" at bounding box center [761, 371] width 1139 height 20
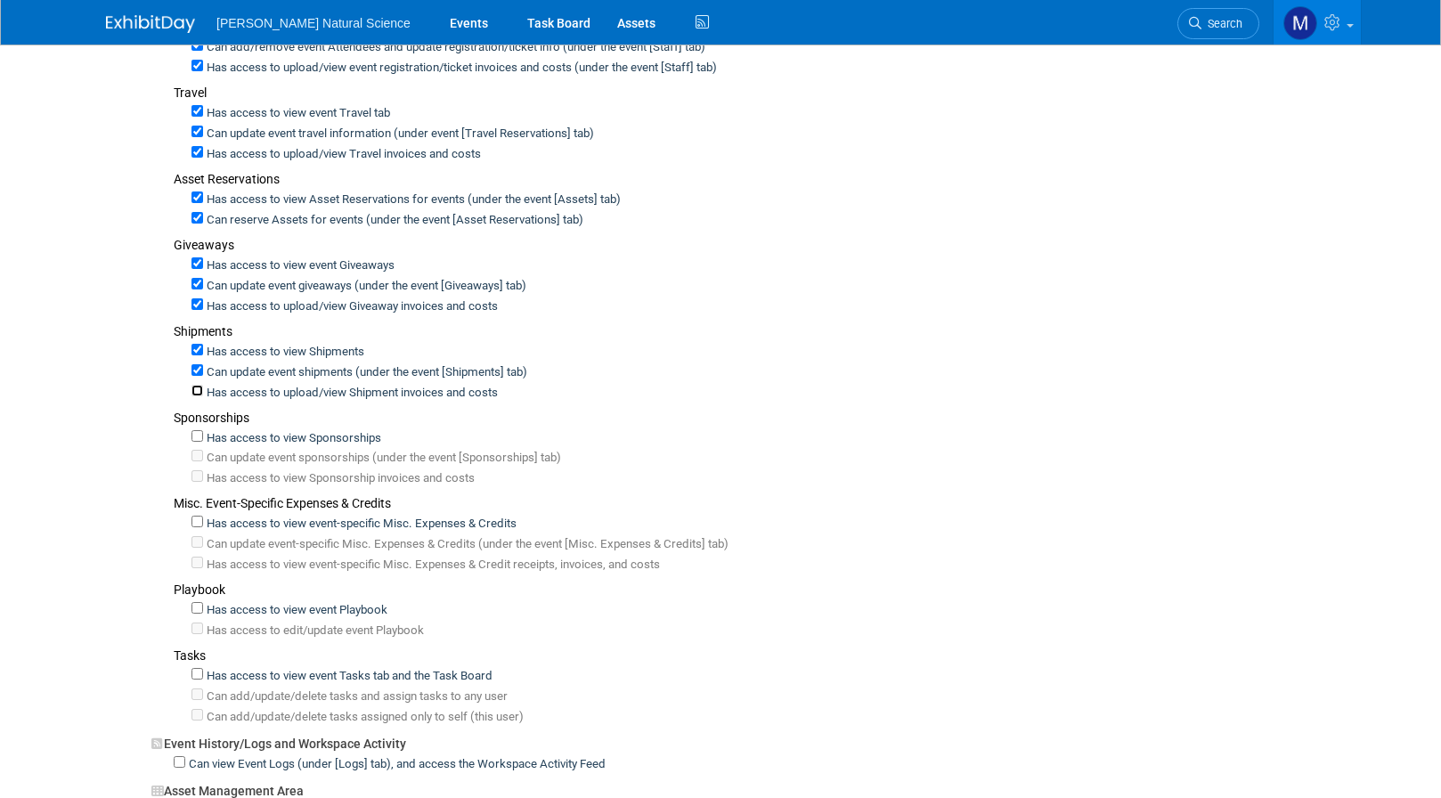
click at [198, 385] on input "Has access to upload/view Shipment invoices and costs" at bounding box center [198, 391] width 12 height 12
checkbox input "true"
click at [200, 430] on input "Has access to view Sponsorships" at bounding box center [198, 436] width 12 height 12
checkbox input "true"
click at [199, 456] on div "Can update event sponsorships (under the event [Sponsorships] tab)" at bounding box center [761, 456] width 1139 height 20
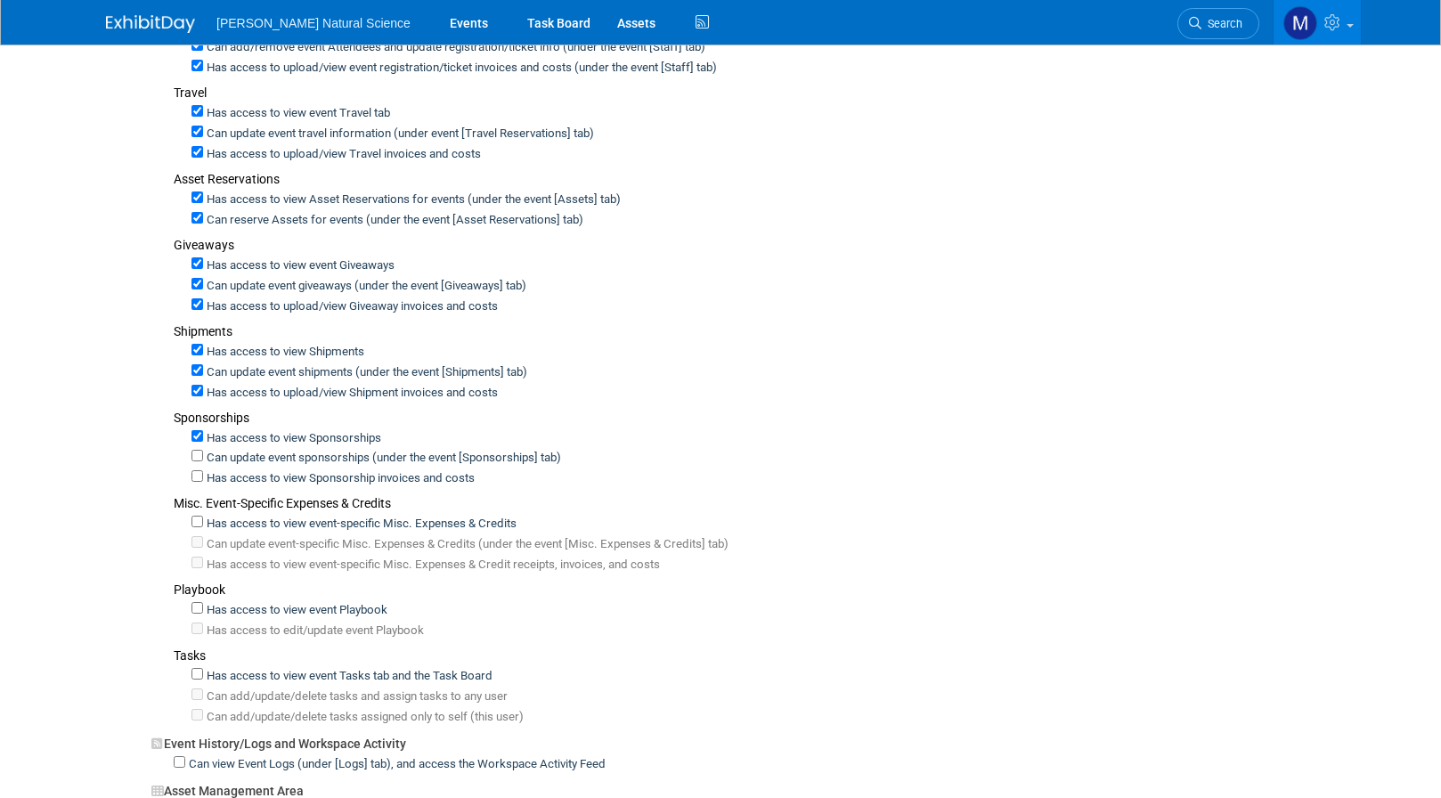
click at [197, 454] on div "Can update event sponsorships (under the event [Sponsorships] tab)" at bounding box center [761, 456] width 1139 height 20
click at [196, 471] on input "Has access to view Sponsorship invoices and costs" at bounding box center [198, 476] width 12 height 12
checkbox input "true"
click at [200, 452] on input "Can update event sponsorships (under the event [Sponsorships] tab)" at bounding box center [198, 456] width 12 height 12
checkbox input "true"
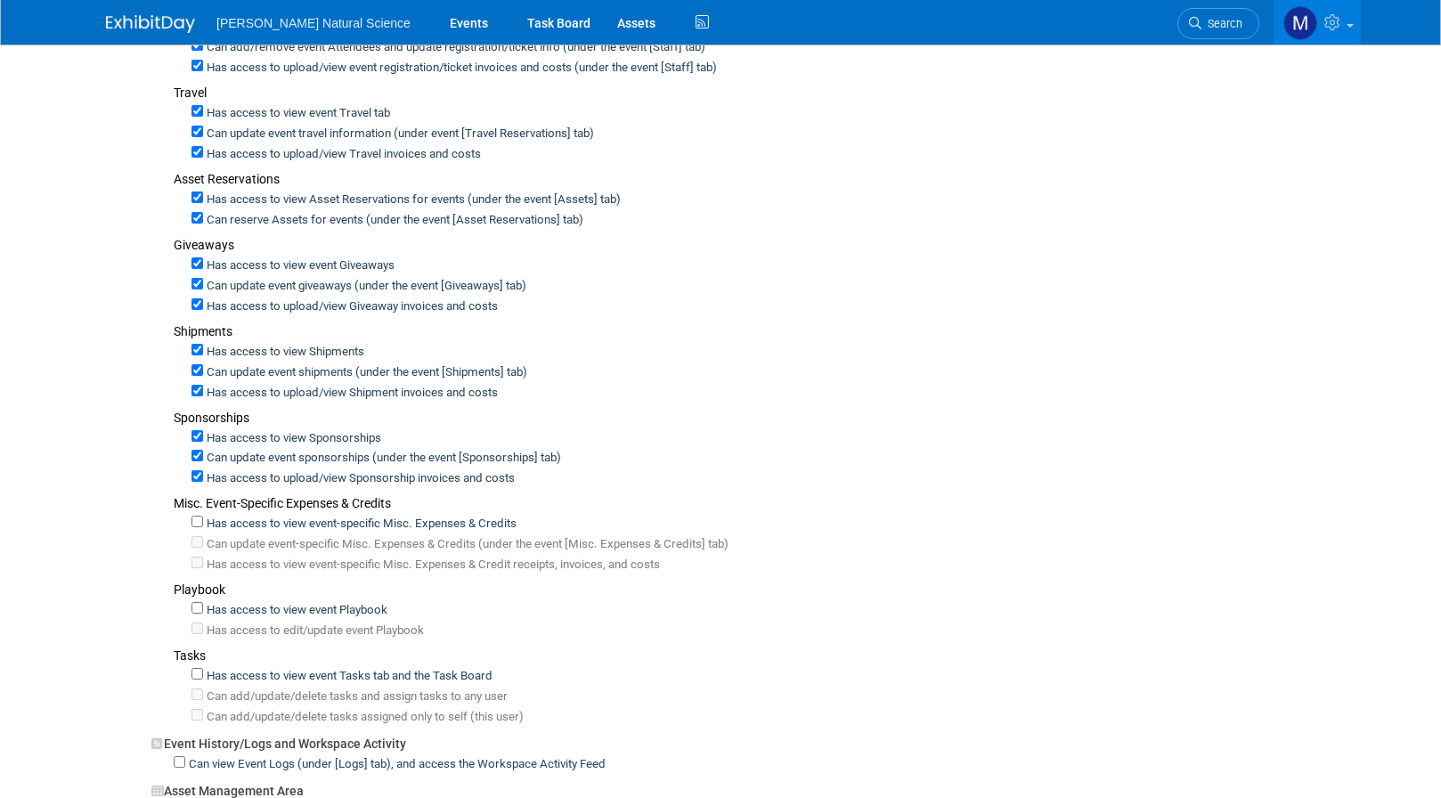
click at [199, 519] on div "Has access to view event-specific Misc. Expenses & Credits" at bounding box center [761, 522] width 1139 height 20
click at [199, 516] on input "Has access to view event-specific Misc. Expenses & Credits" at bounding box center [198, 522] width 12 height 12
checkbox input "true"
click at [199, 537] on input "Can update event-specific Misc. Expenses & Credits (under the event [Misc. Expe…" at bounding box center [198, 542] width 12 height 12
checkbox input "true"
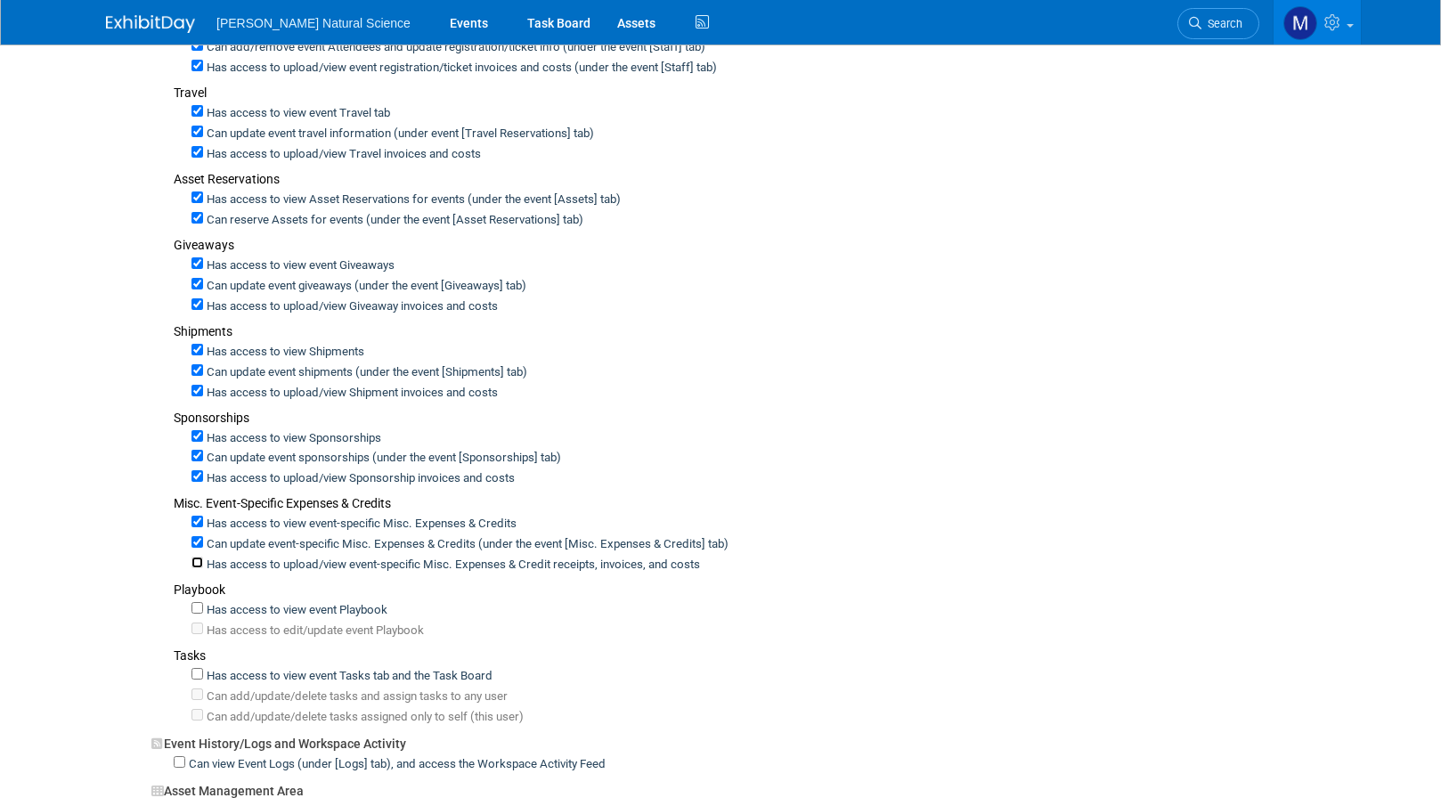
click at [199, 557] on input "Has access to upload/view event-specific Misc. Expenses & Credit receipts, invo…" at bounding box center [198, 563] width 12 height 12
checkbox input "true"
click at [199, 602] on input "Has access to view event Playbook" at bounding box center [198, 608] width 12 height 12
checkbox input "true"
click at [198, 623] on input "Has access to edit/update event Playbook" at bounding box center [198, 629] width 12 height 12
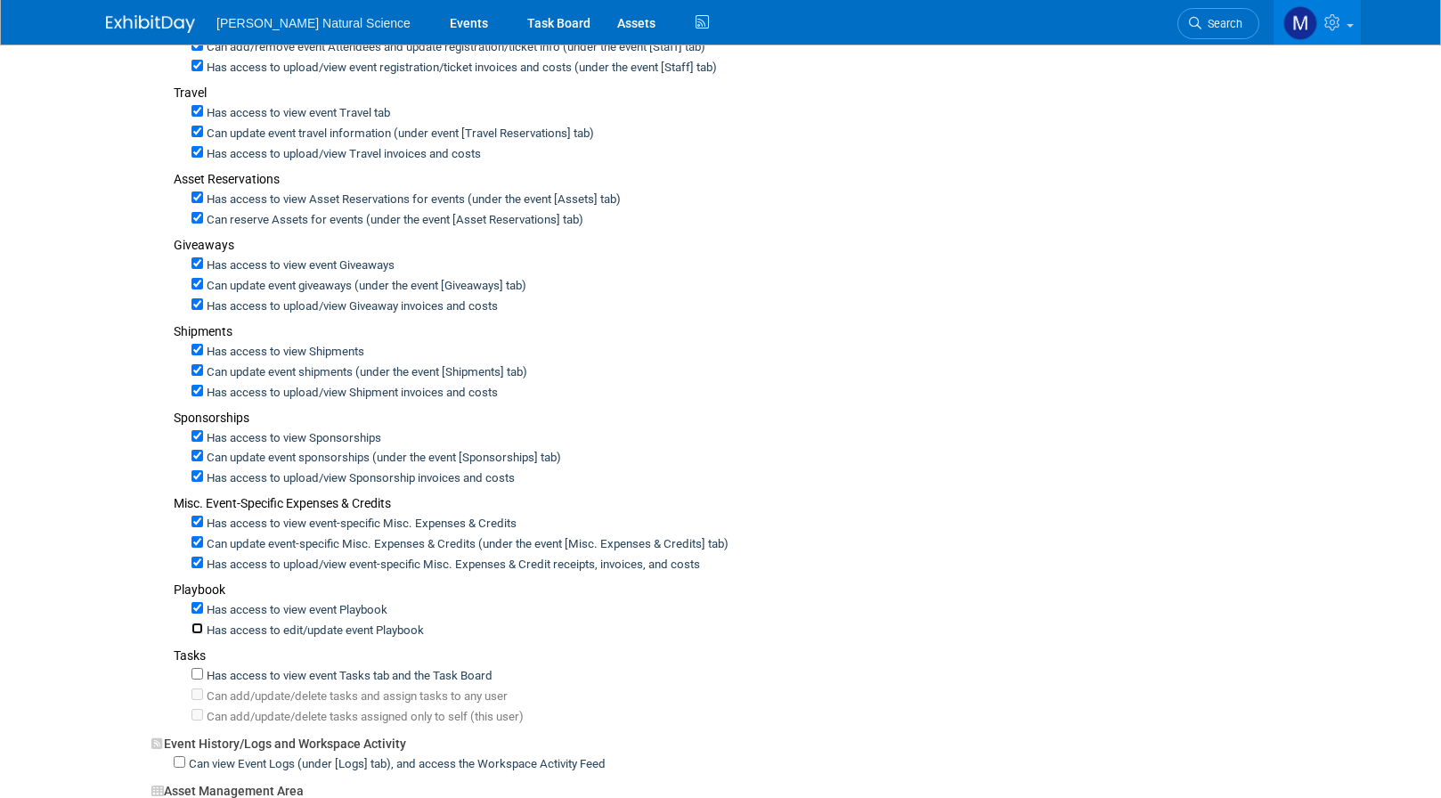
checkbox input "true"
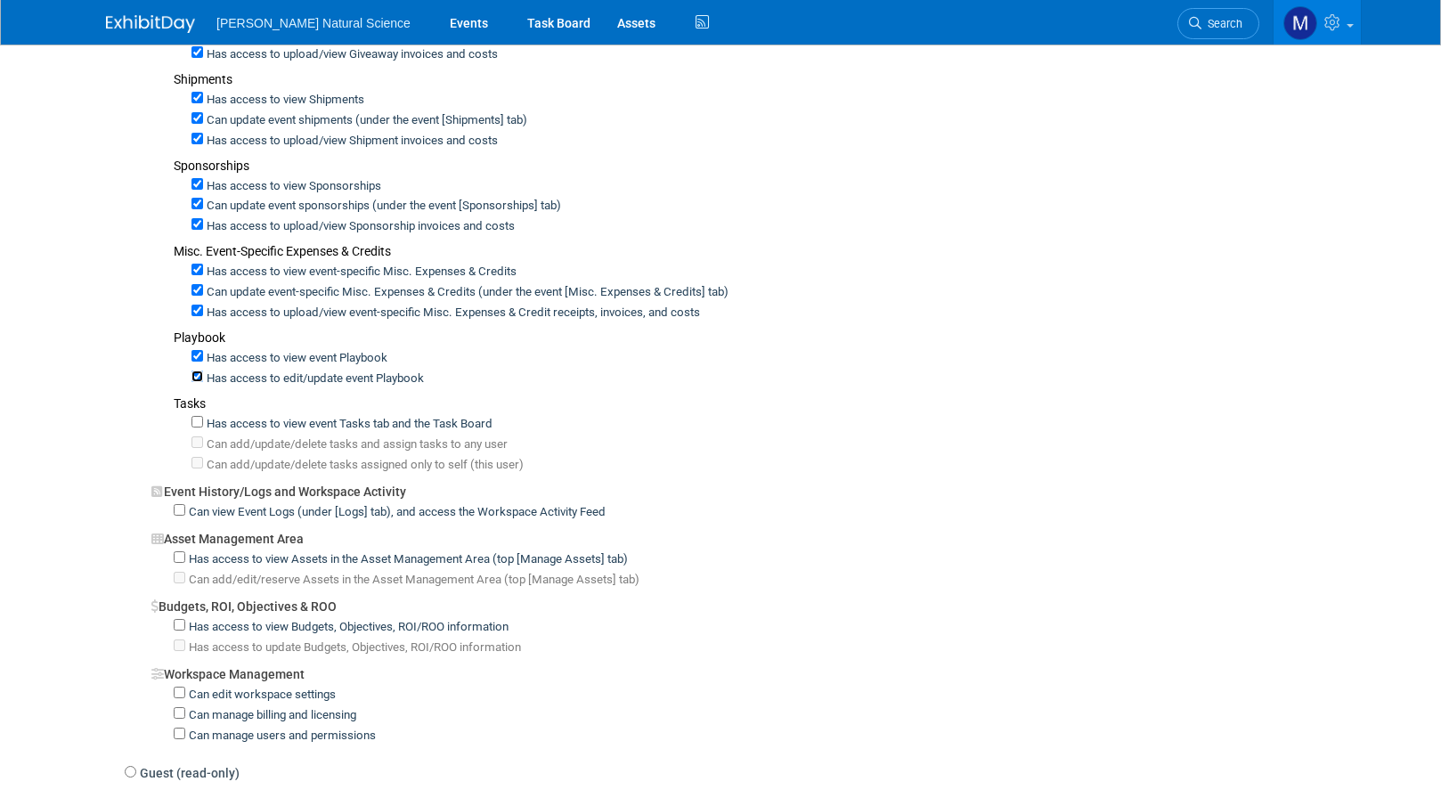
scroll to position [755, 0]
click at [198, 412] on input "Has access to view event Tasks tab and the Task Board" at bounding box center [198, 418] width 12 height 12
checkbox input "true"
click at [197, 429] on div "Can add/update/delete tasks and assign tasks to any user" at bounding box center [761, 439] width 1139 height 20
click at [197, 433] on input "Can add/update/delete tasks and assign tasks to any user" at bounding box center [198, 439] width 12 height 12
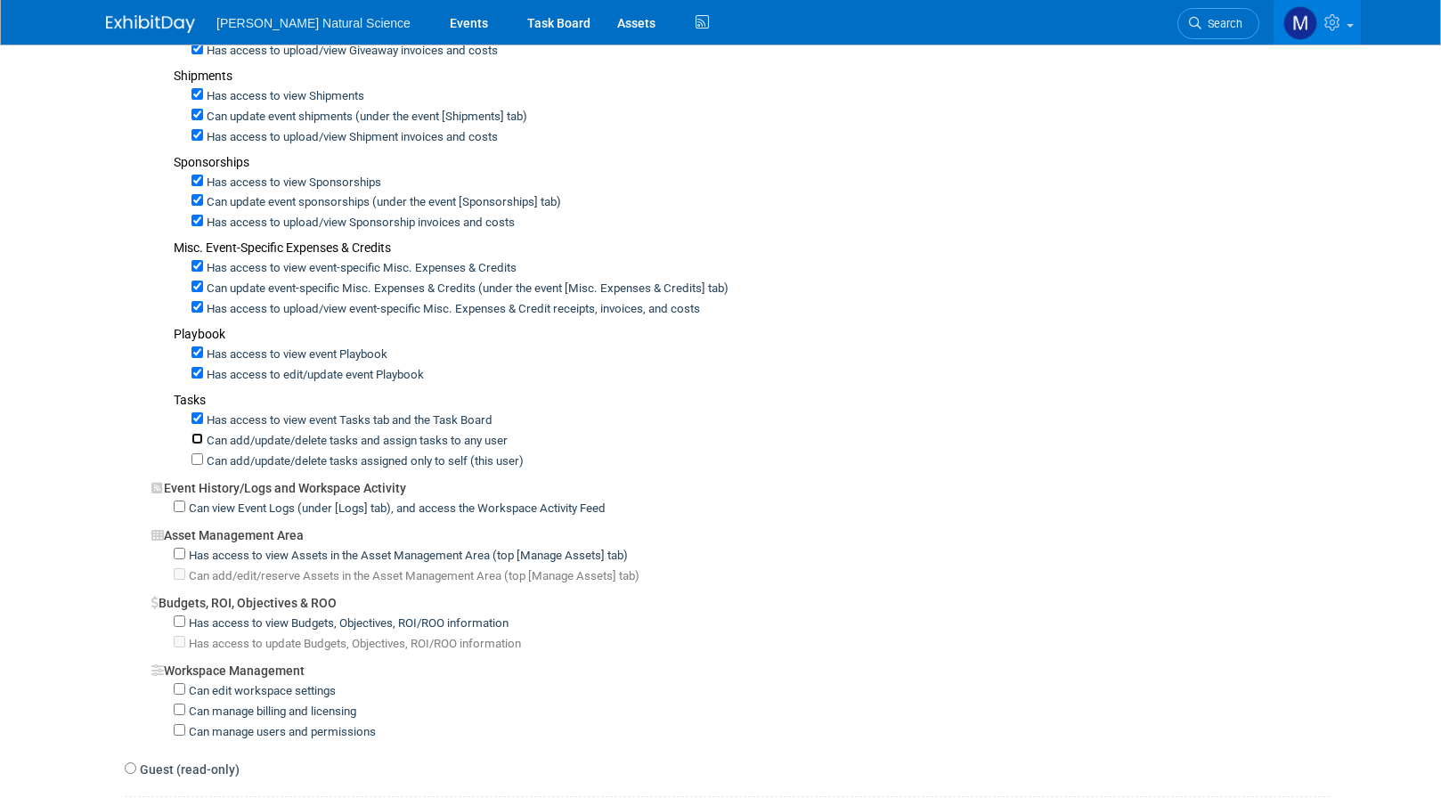
checkbox input "true"
click at [182, 501] on input "Can view Event Logs (under [Logs] tab), and access the Workspace Activity Feed" at bounding box center [180, 507] width 12 height 12
checkbox input "true"
click at [183, 548] on input "Has access to view Assets in the Asset Management Area (top [Manage Assets] tab)" at bounding box center [180, 554] width 12 height 12
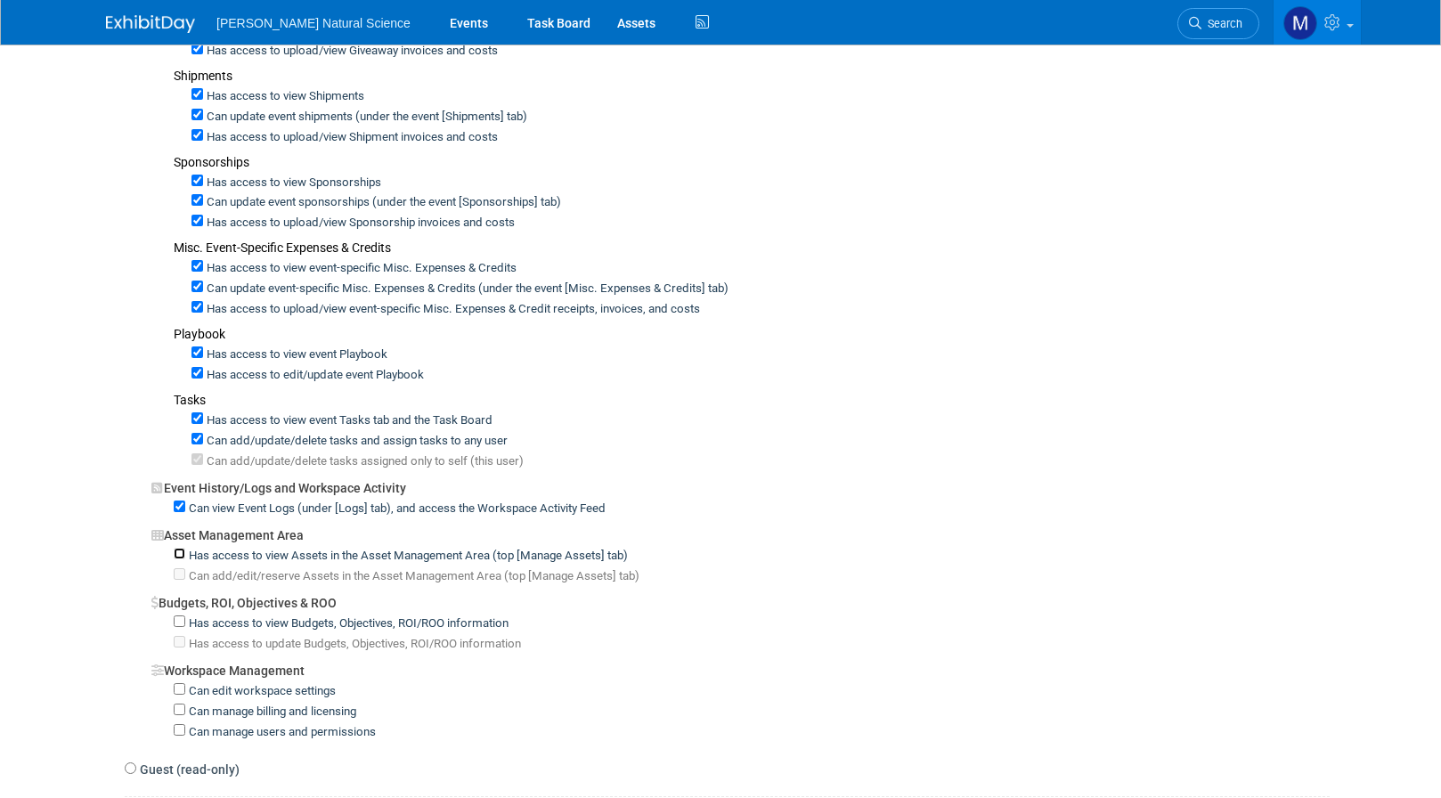
checkbox input "true"
click at [182, 568] on input "Can add/edit/reserve Assets in the Asset Management Area (top [Manage Assets] t…" at bounding box center [180, 574] width 12 height 12
checkbox input "true"
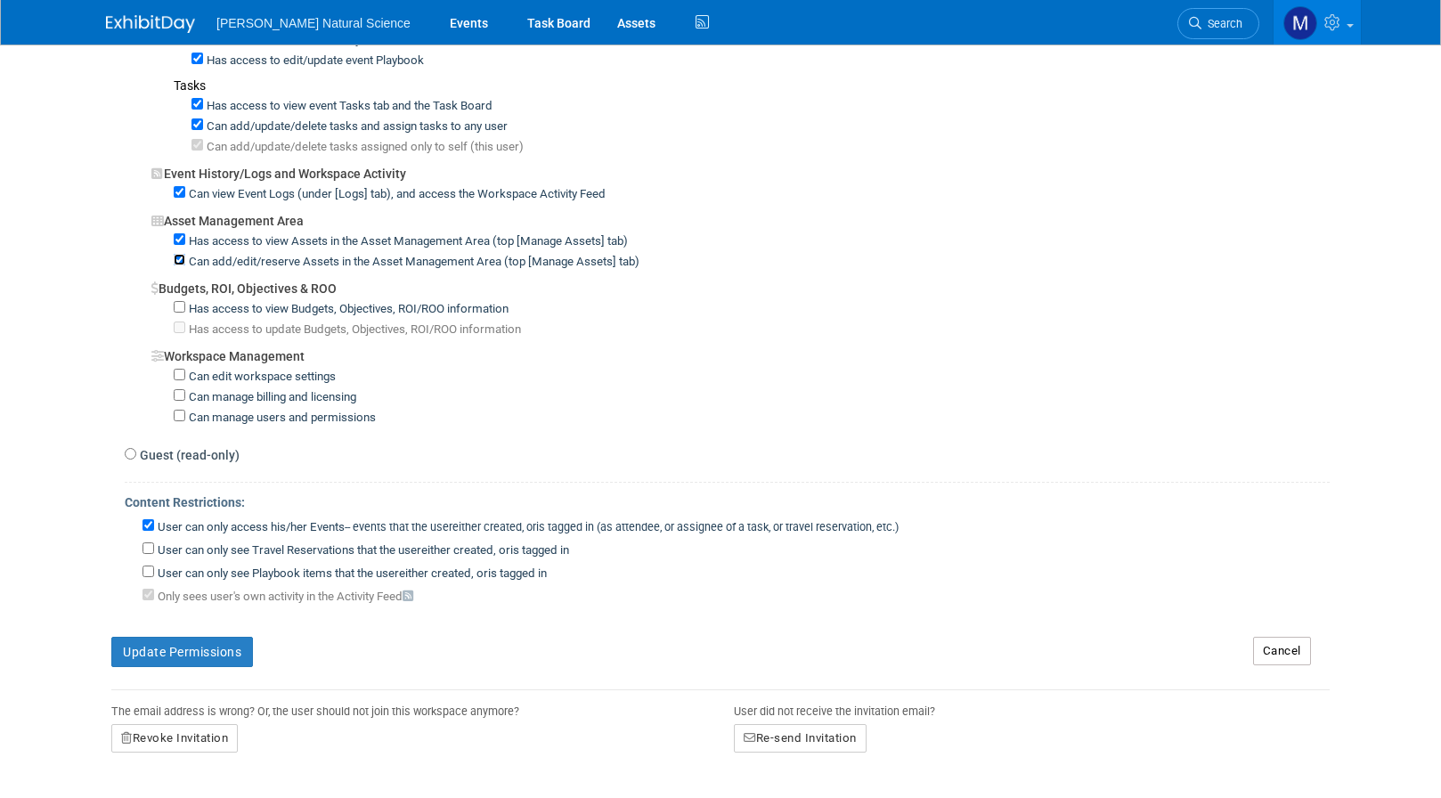
scroll to position [1081, 0]
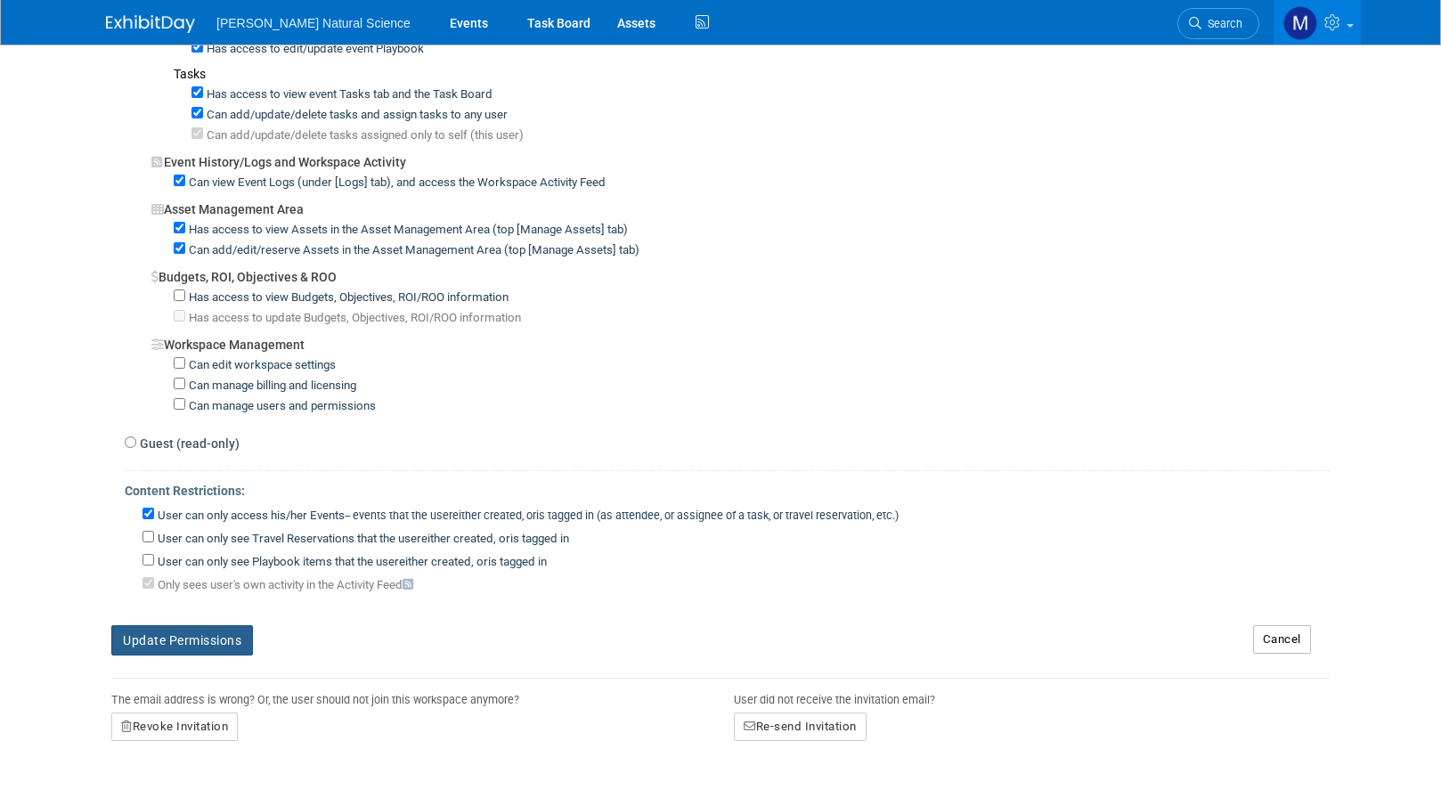
click at [192, 629] on button "Update Permissions" at bounding box center [182, 640] width 142 height 30
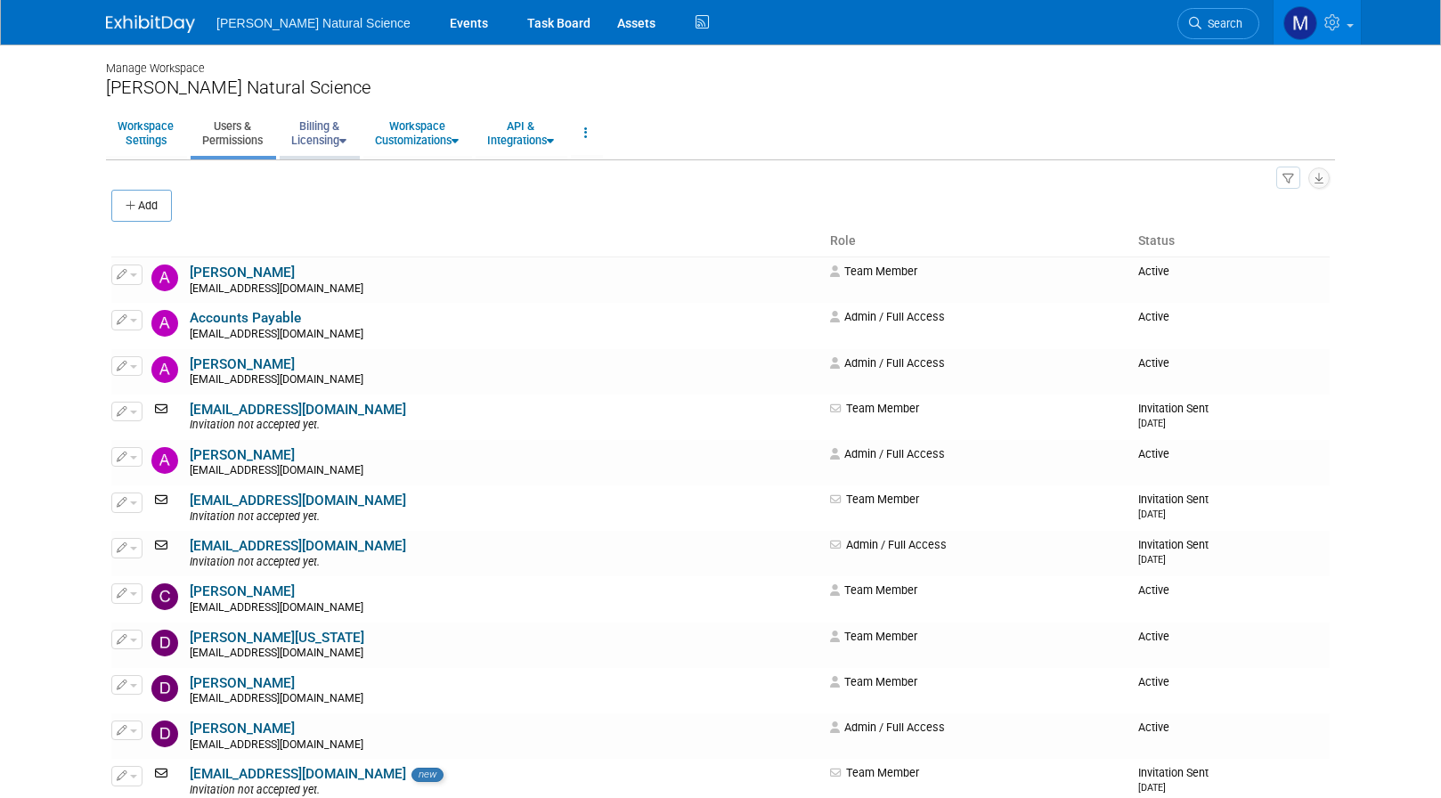
click at [327, 134] on link "Billing & Licensing" at bounding box center [319, 133] width 78 height 44
click at [335, 170] on link "Manage Plan / Subscription" at bounding box center [360, 173] width 161 height 27
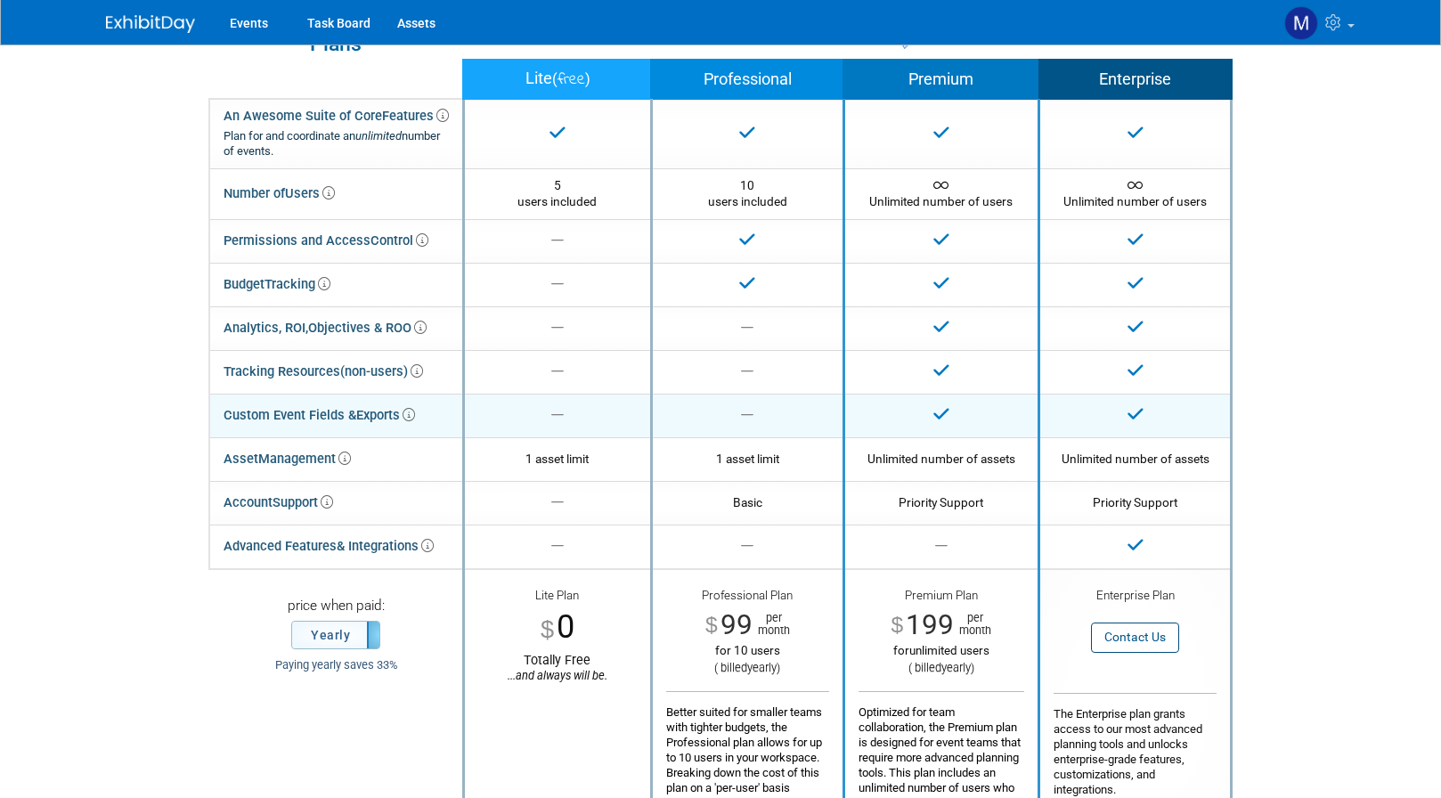
scroll to position [31, 0]
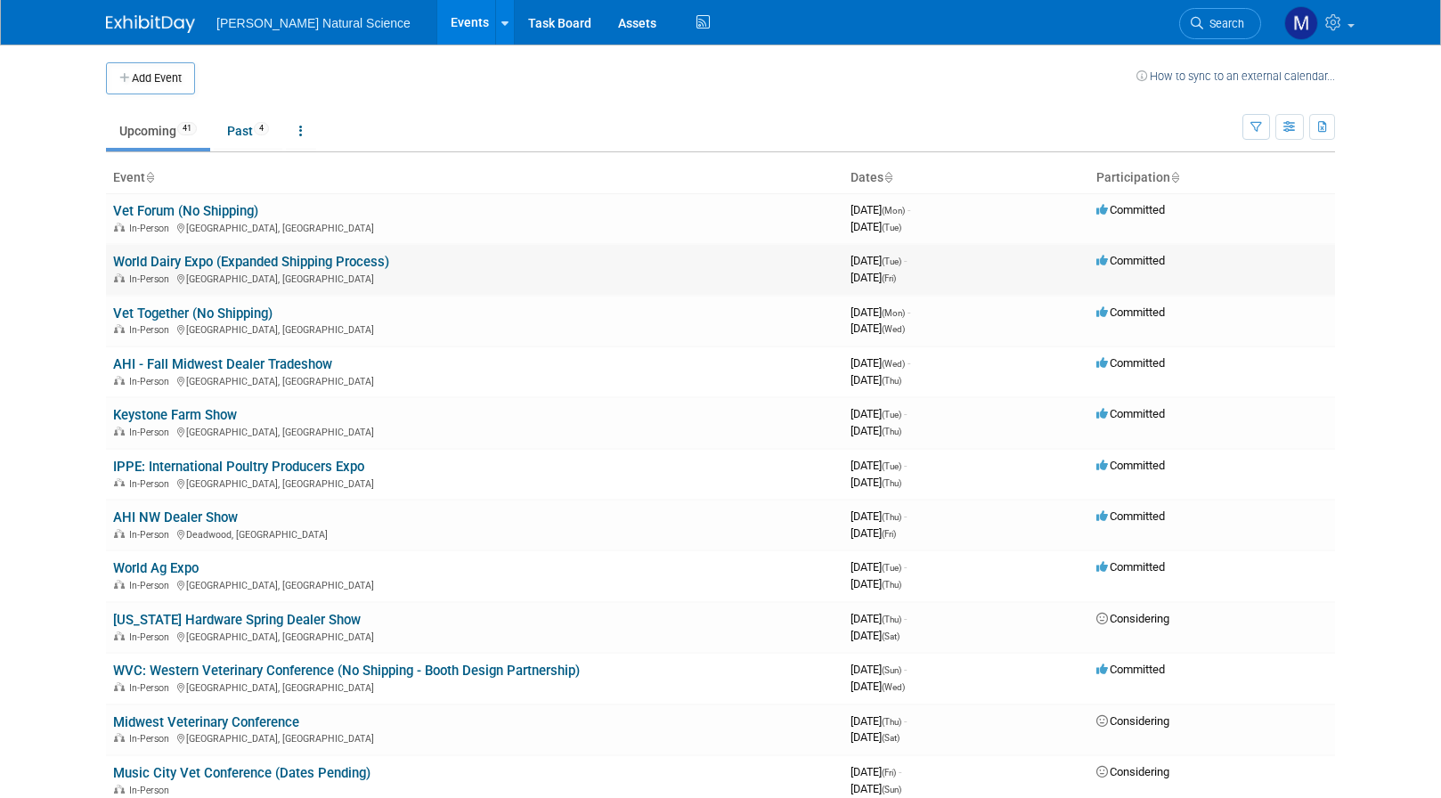
click at [330, 269] on link "World Dairy Expo (Expanded Shipping Process)" at bounding box center [251, 262] width 276 height 16
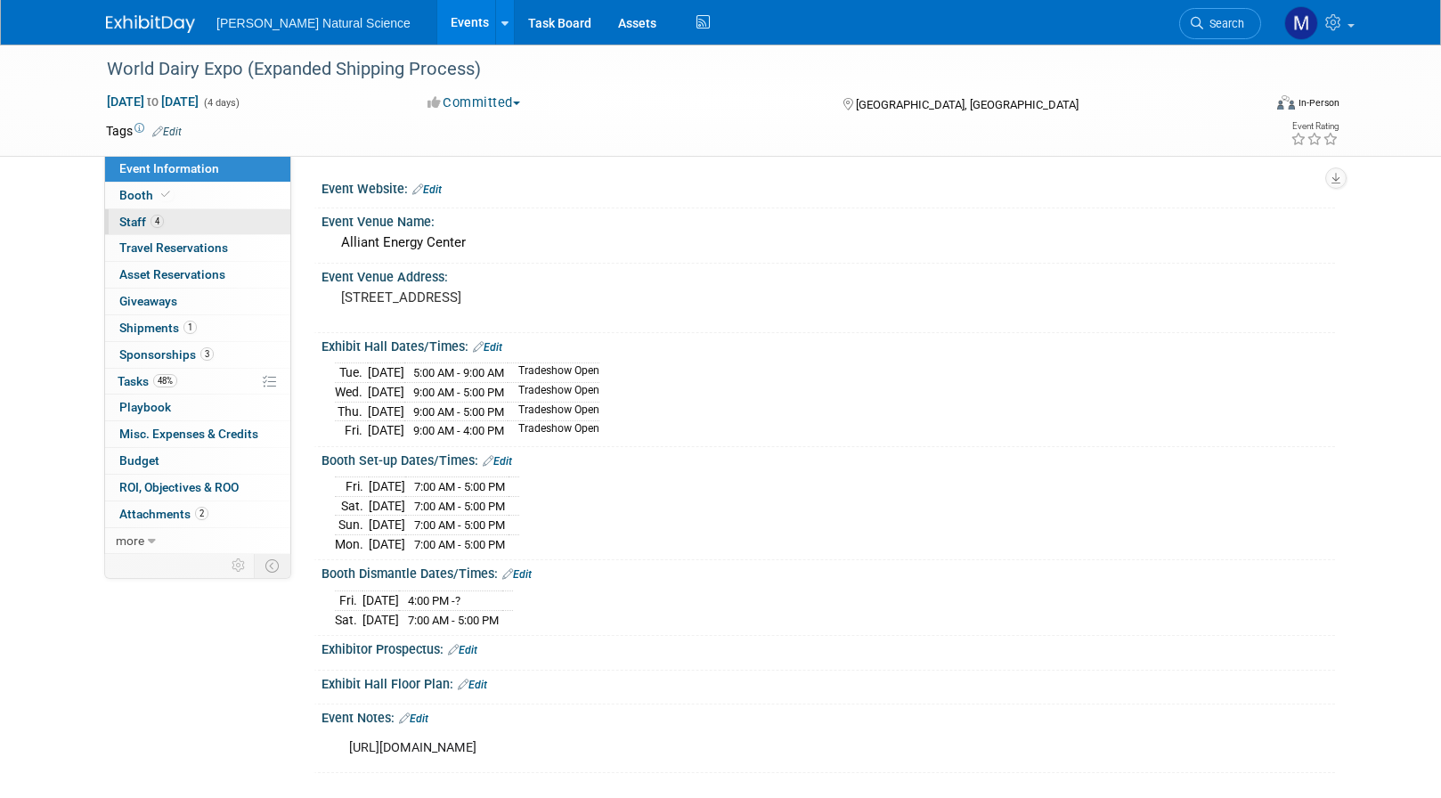
click at [169, 224] on link "4 Staff 4" at bounding box center [197, 222] width 185 height 26
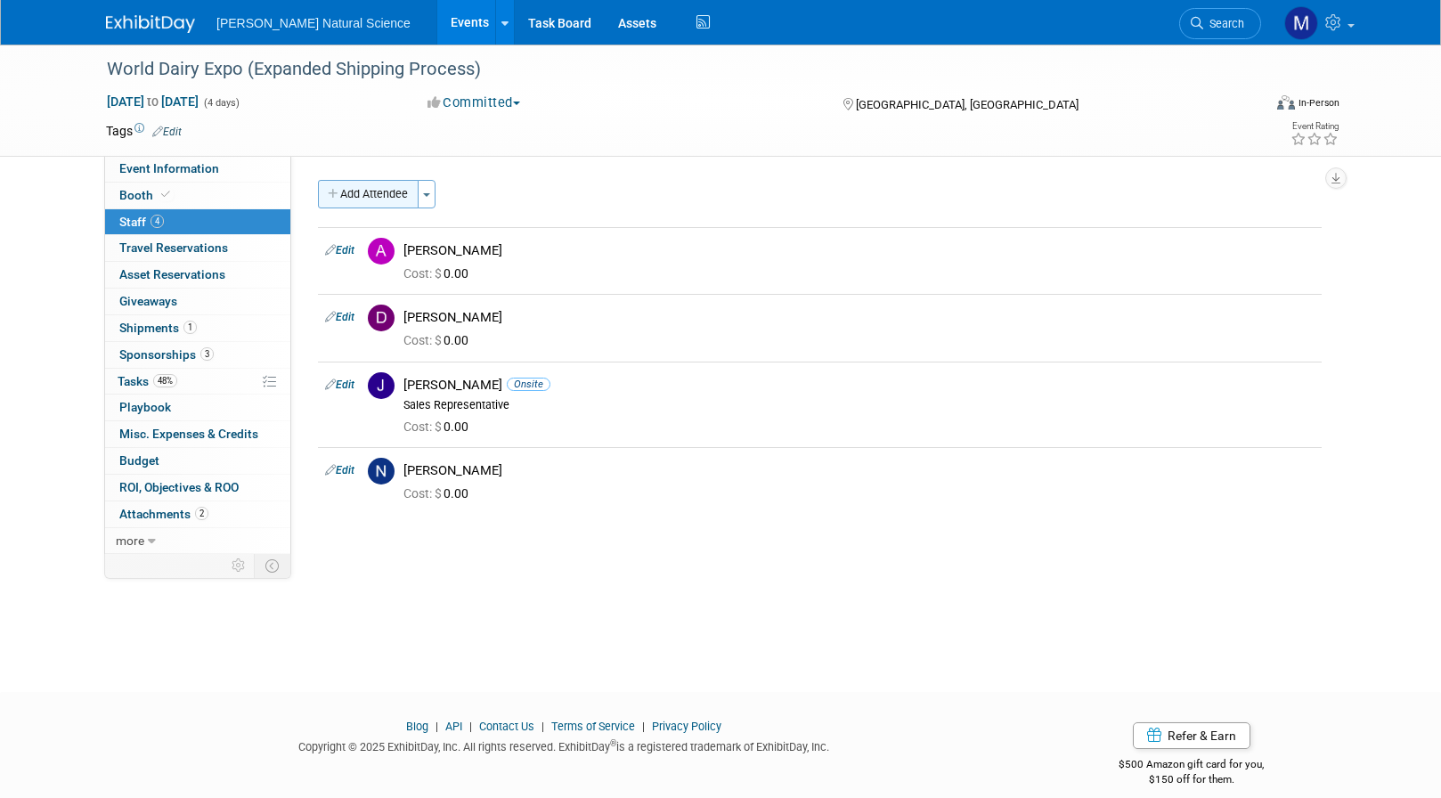
click at [362, 200] on button "Add Attendee" at bounding box center [368, 194] width 101 height 29
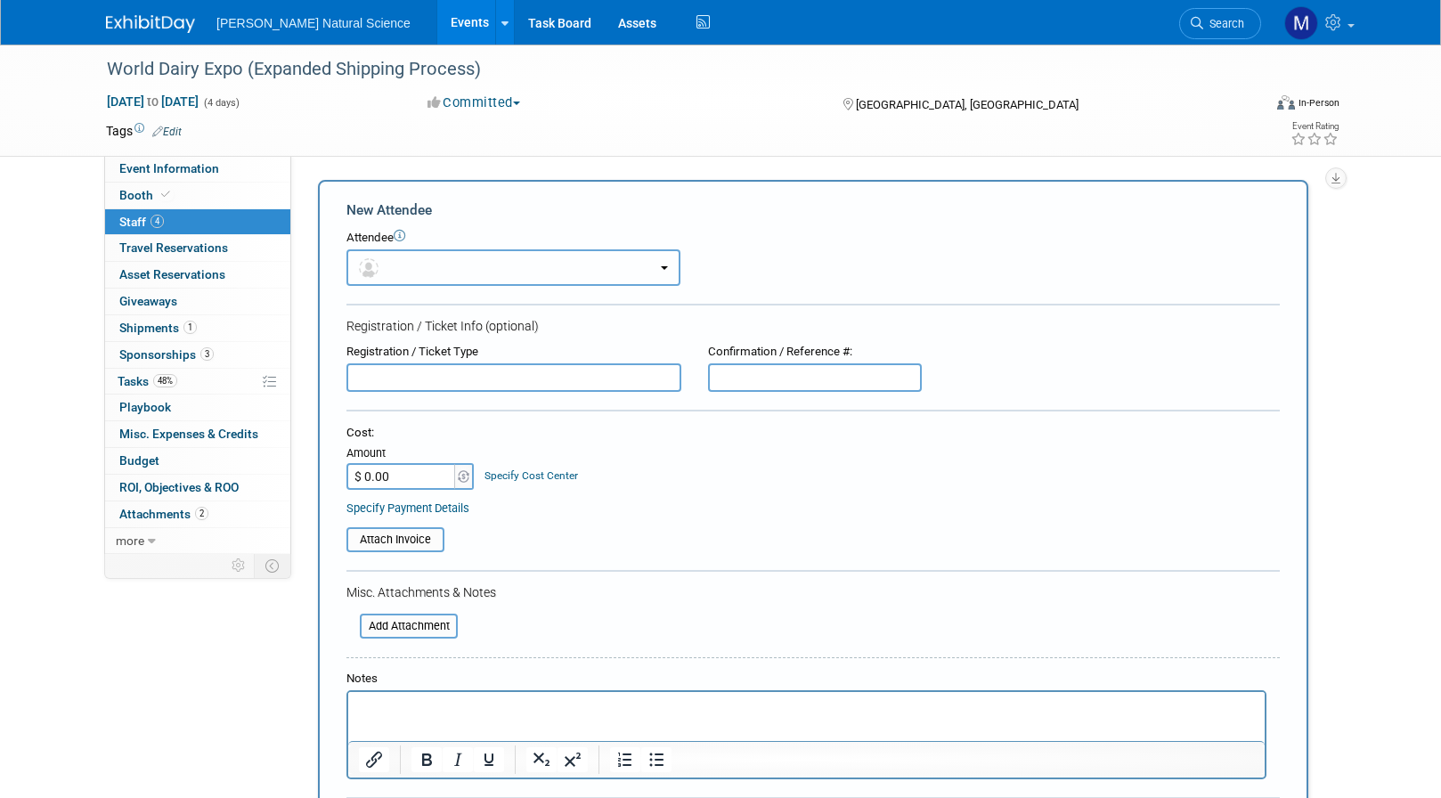
click at [426, 276] on button "button" at bounding box center [514, 267] width 334 height 37
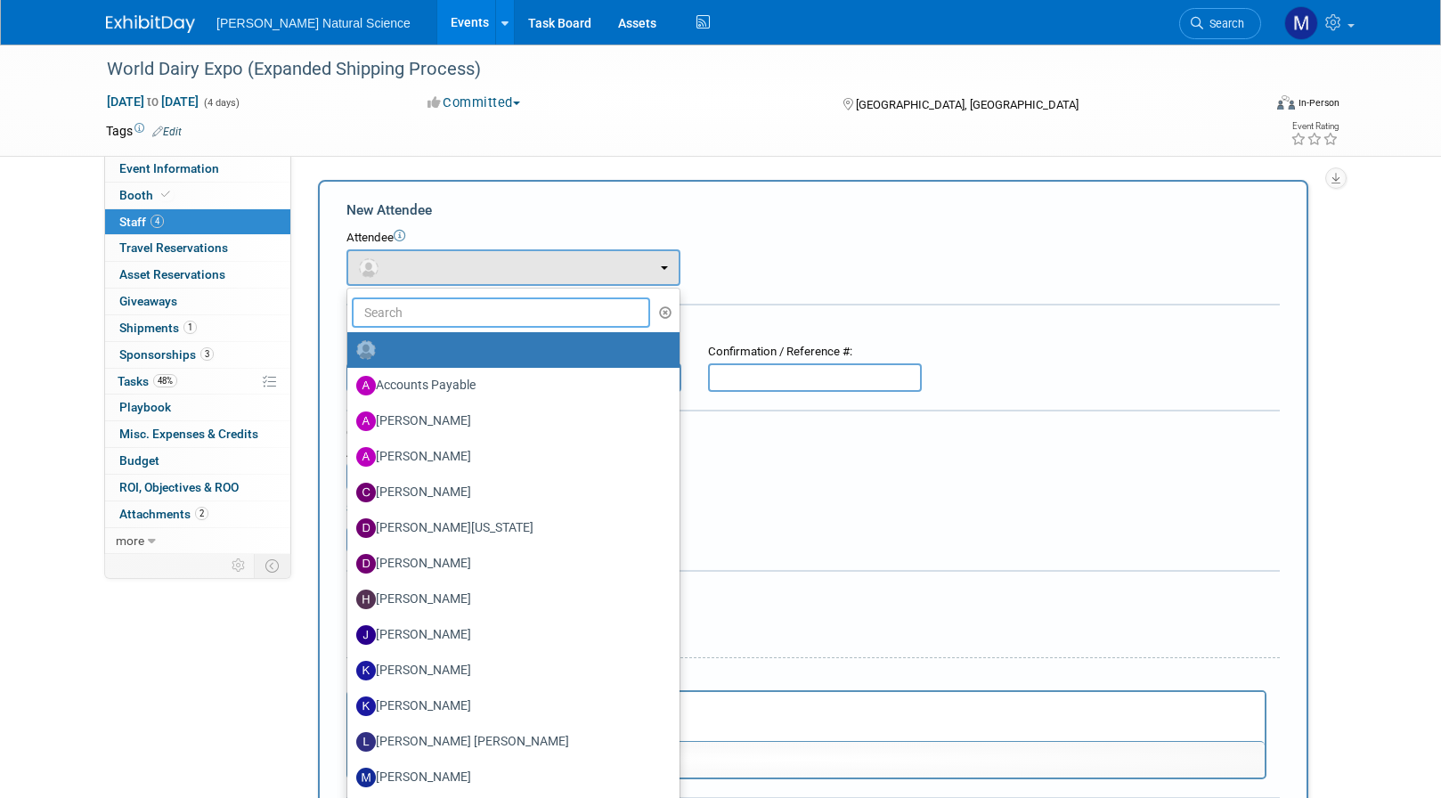
click at [429, 311] on input "text" at bounding box center [501, 313] width 298 height 30
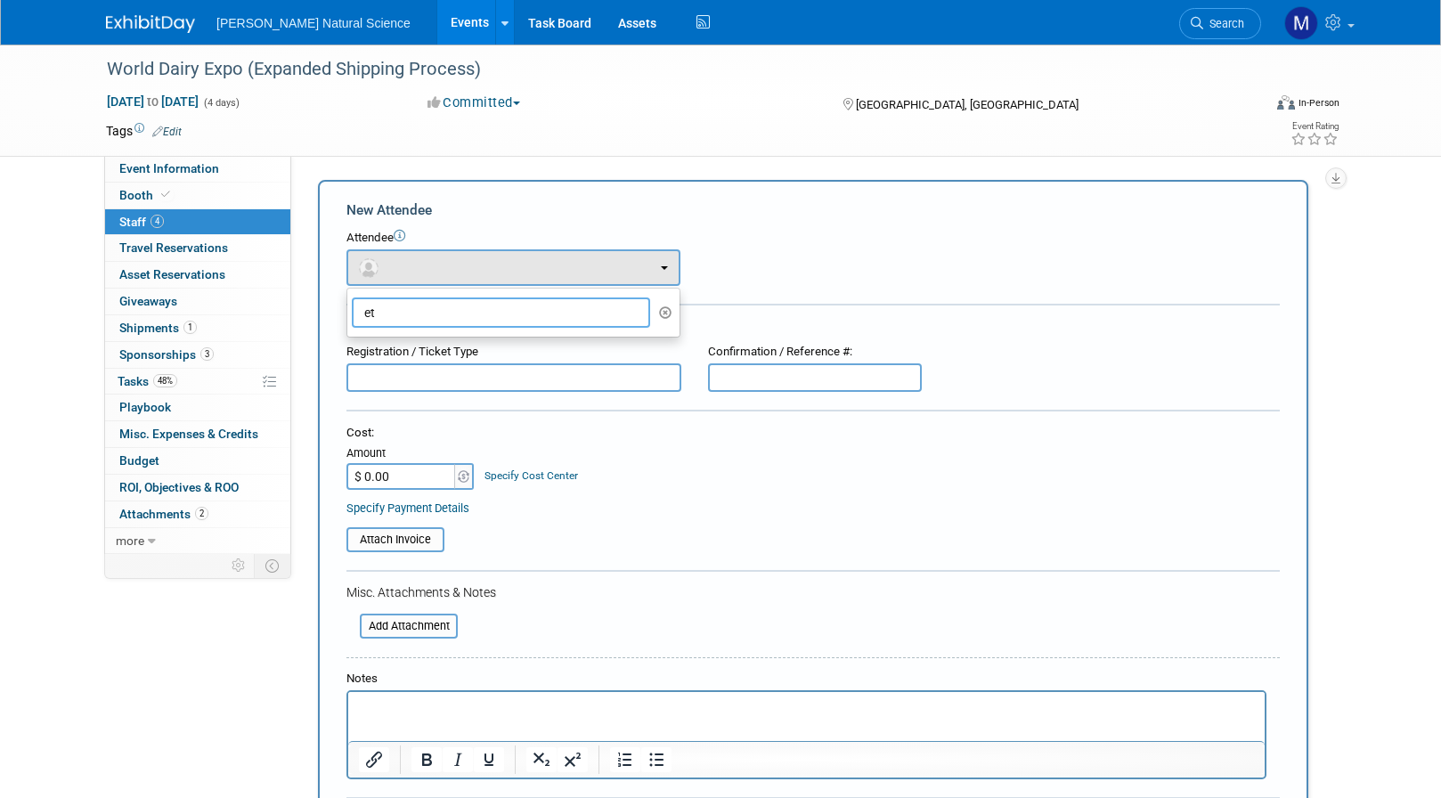
type input "e"
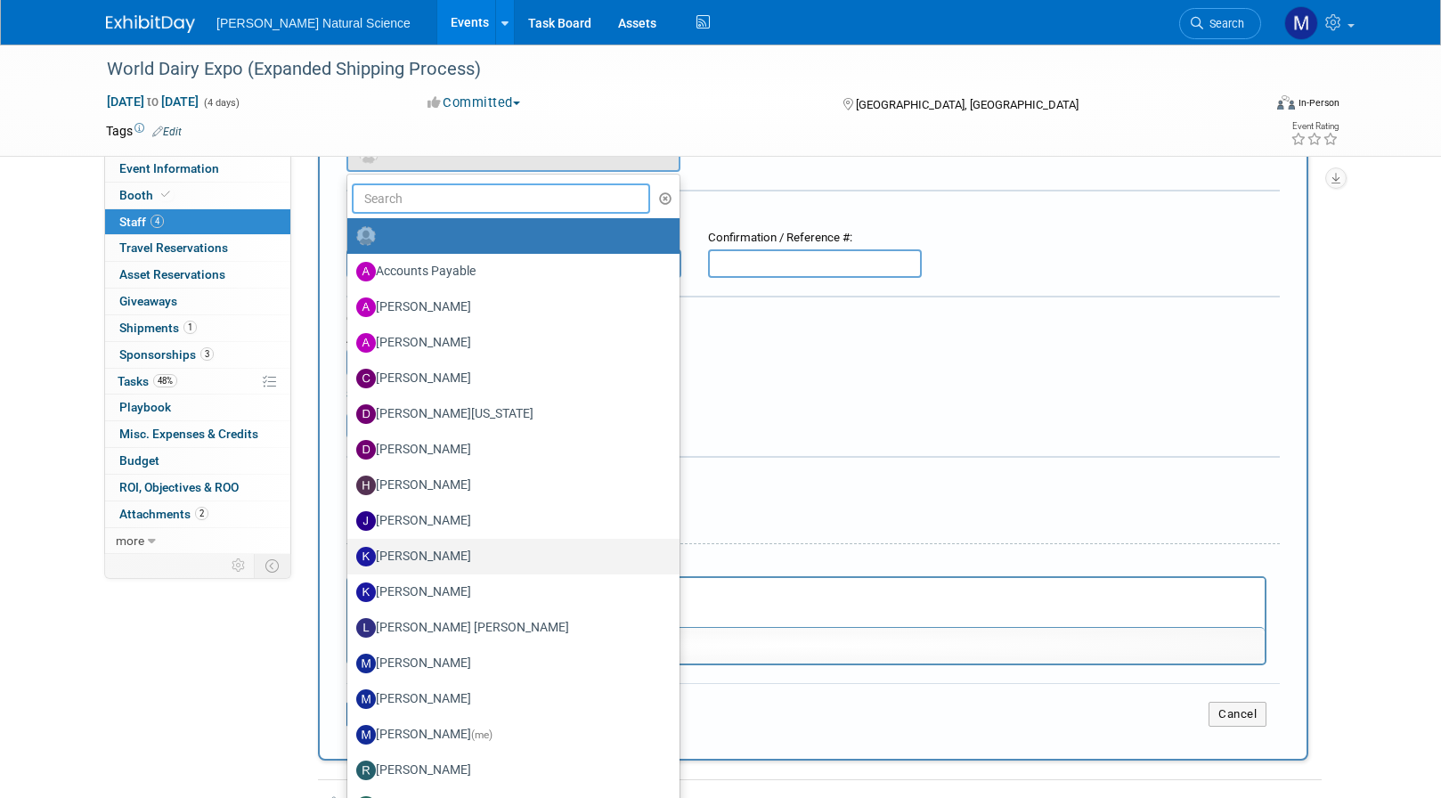
scroll to position [111, 0]
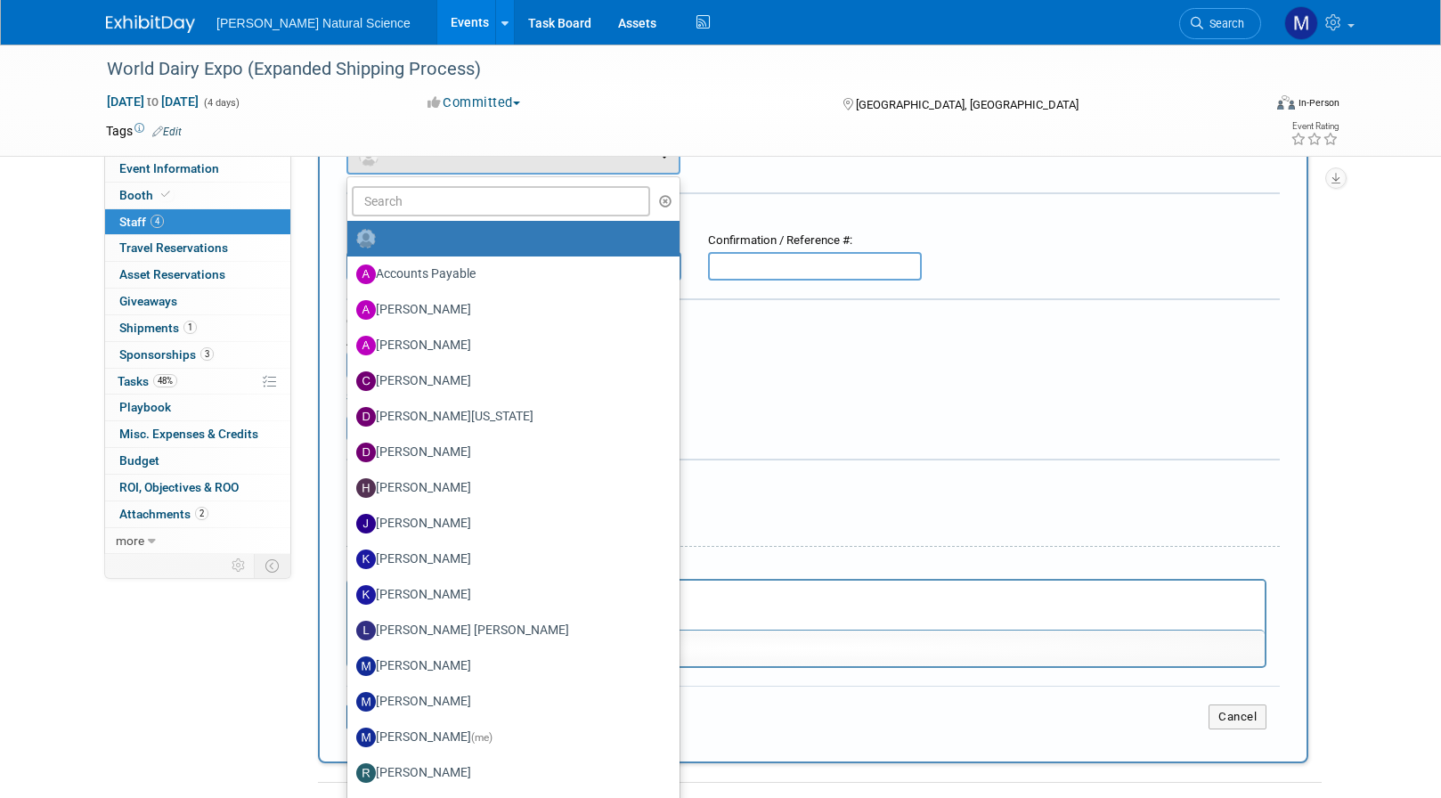
click at [812, 390] on div "Specify Payment Details" at bounding box center [814, 397] width 934 height 19
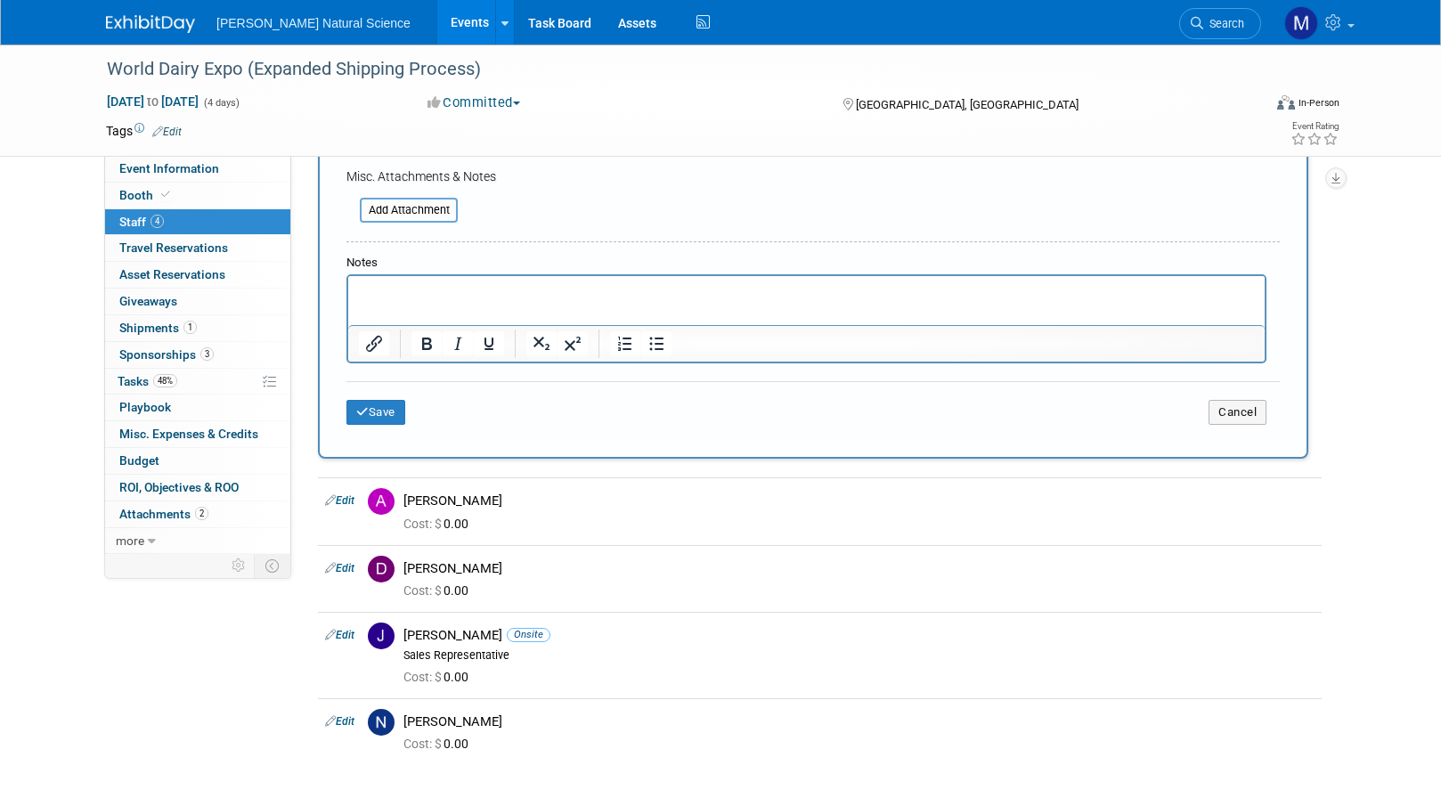
scroll to position [593, 0]
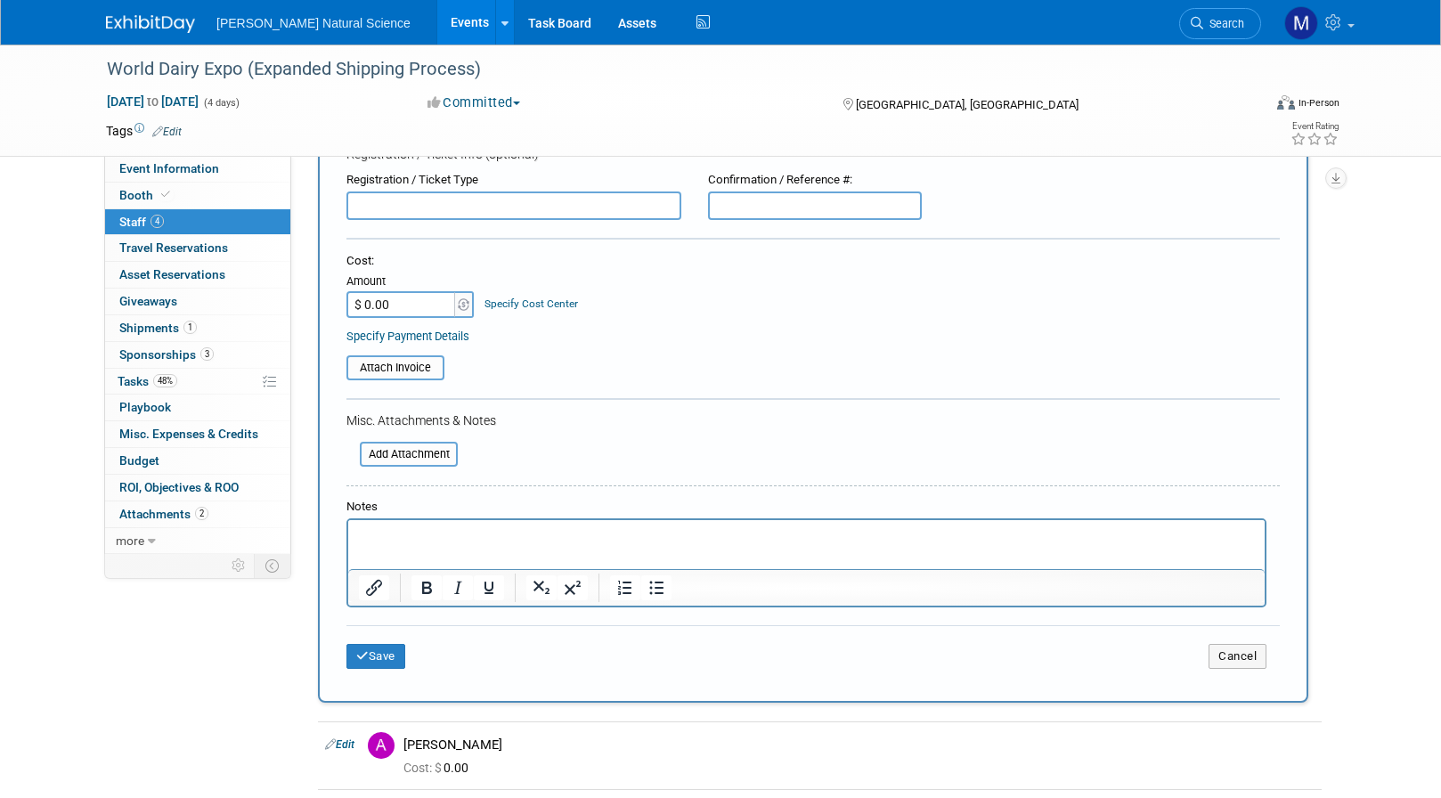
scroll to position [206, 0]
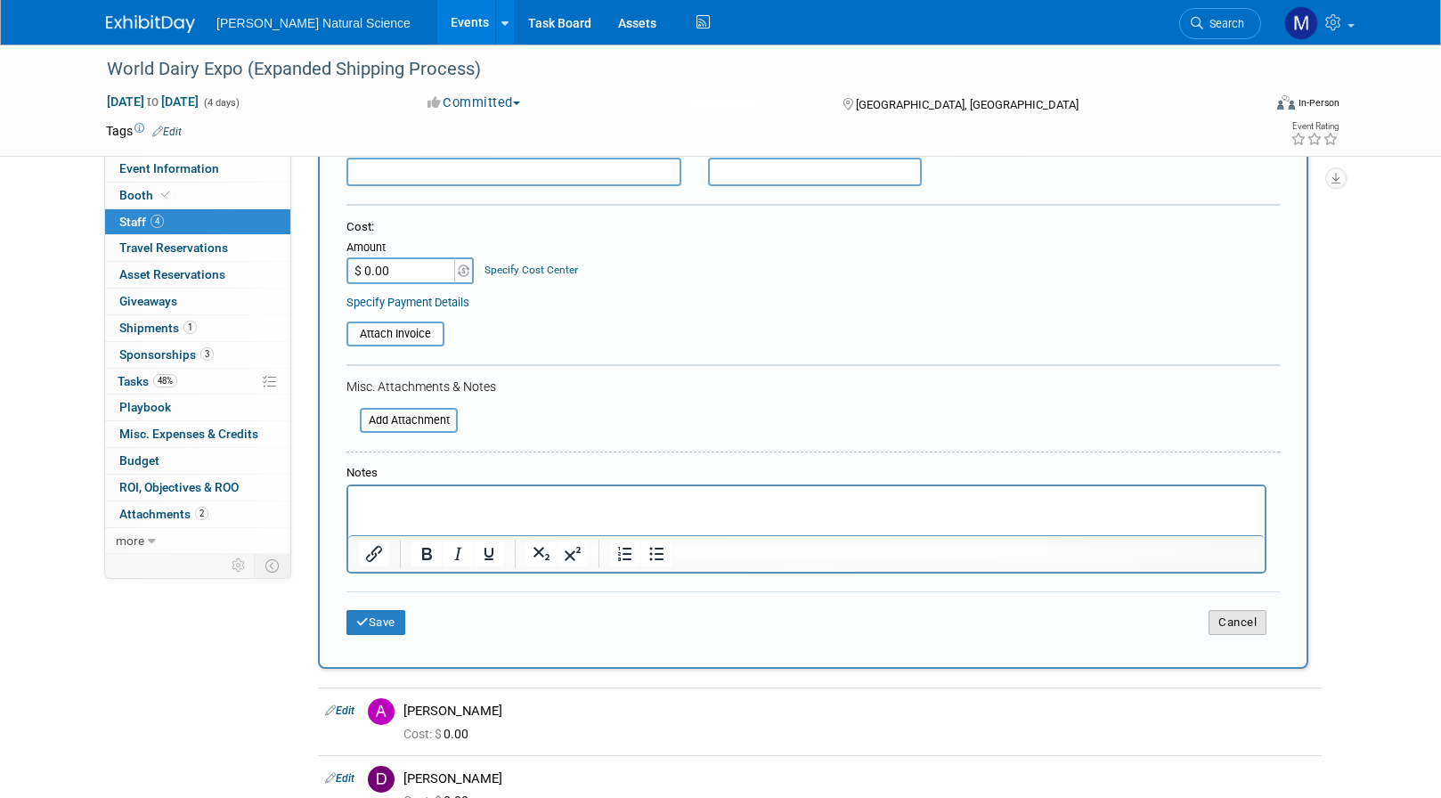
click at [1233, 625] on button "Cancel" at bounding box center [1238, 622] width 58 height 25
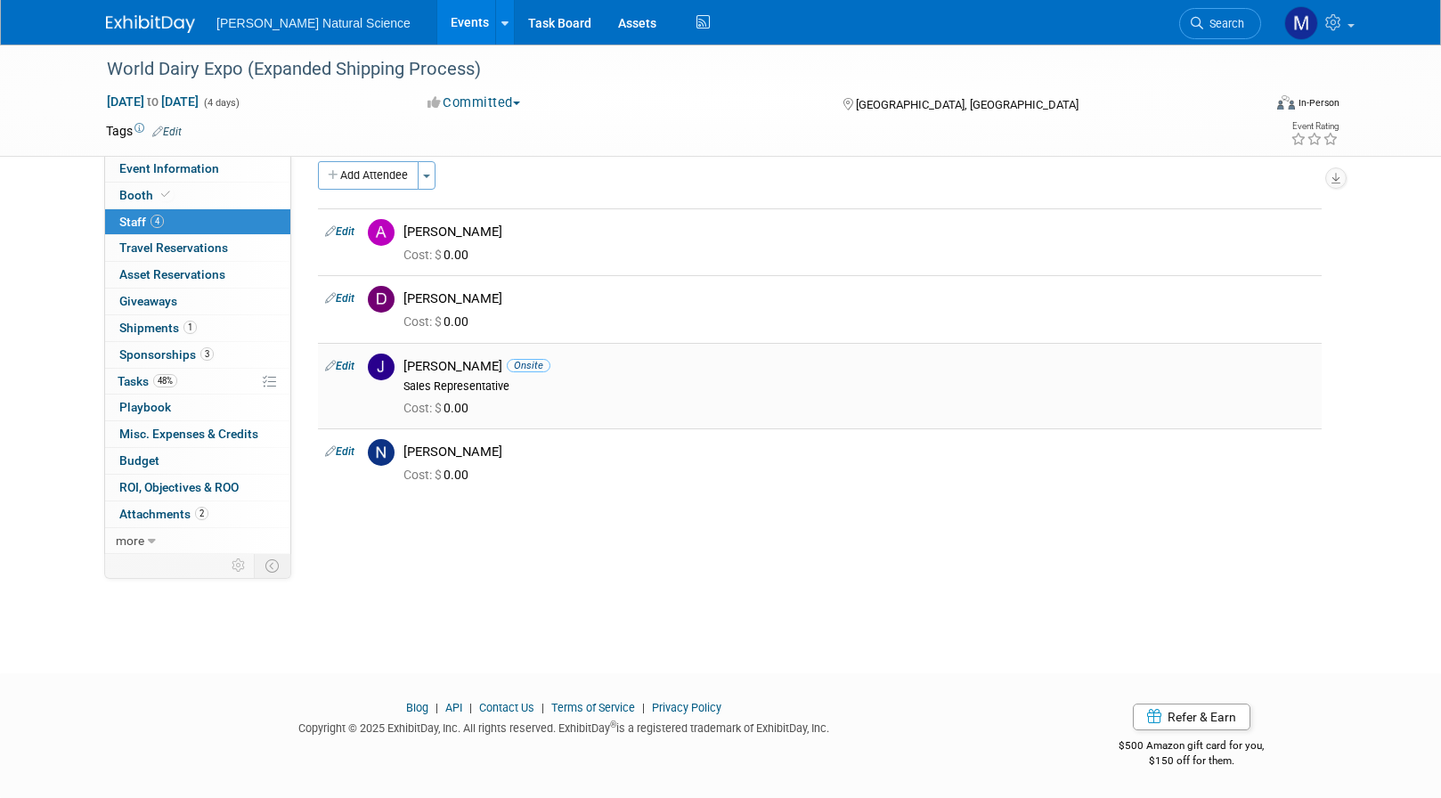
scroll to position [0, 0]
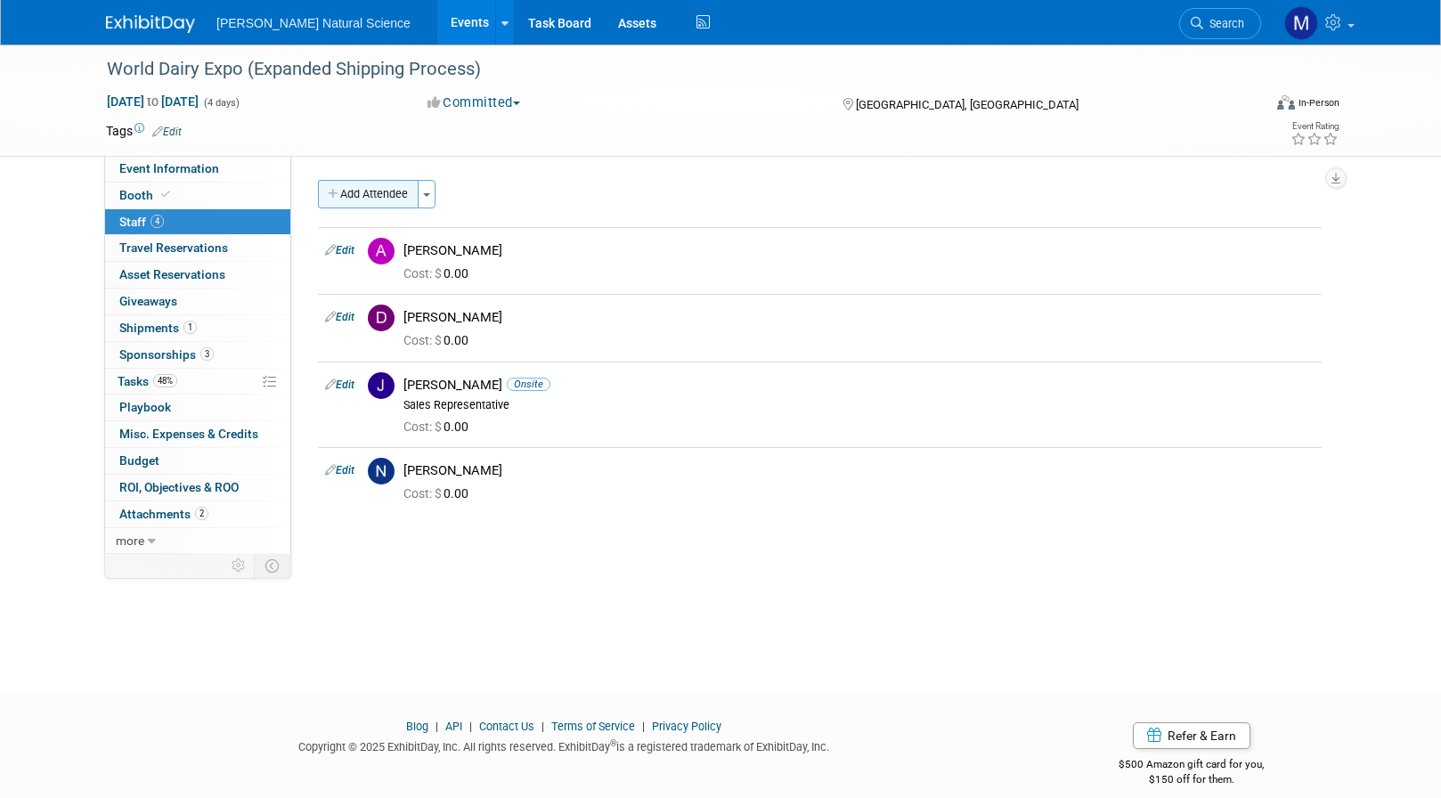
click at [418, 191] on button "Add Attendee" at bounding box center [368, 194] width 101 height 29
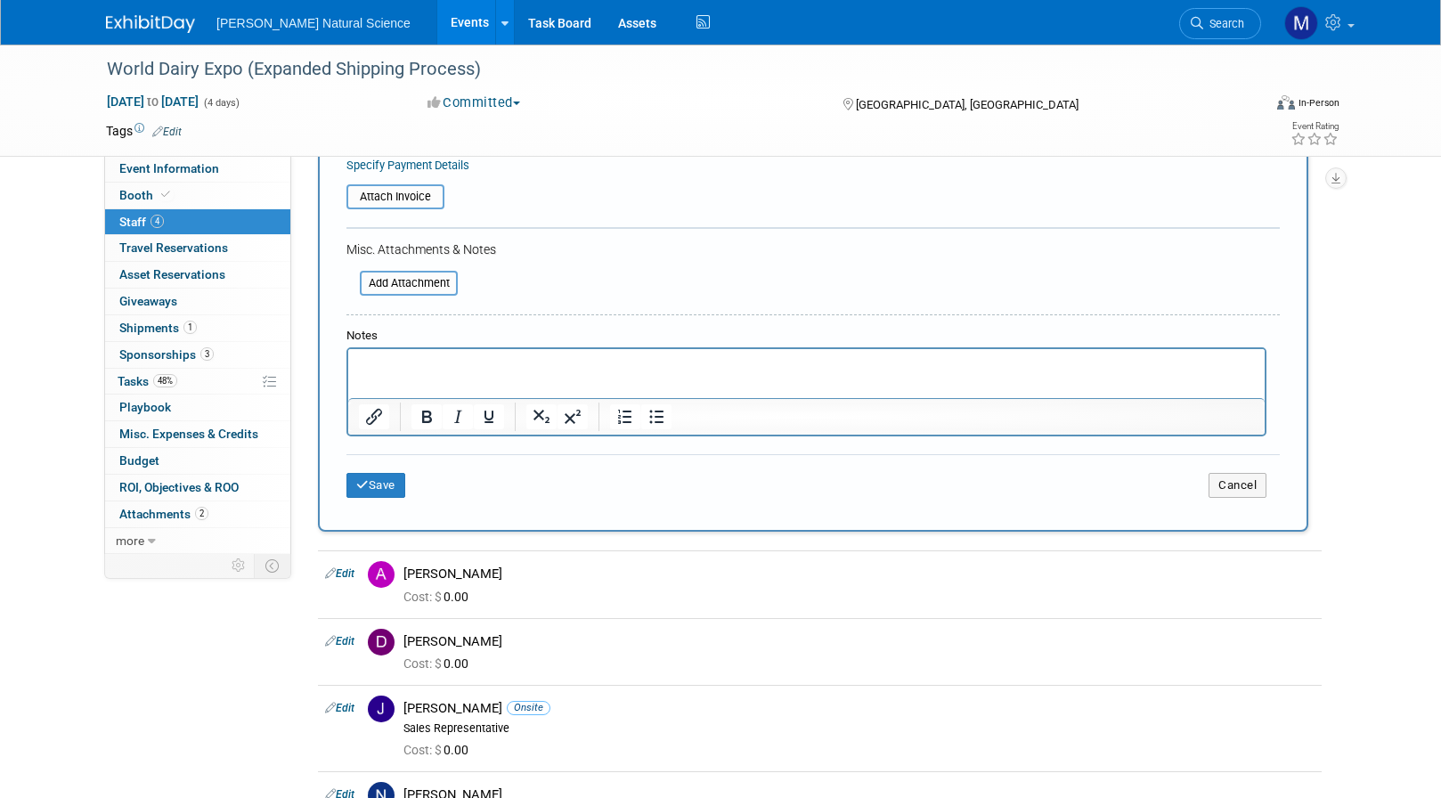
scroll to position [479, 0]
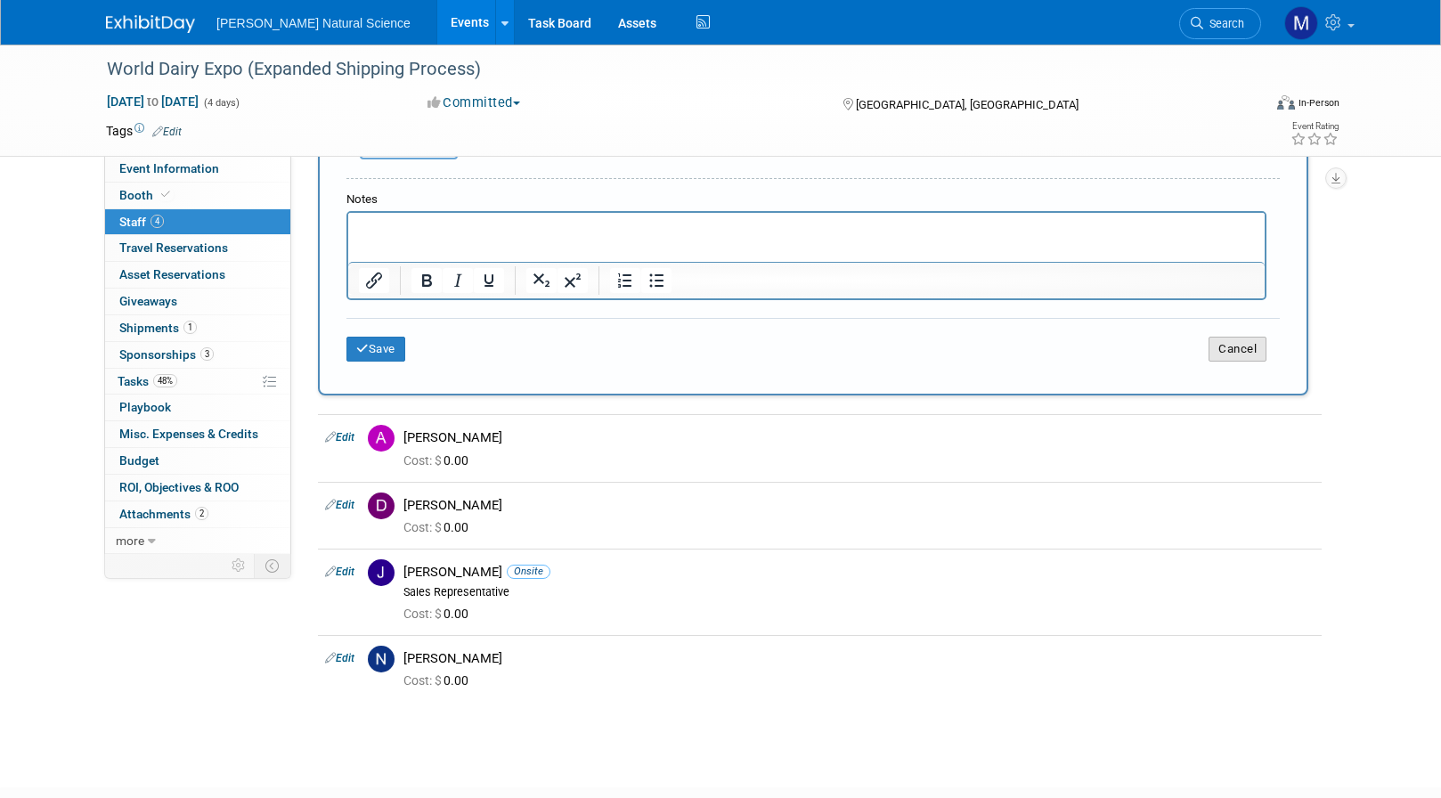
click at [1221, 349] on button "Cancel" at bounding box center [1238, 349] width 58 height 25
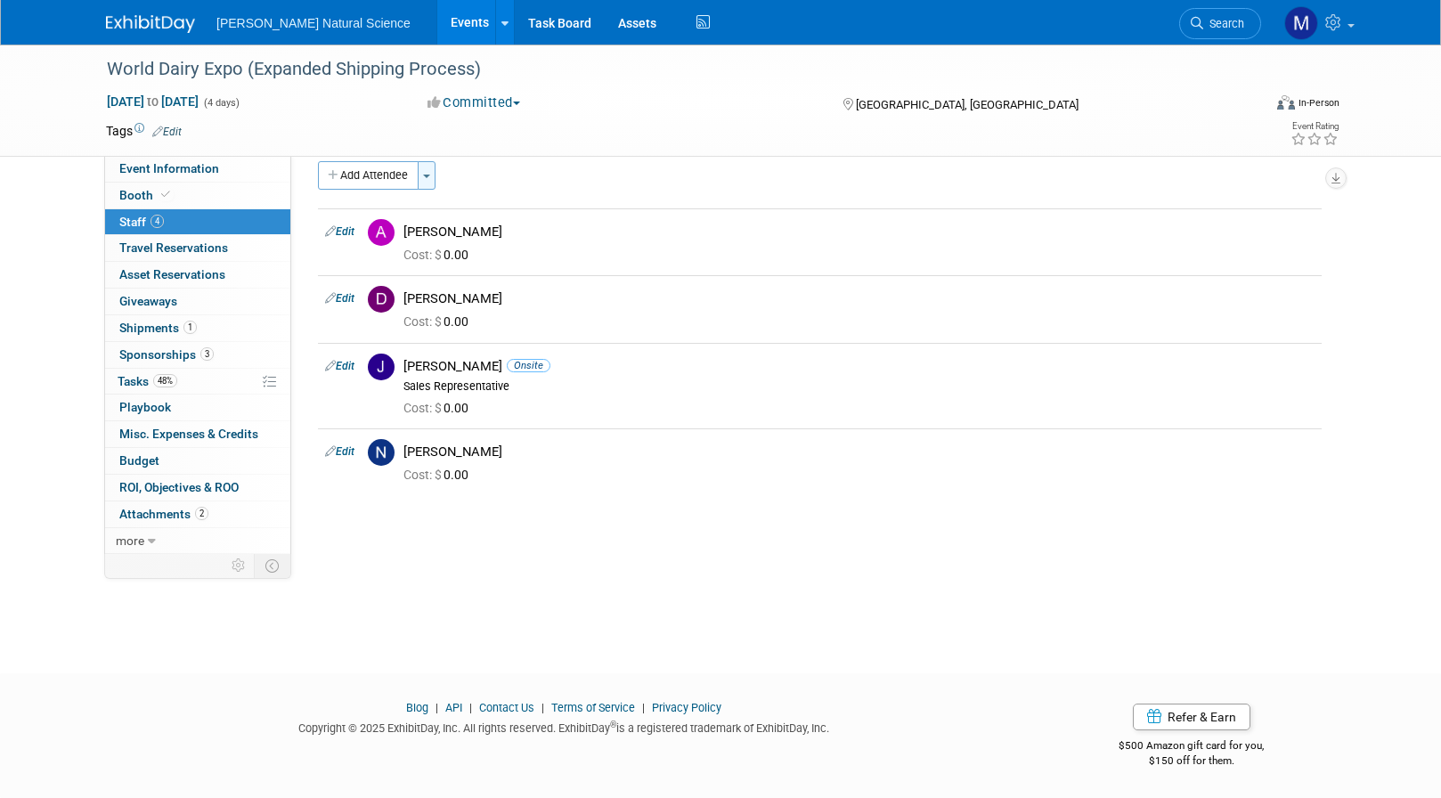
click at [433, 172] on button "Toggle Dropdown" at bounding box center [427, 175] width 18 height 29
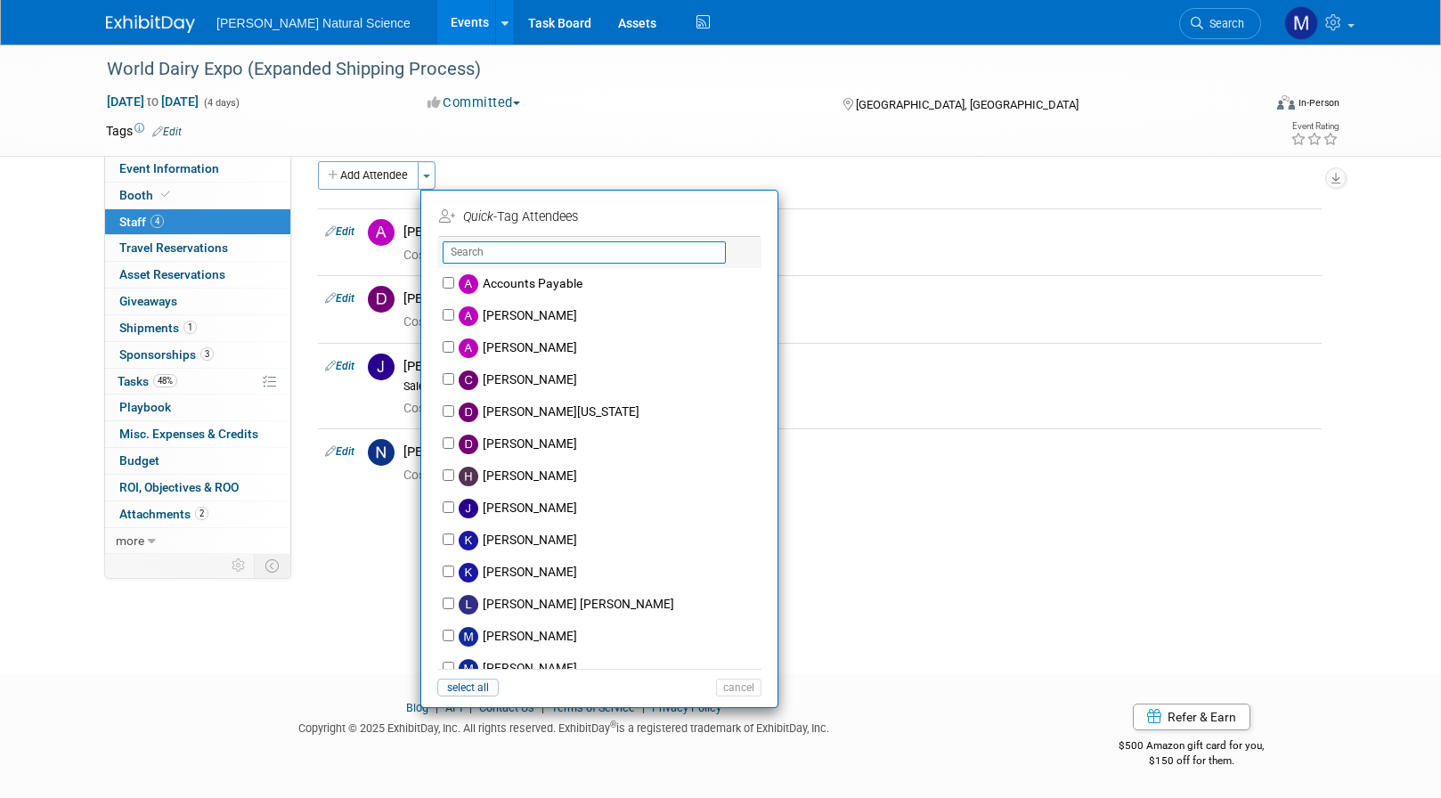
click at [478, 256] on input "text" at bounding box center [584, 252] width 283 height 22
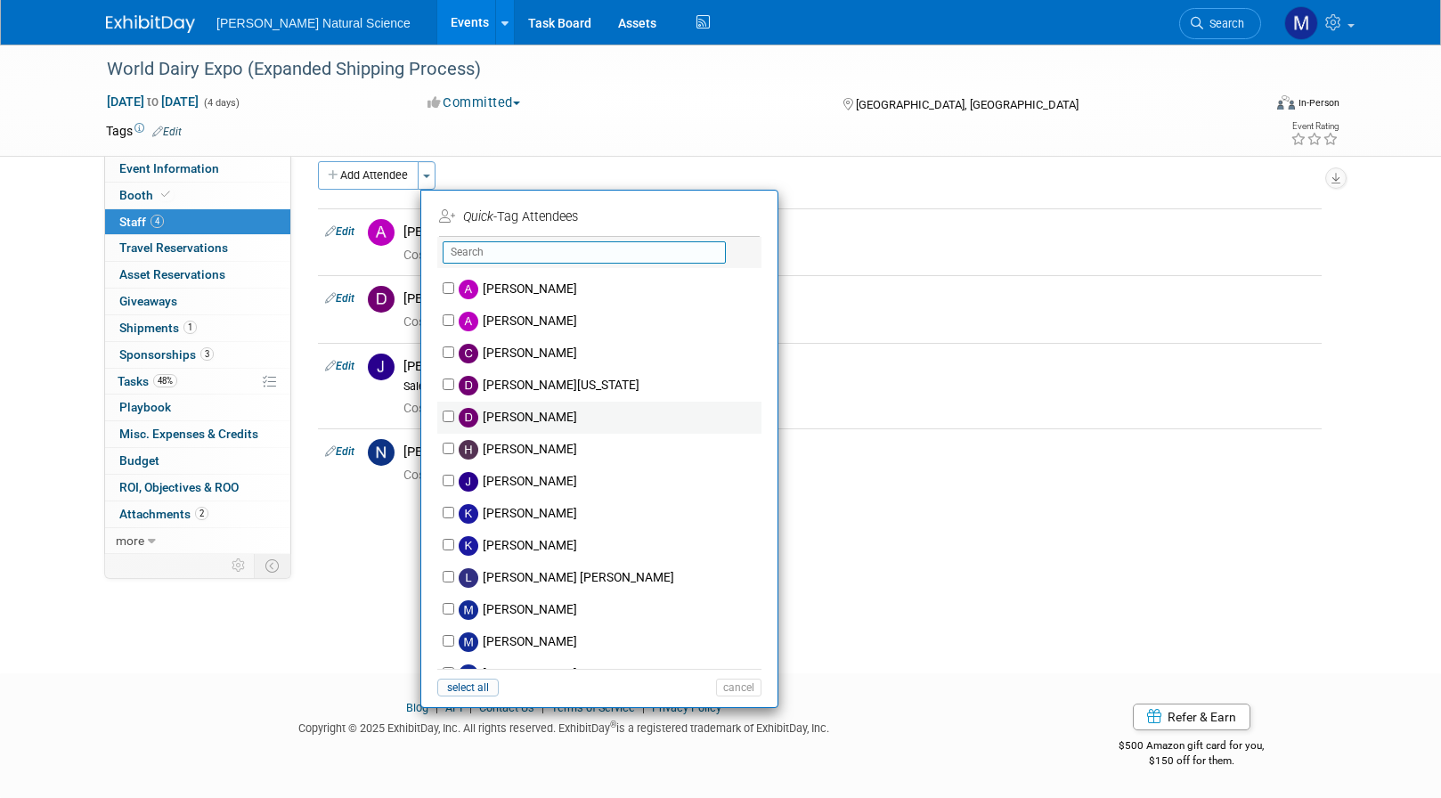
scroll to position [0, 0]
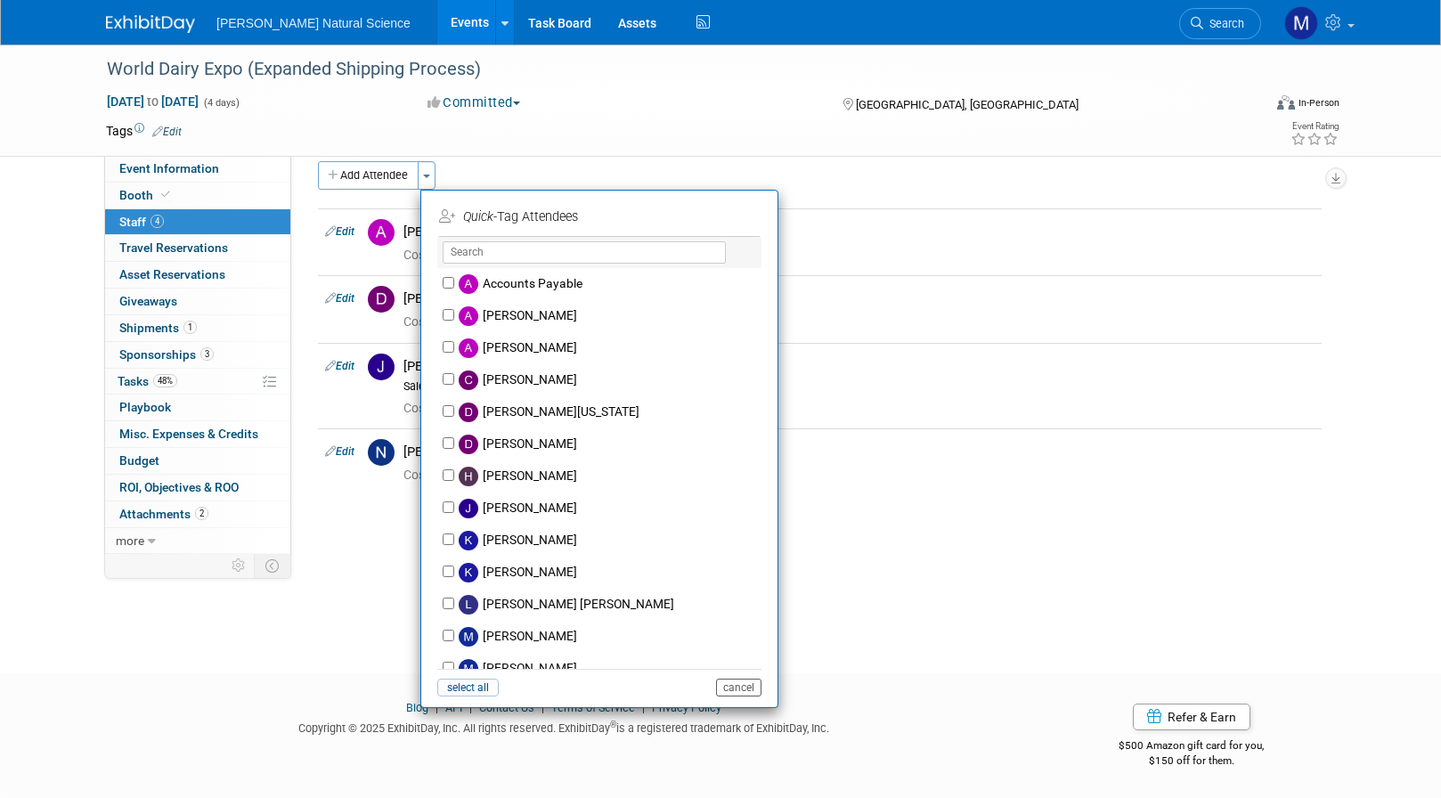
click at [742, 690] on button "cancel" at bounding box center [738, 688] width 45 height 18
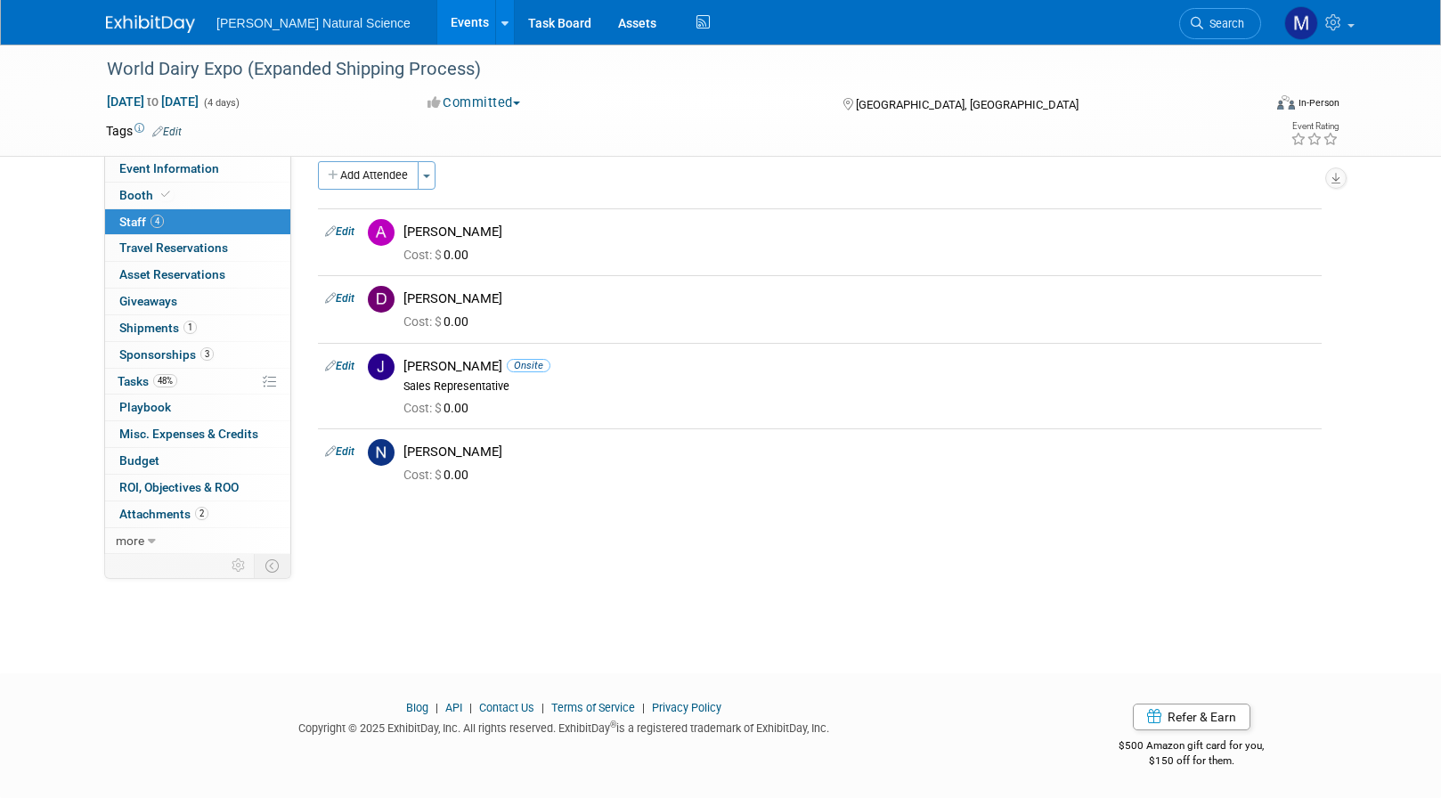
click at [576, 578] on div "World Dairy Expo (Expanded Shipping Process) Sep 30, 2025 to Oct 3, 2025 (4 day…" at bounding box center [720, 334] width 1441 height 616
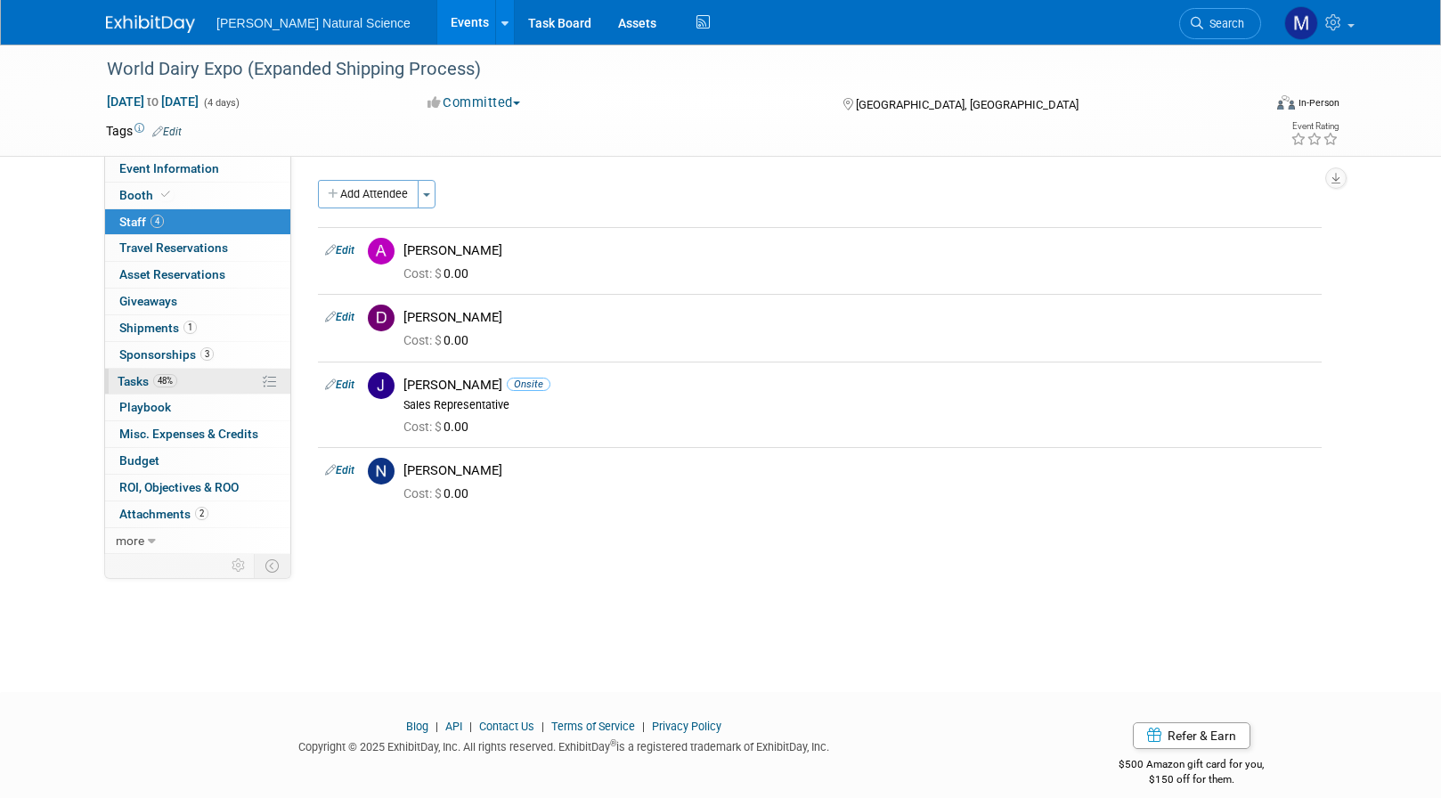
click at [190, 381] on link "48% Tasks 48%" at bounding box center [197, 382] width 185 height 26
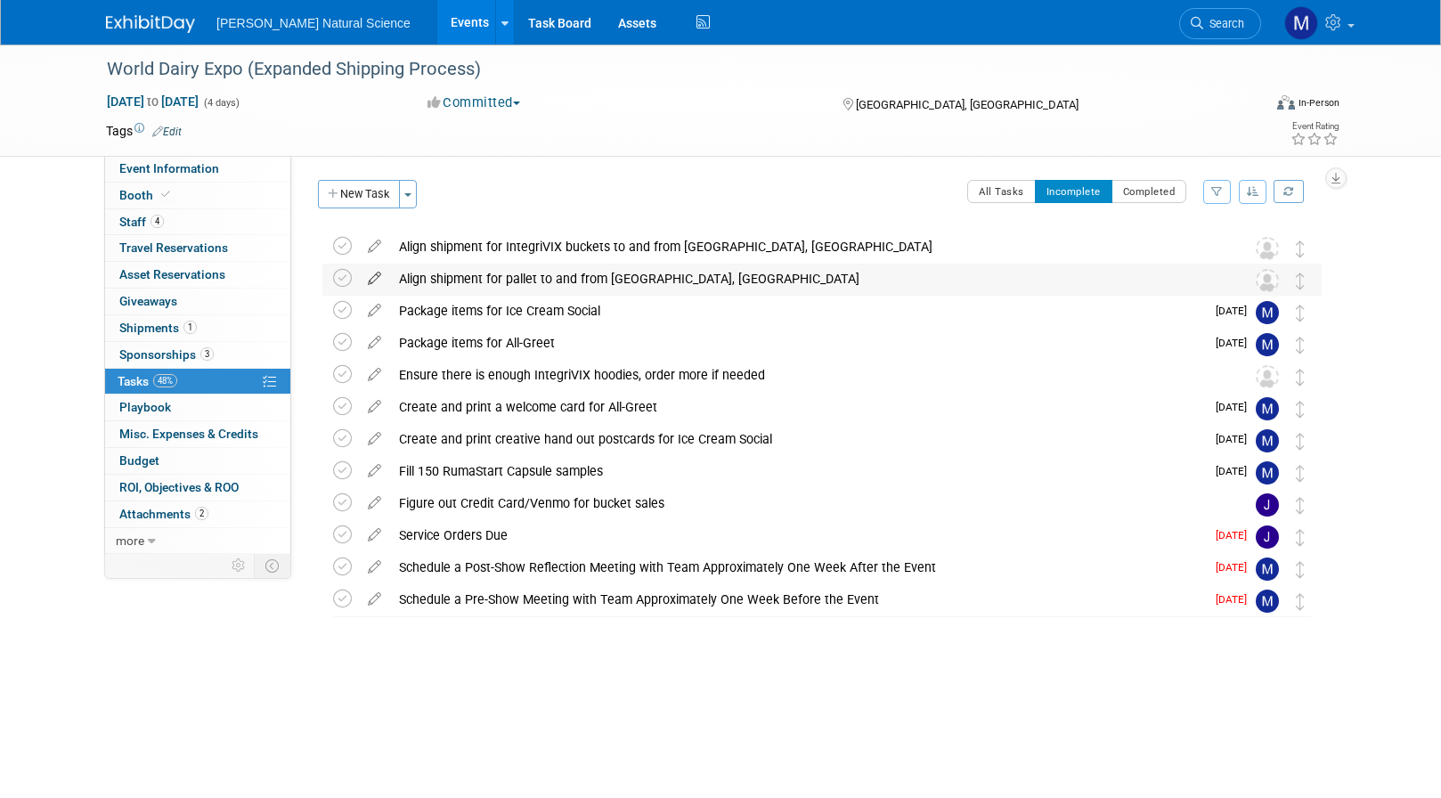
click at [374, 274] on icon at bounding box center [374, 275] width 31 height 22
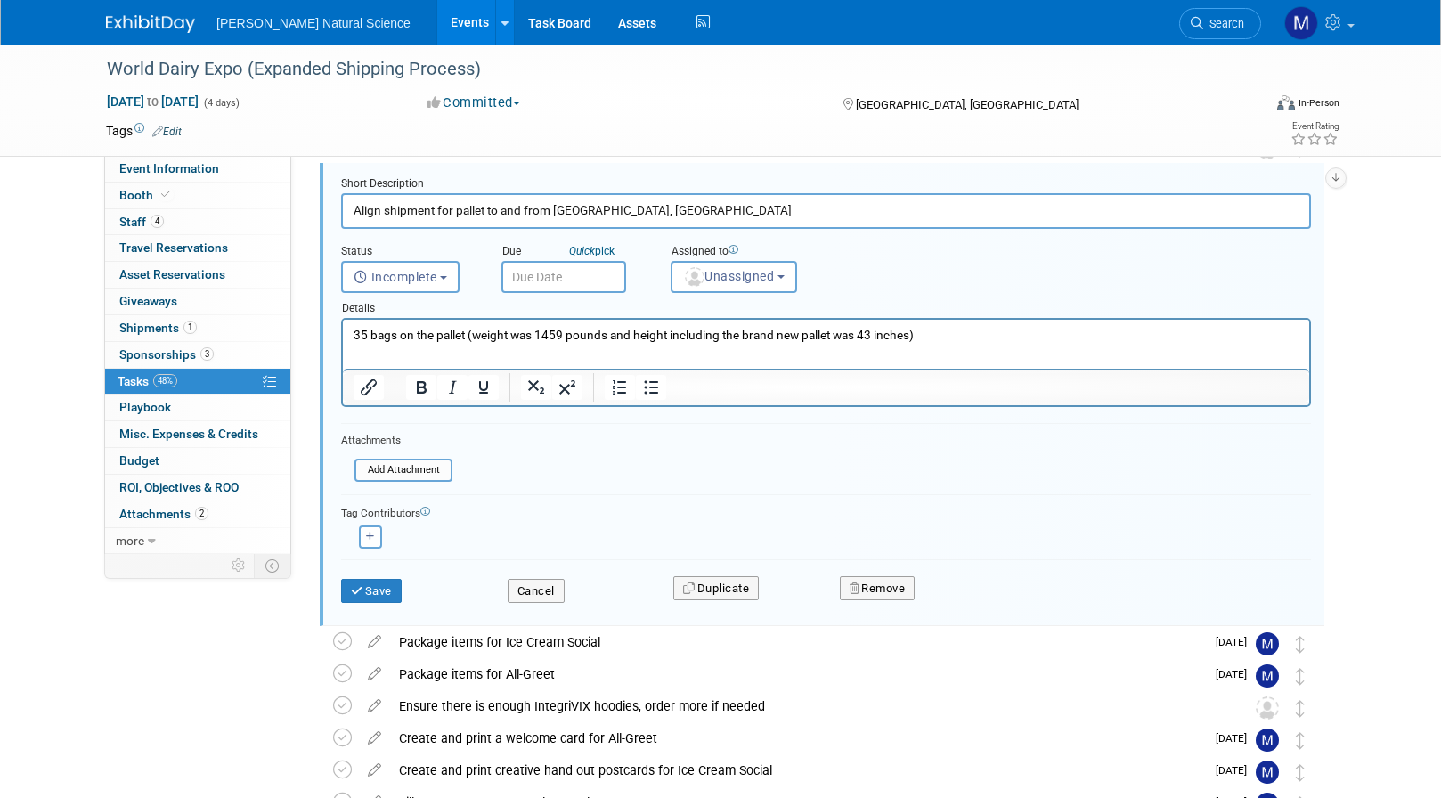
scroll to position [140, 0]
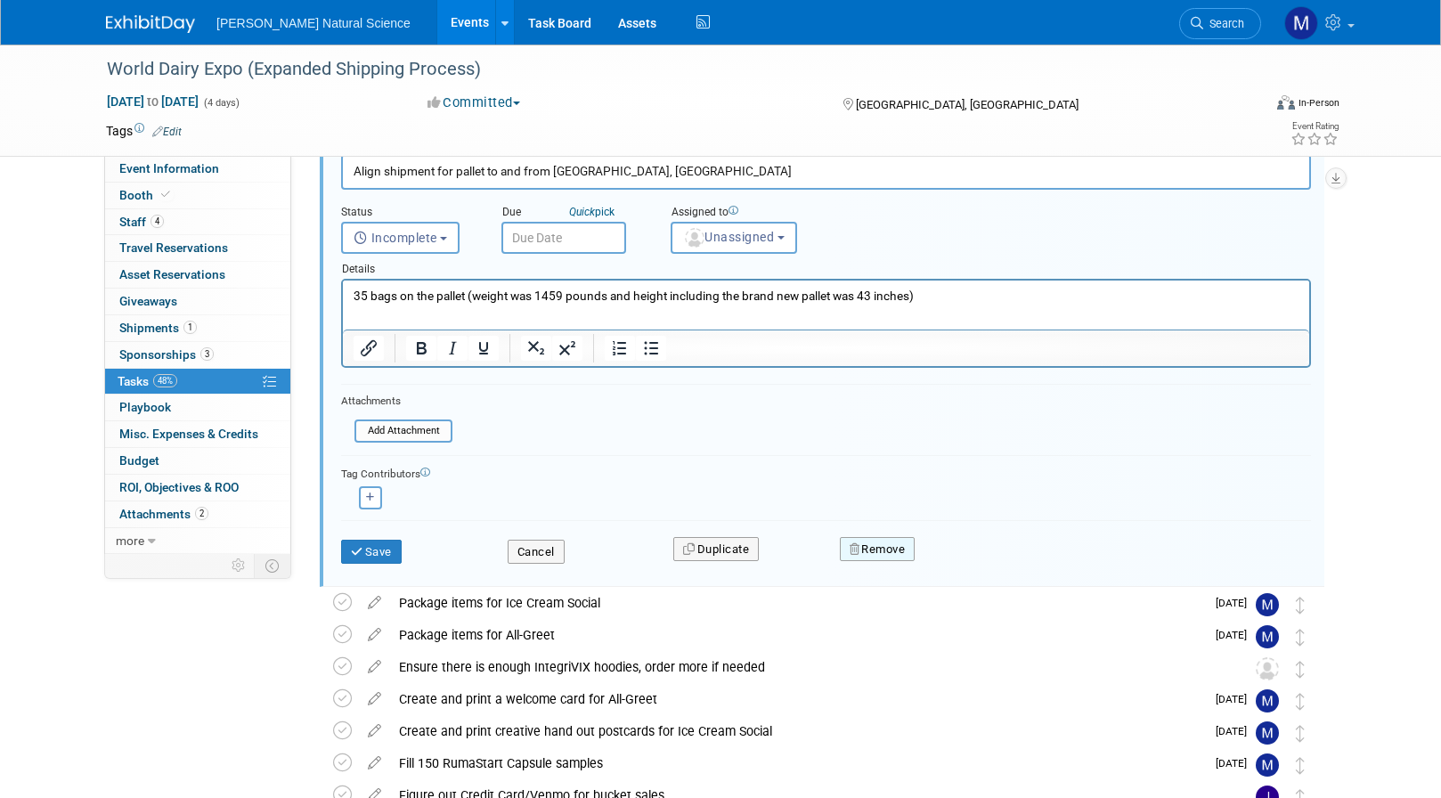
click at [882, 555] on button "Remove" at bounding box center [878, 549] width 76 height 25
click at [973, 559] on link "Yes" at bounding box center [977, 564] width 52 height 29
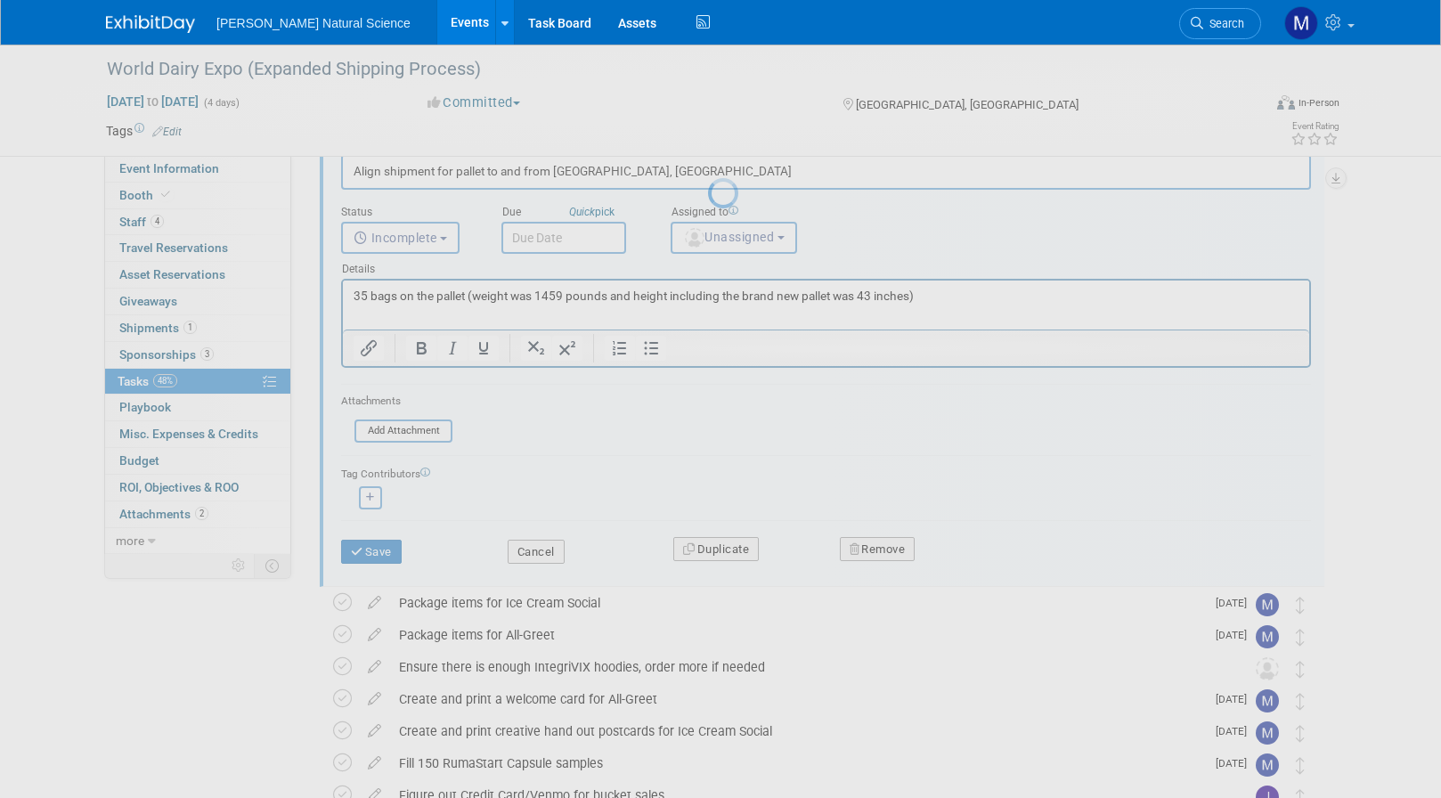
scroll to position [0, 0]
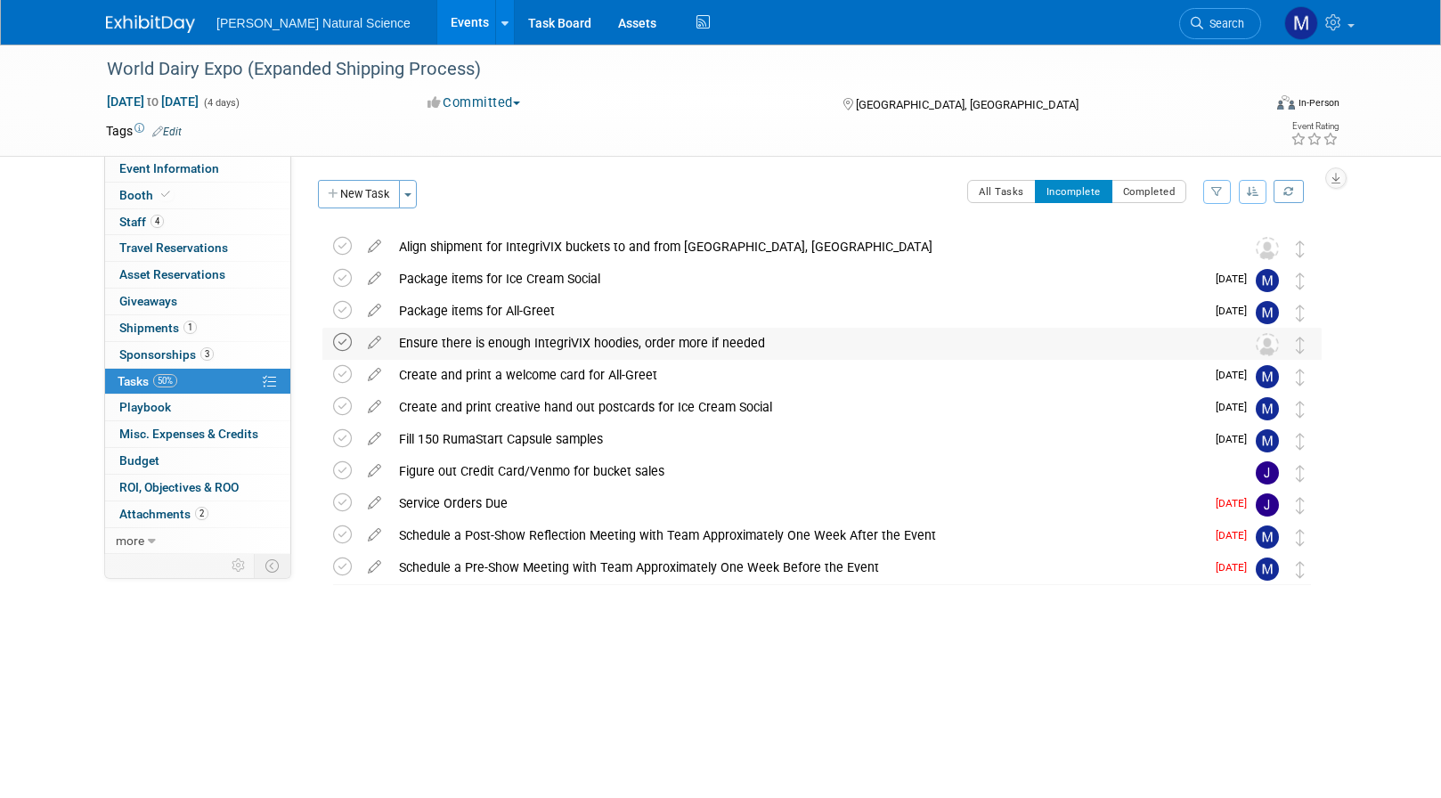
click at [344, 346] on icon at bounding box center [342, 342] width 19 height 19
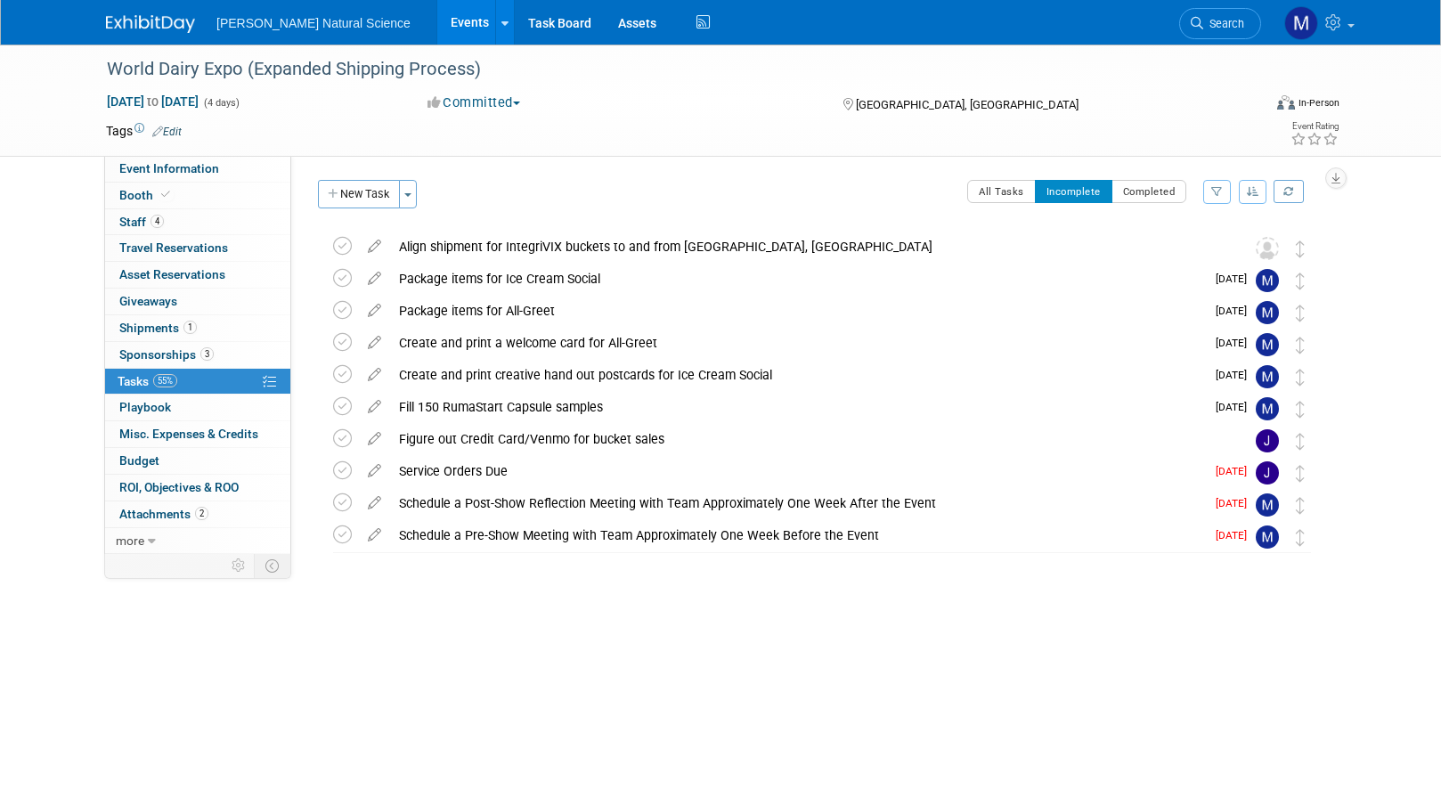
click at [495, 584] on div at bounding box center [818, 570] width 1009 height 36
click at [573, 144] on div "Tags Edit Event Rating" at bounding box center [723, 134] width 1261 height 31
